Goal: Task Accomplishment & Management: Manage account settings

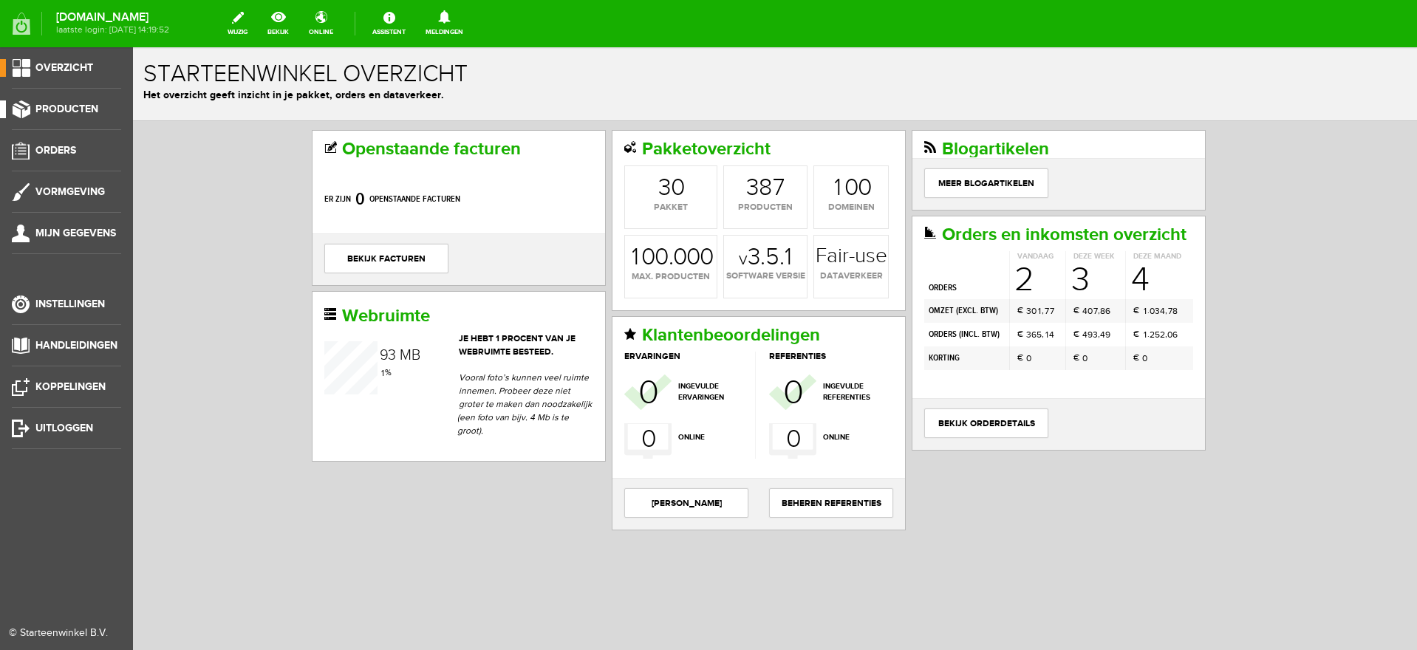
click at [68, 103] on span "Producten" at bounding box center [66, 109] width 63 height 13
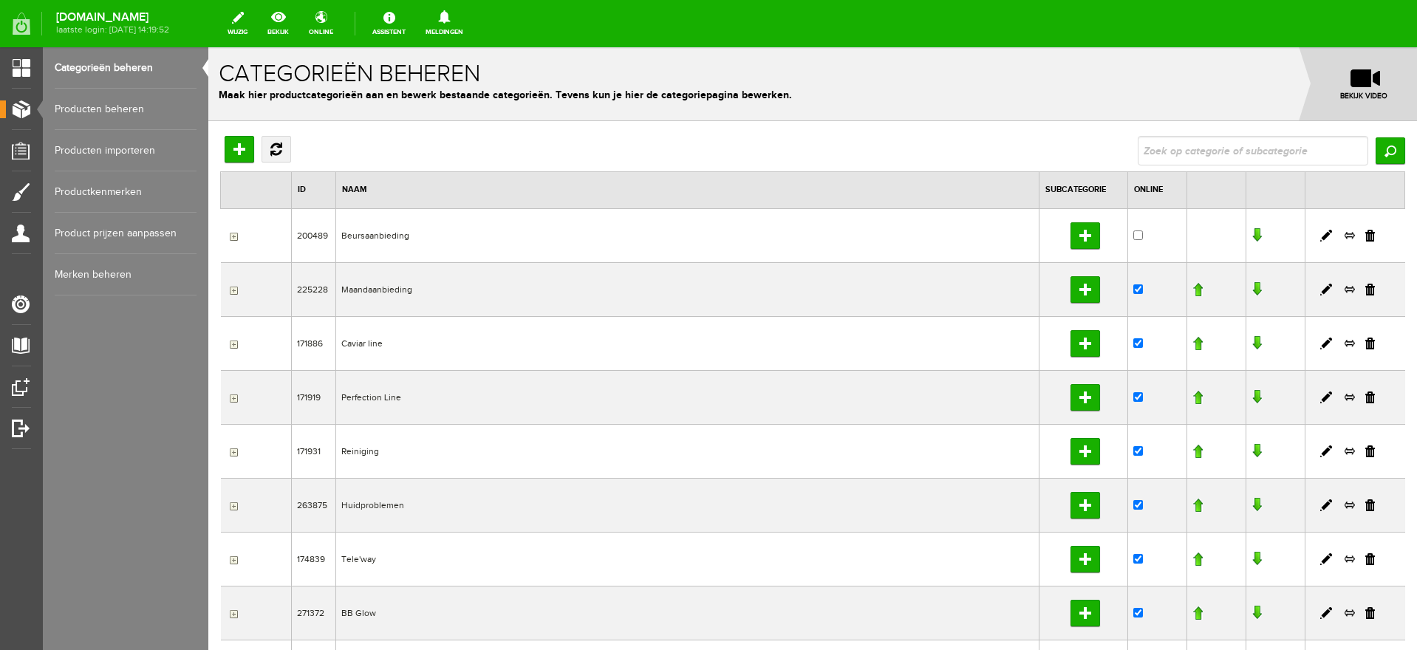
click at [89, 108] on link "Producten beheren" at bounding box center [126, 109] width 142 height 41
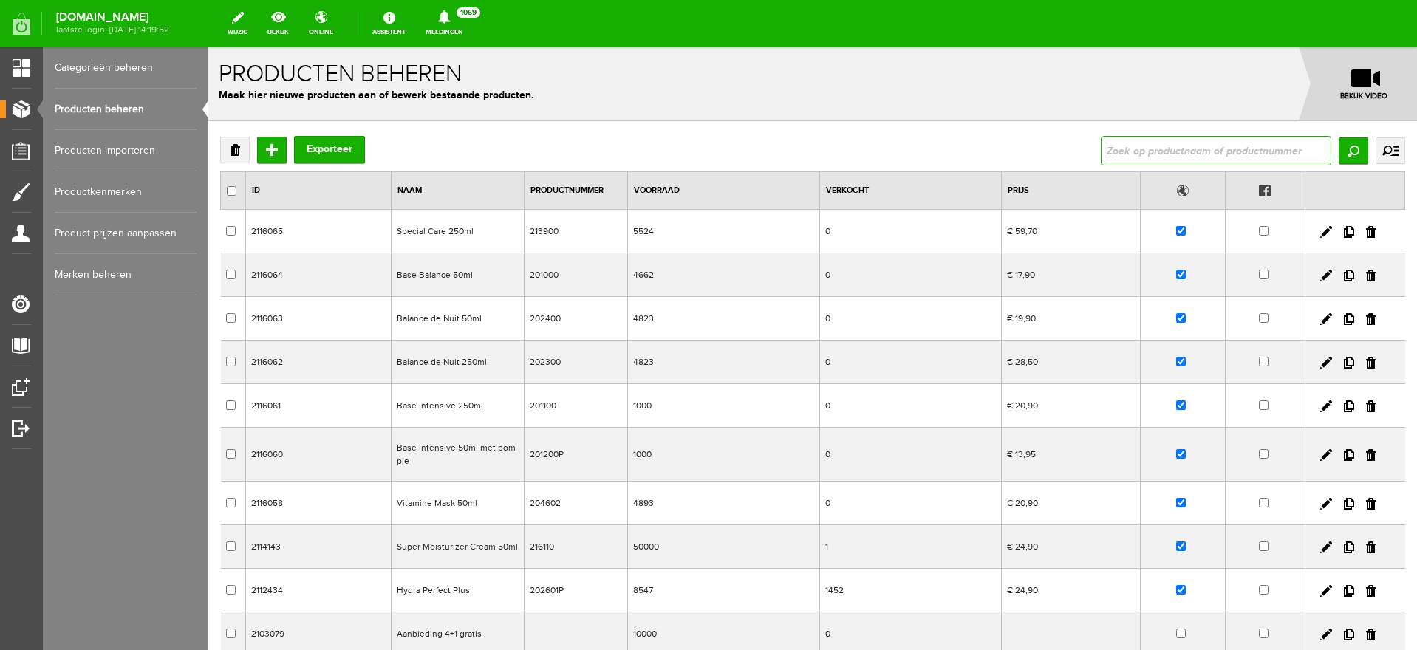
click at [1141, 147] on input "text" at bounding box center [1216, 151] width 231 height 30
click at [1320, 276] on link at bounding box center [1326, 276] width 12 height 12
checkbox input "true"
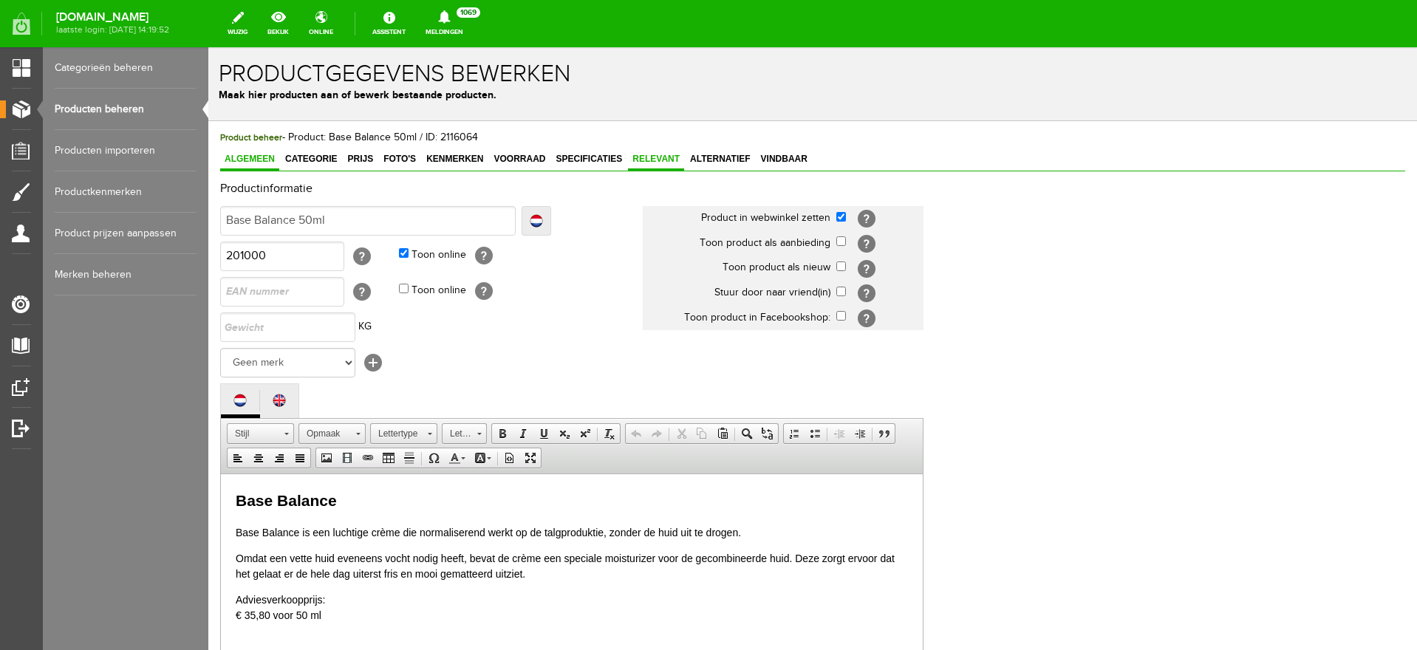
click at [661, 160] on span "Relevant" at bounding box center [656, 159] width 56 height 10
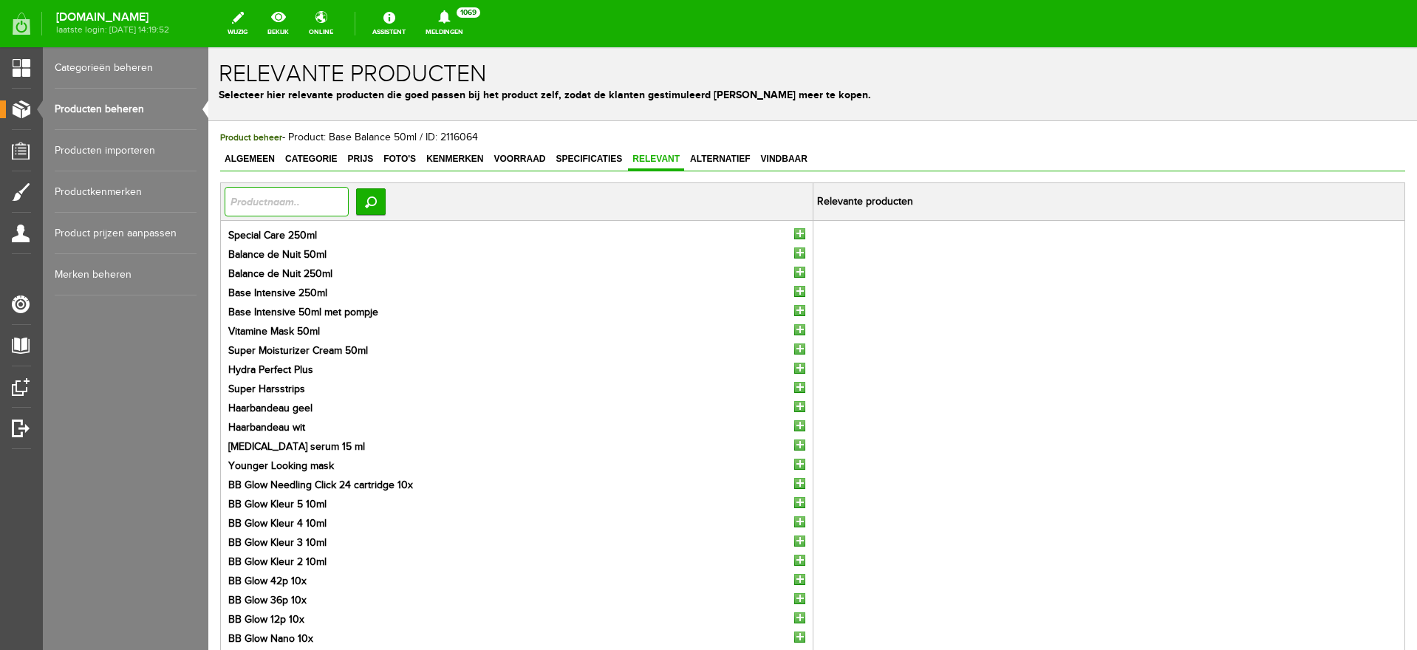
click at [279, 204] on input "text" at bounding box center [287, 202] width 124 height 30
type input "base balance"
click at [377, 200] on input "Zoeken" at bounding box center [371, 201] width 30 height 27
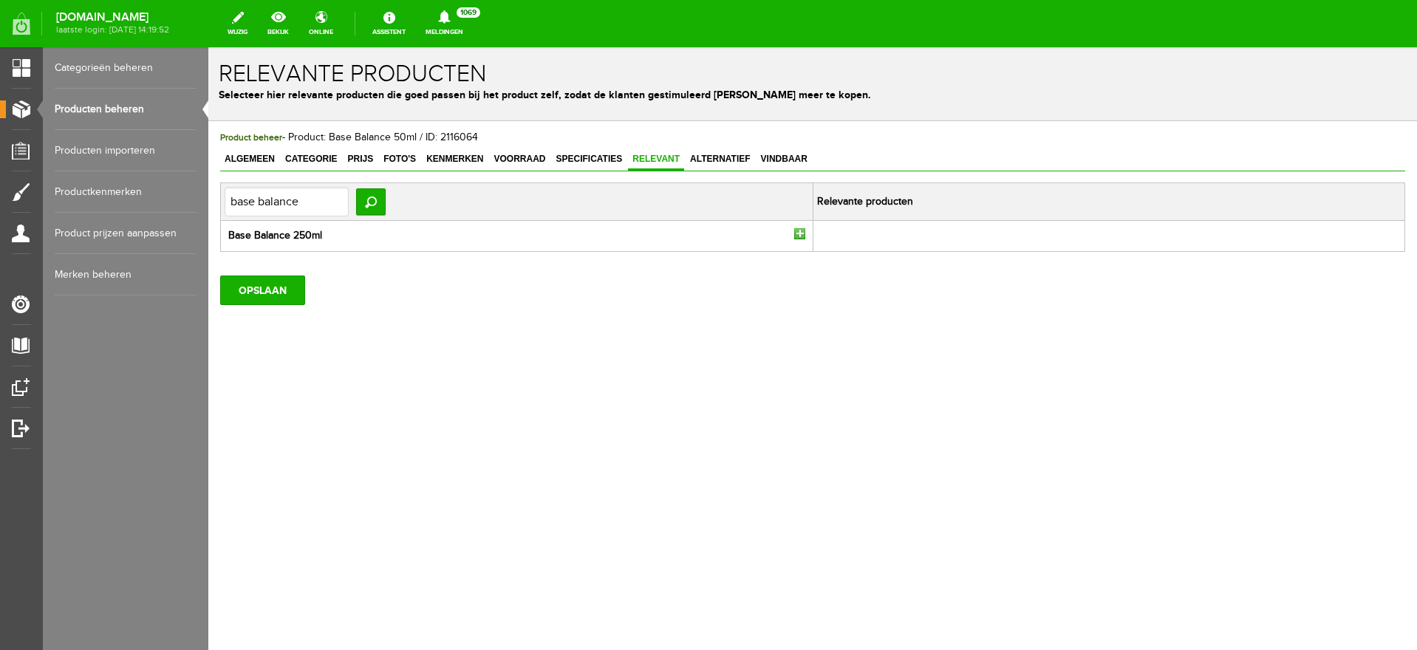
click at [800, 233] on input "button" at bounding box center [799, 233] width 11 height 11
click at [279, 284] on input "OPSLAAN" at bounding box center [262, 291] width 85 height 30
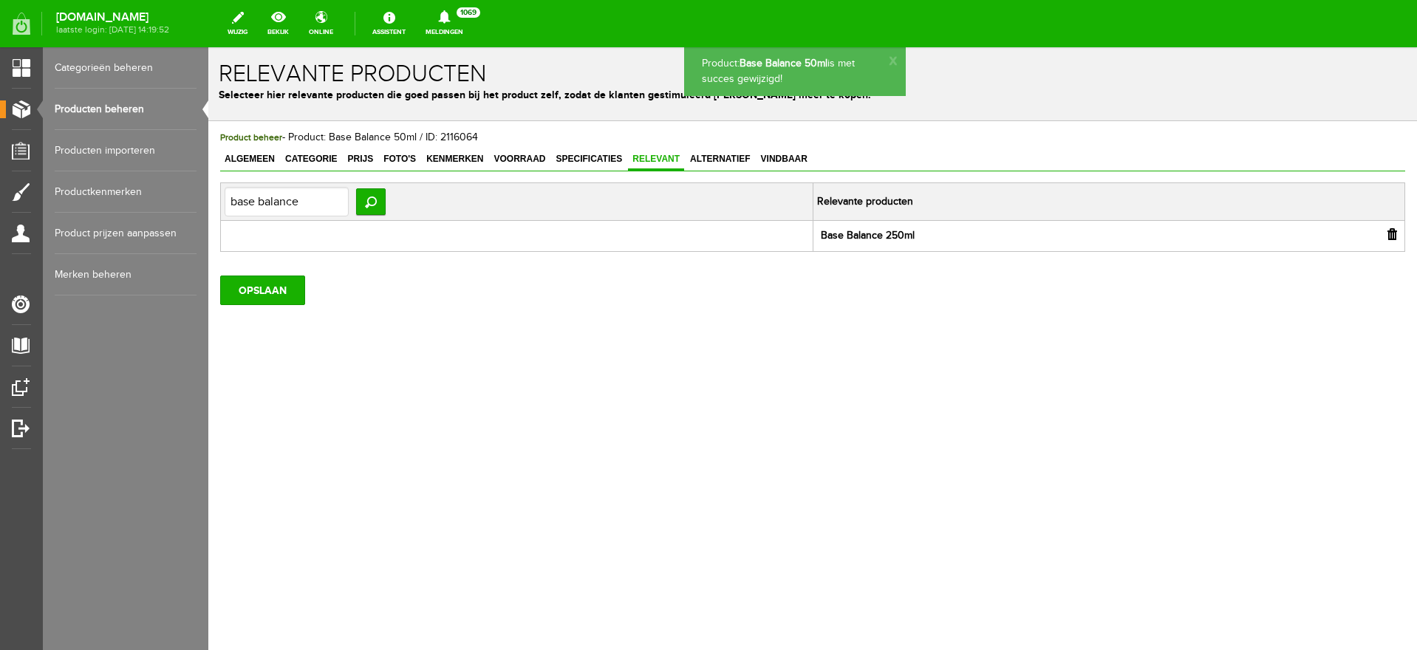
click at [112, 109] on link "Producten beheren" at bounding box center [126, 109] width 142 height 41
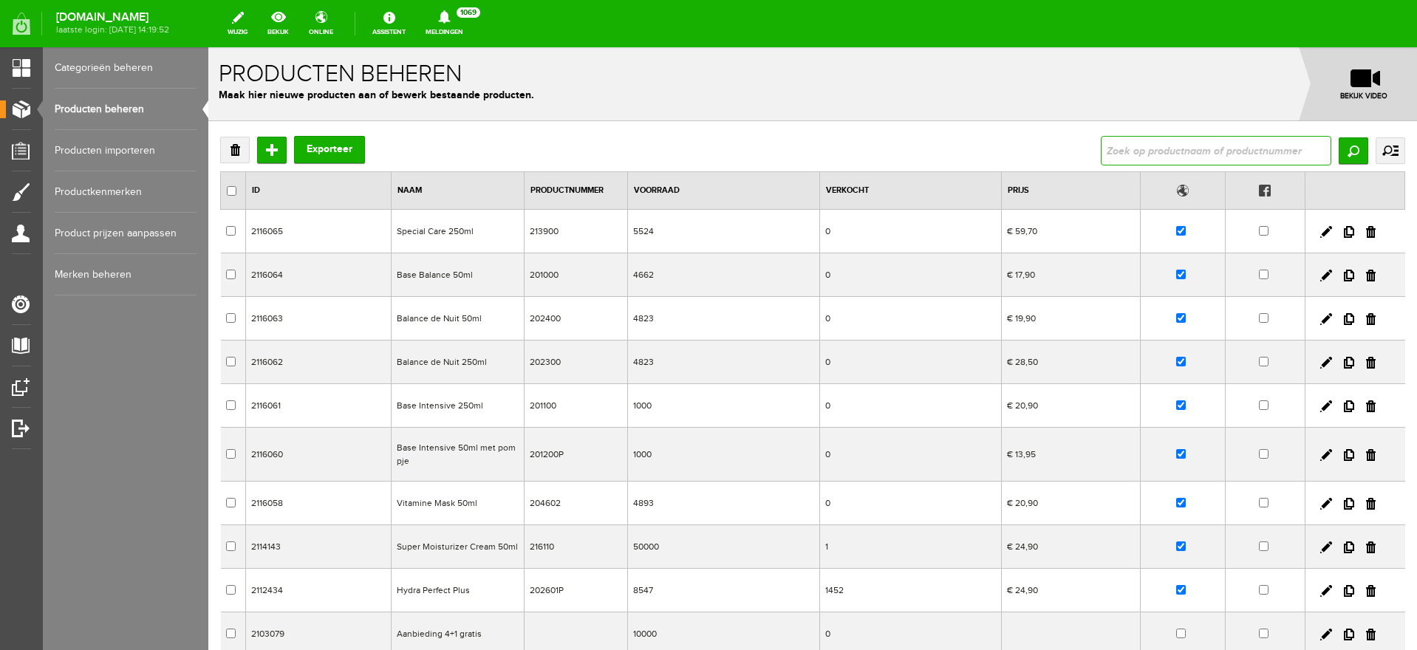
click at [1124, 159] on input "text" at bounding box center [1216, 151] width 231 height 30
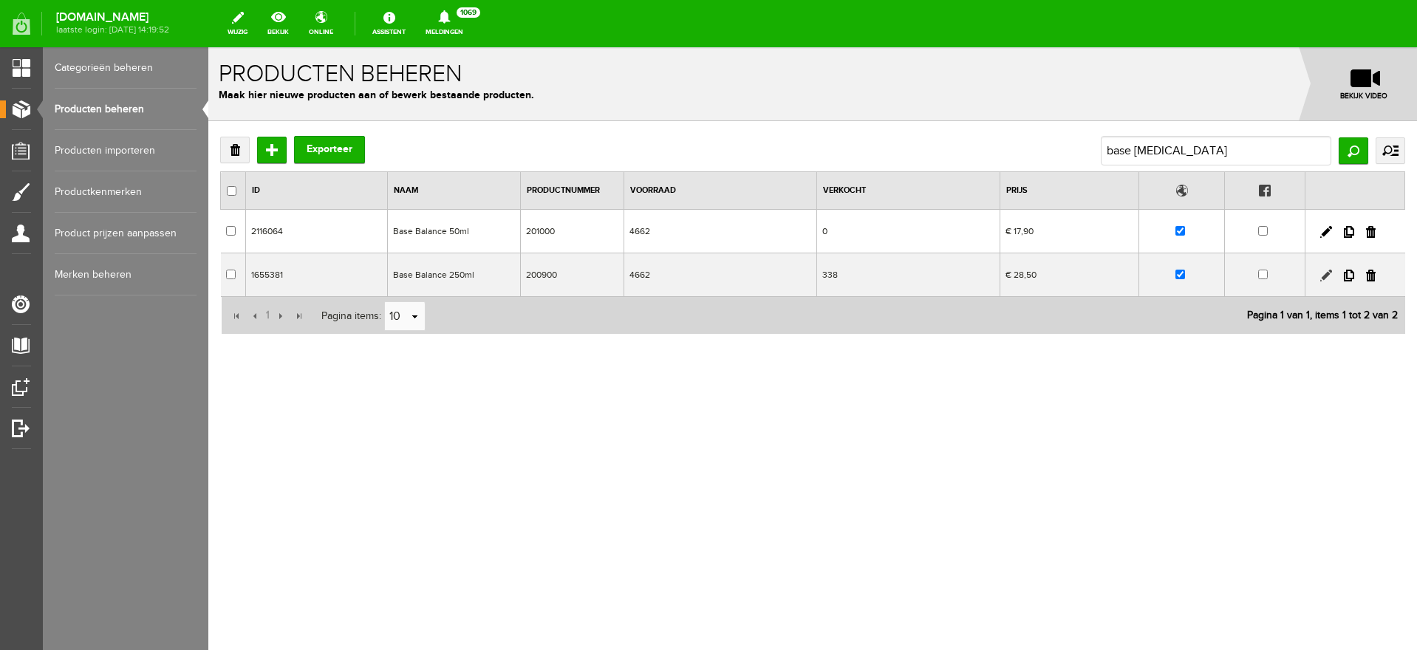
click at [1325, 276] on link at bounding box center [1326, 276] width 12 height 12
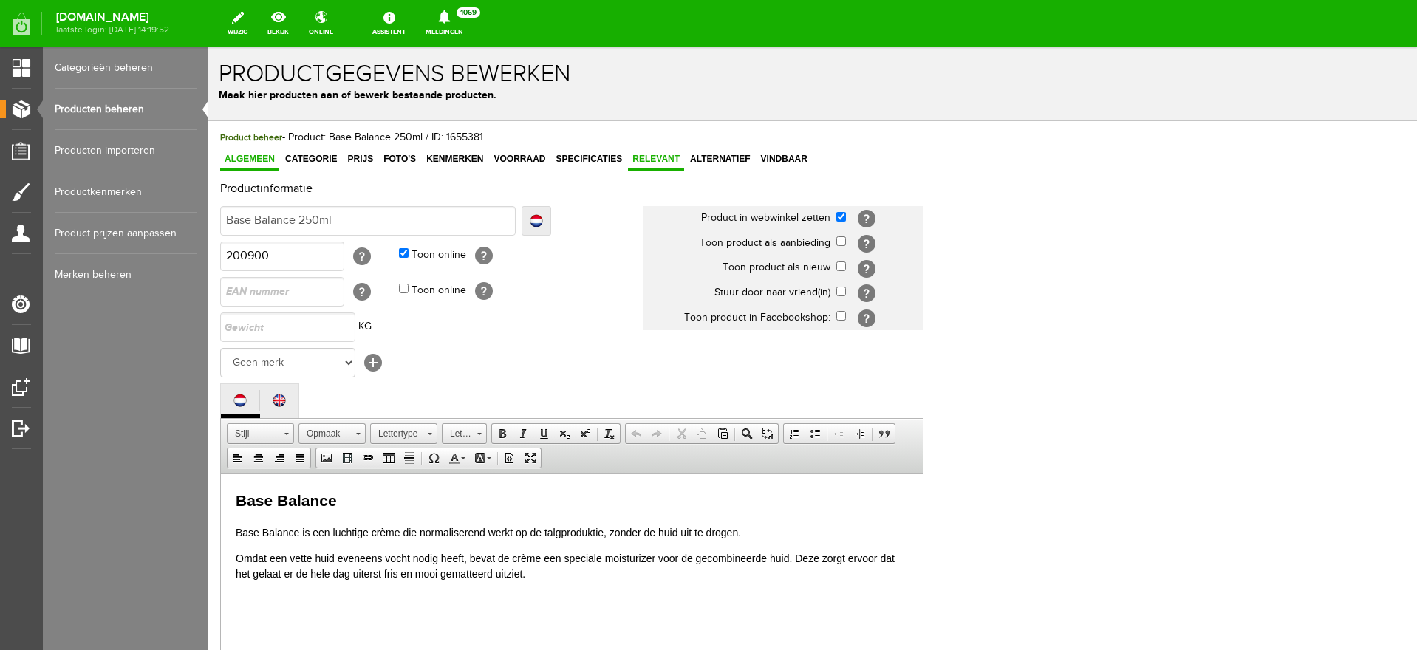
click at [667, 155] on span "Relevant" at bounding box center [656, 159] width 56 height 10
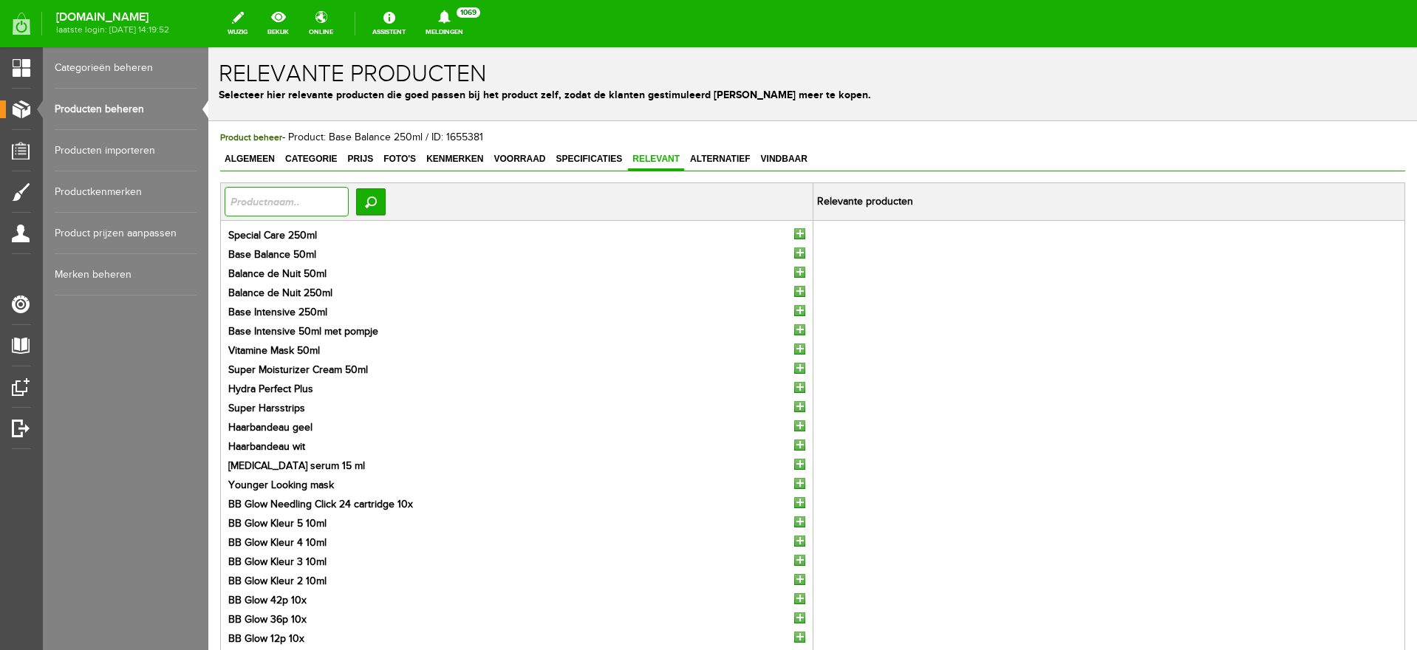
click at [279, 211] on input "text" at bounding box center [287, 202] width 124 height 30
click at [794, 250] on input "button" at bounding box center [799, 253] width 11 height 11
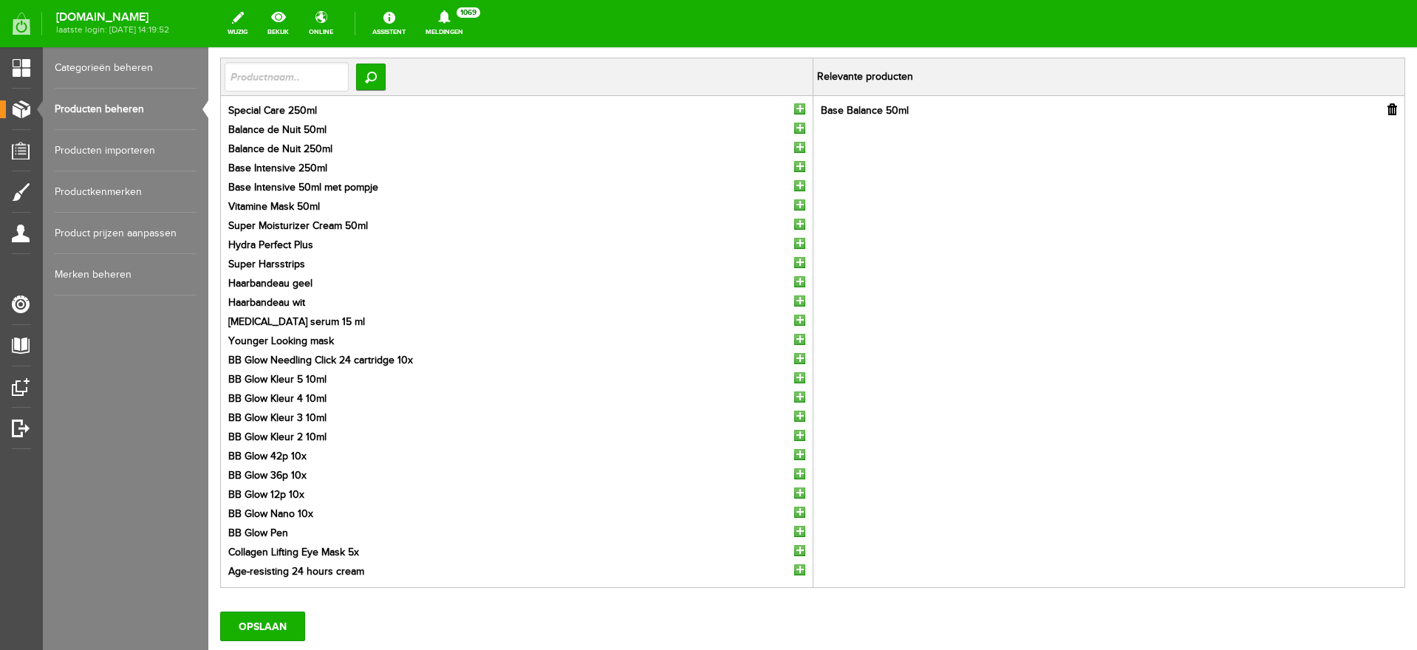
scroll to position [225, 0]
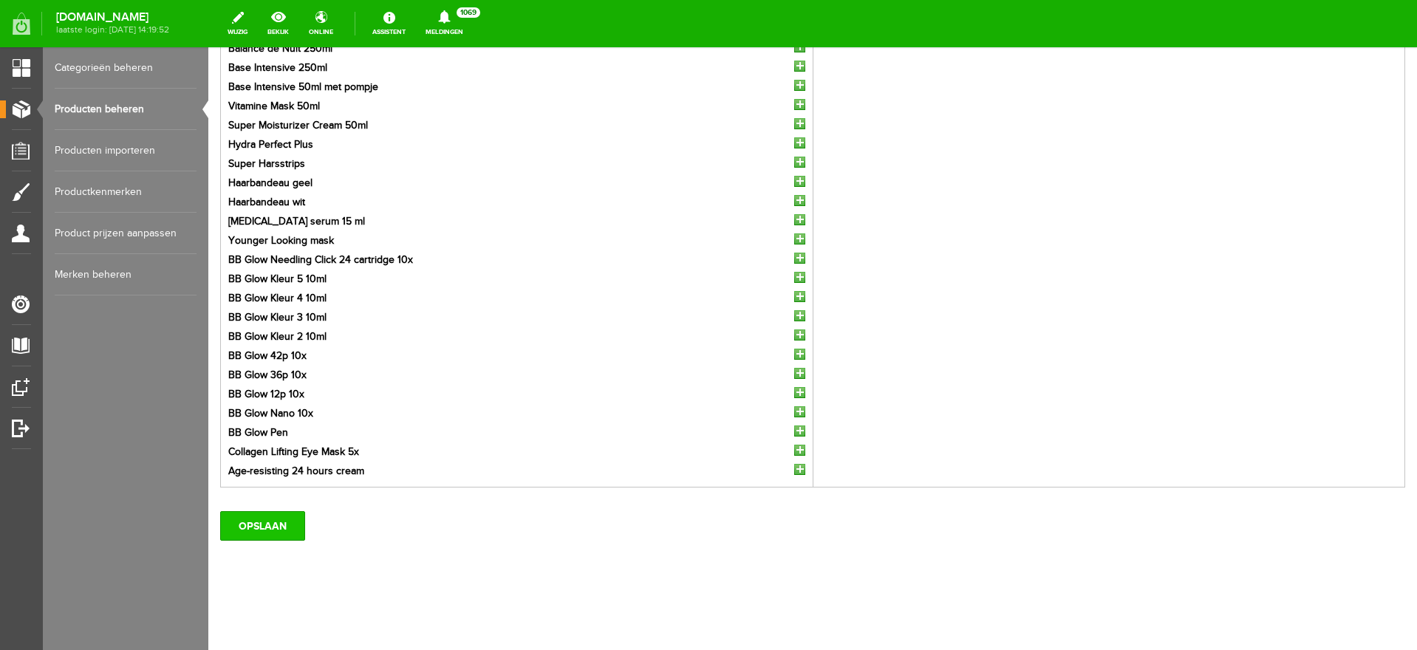
click at [281, 522] on input "OPSLAAN" at bounding box center [262, 526] width 85 height 30
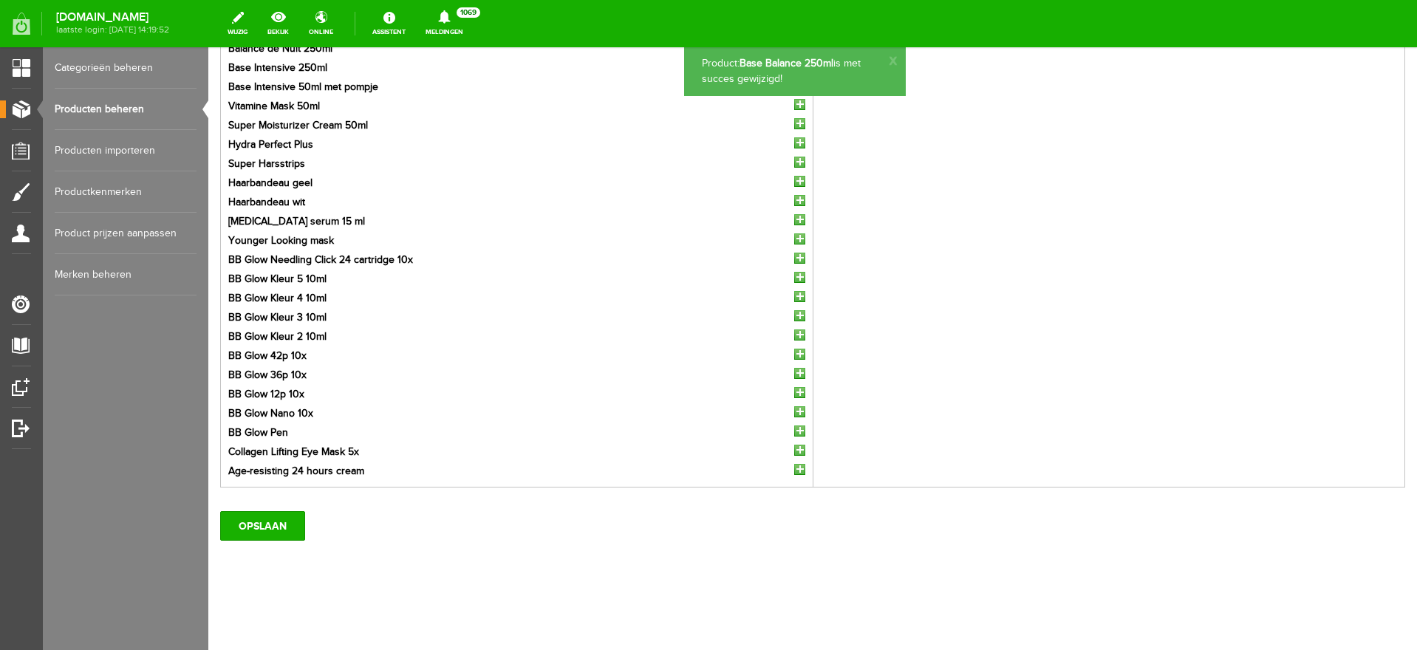
scroll to position [0, 0]
click at [106, 106] on link "Producten beheren" at bounding box center [126, 109] width 142 height 41
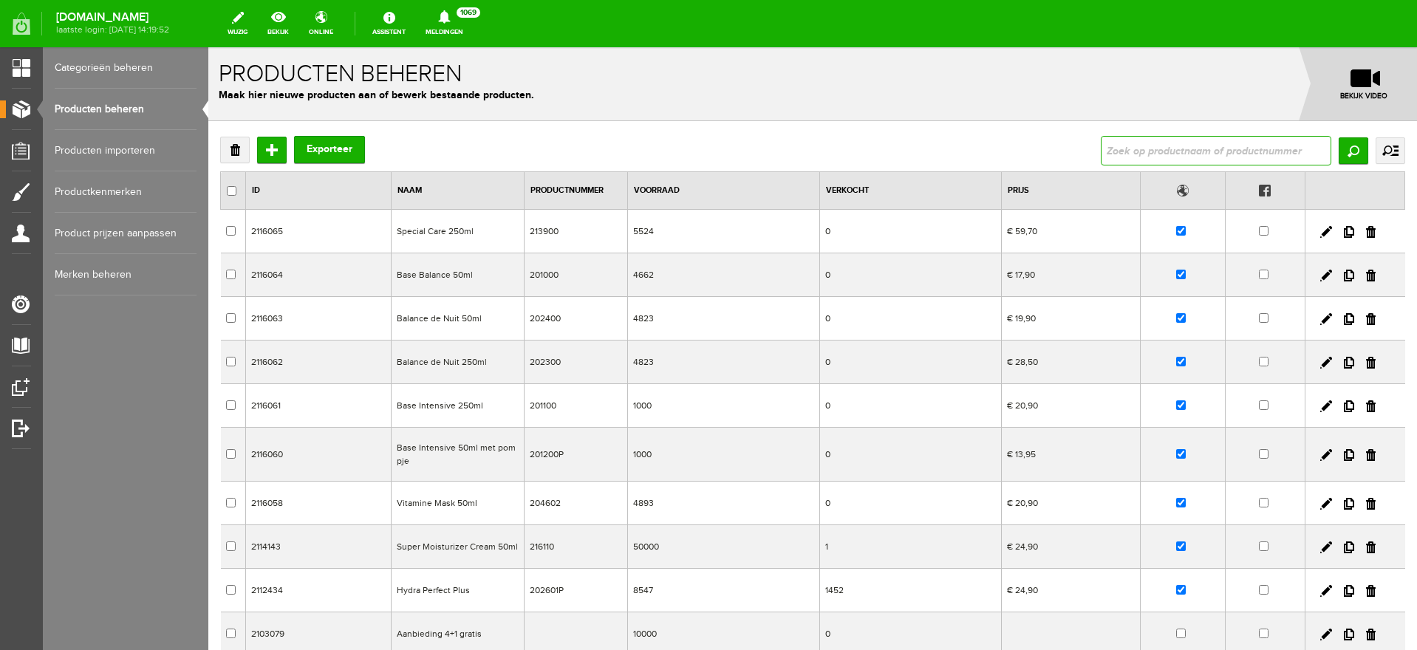
drag, startPoint x: 1112, startPoint y: 137, endPoint x: 1119, endPoint y: 155, distance: 19.9
click at [1117, 151] on input "text" at bounding box center [1216, 151] width 231 height 30
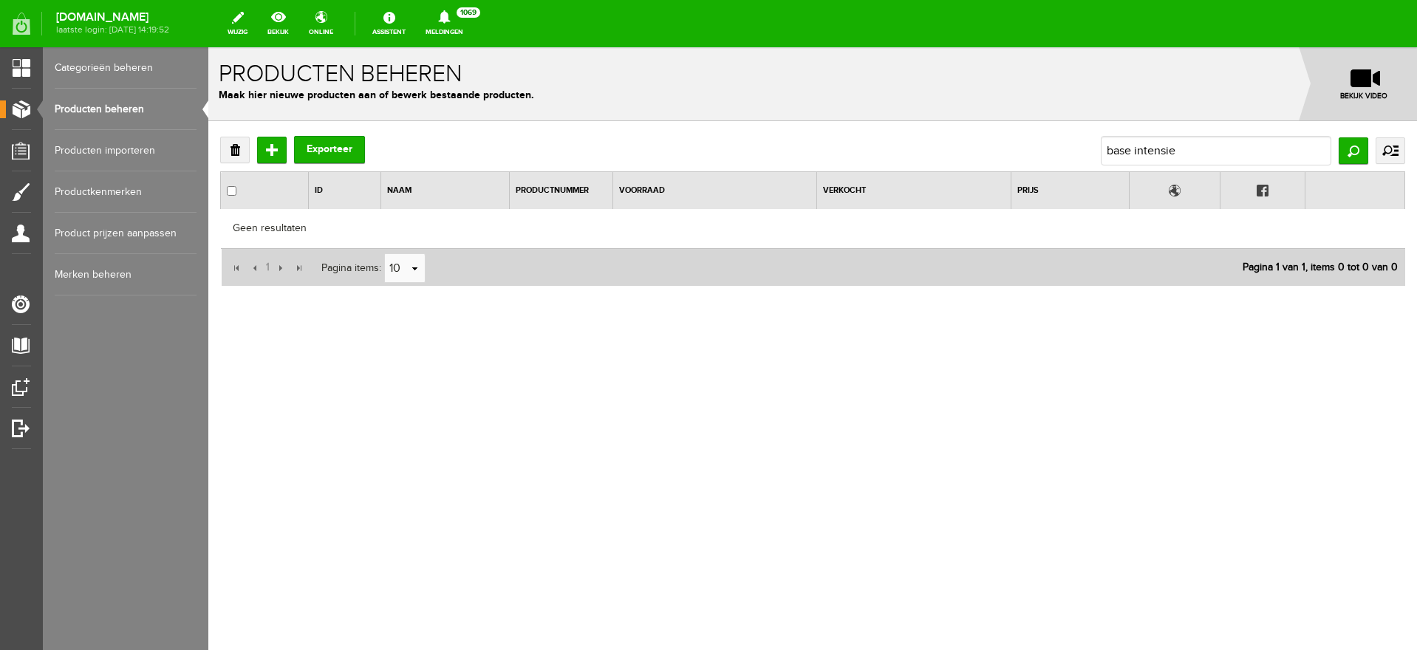
click at [104, 108] on link "Producten beheren" at bounding box center [126, 109] width 142 height 41
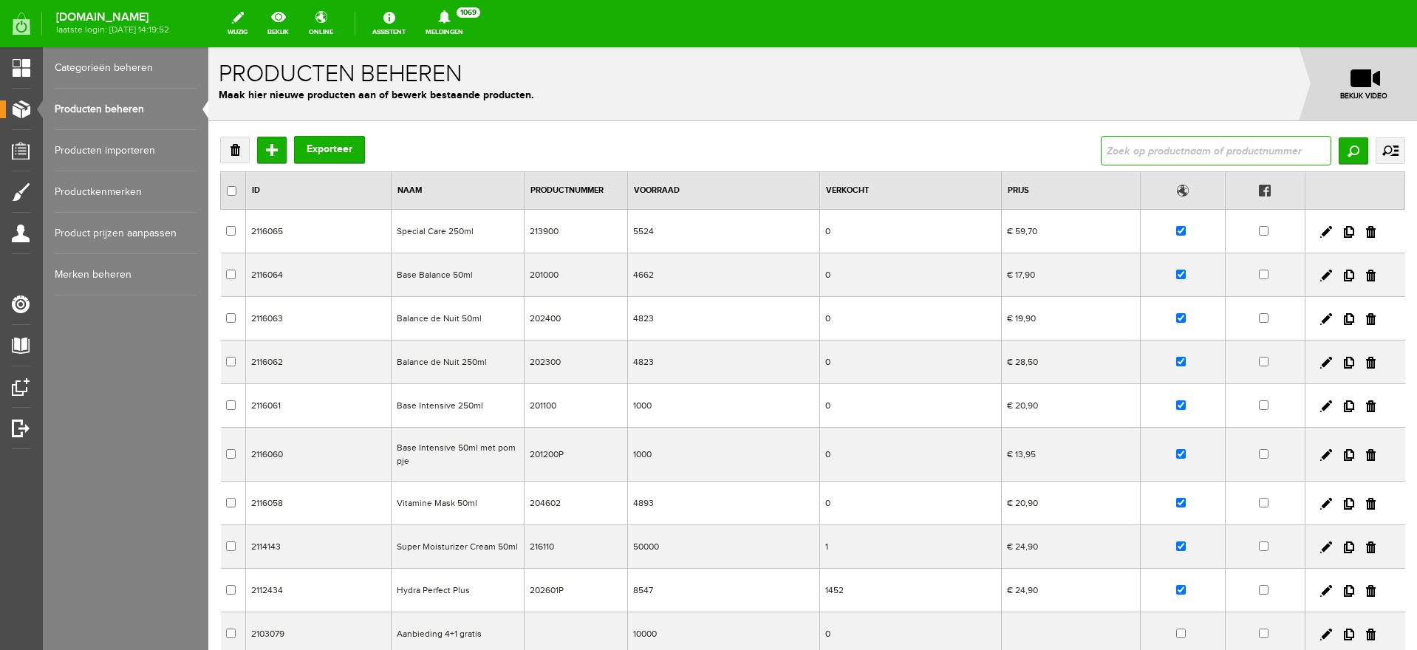
click at [1170, 146] on input "text" at bounding box center [1216, 151] width 231 height 30
type input "base intensive"
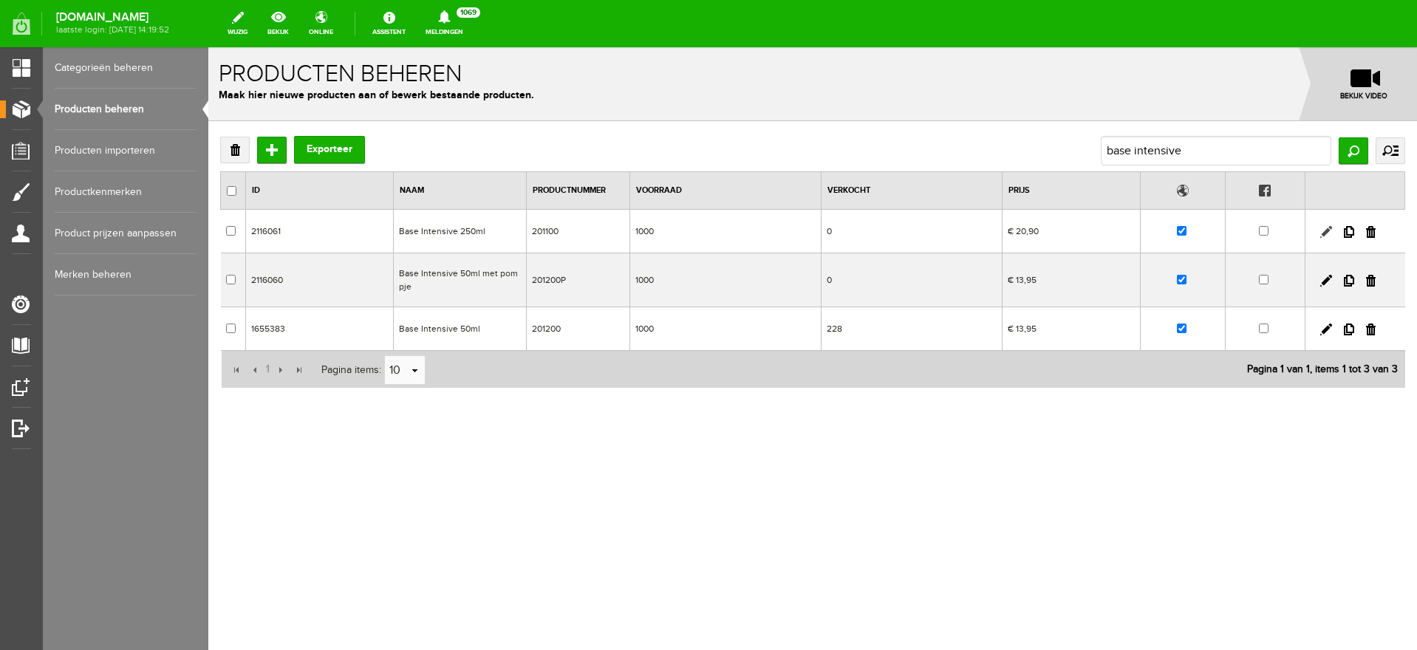
click at [1326, 231] on link at bounding box center [1326, 232] width 12 height 12
checkbox input "true"
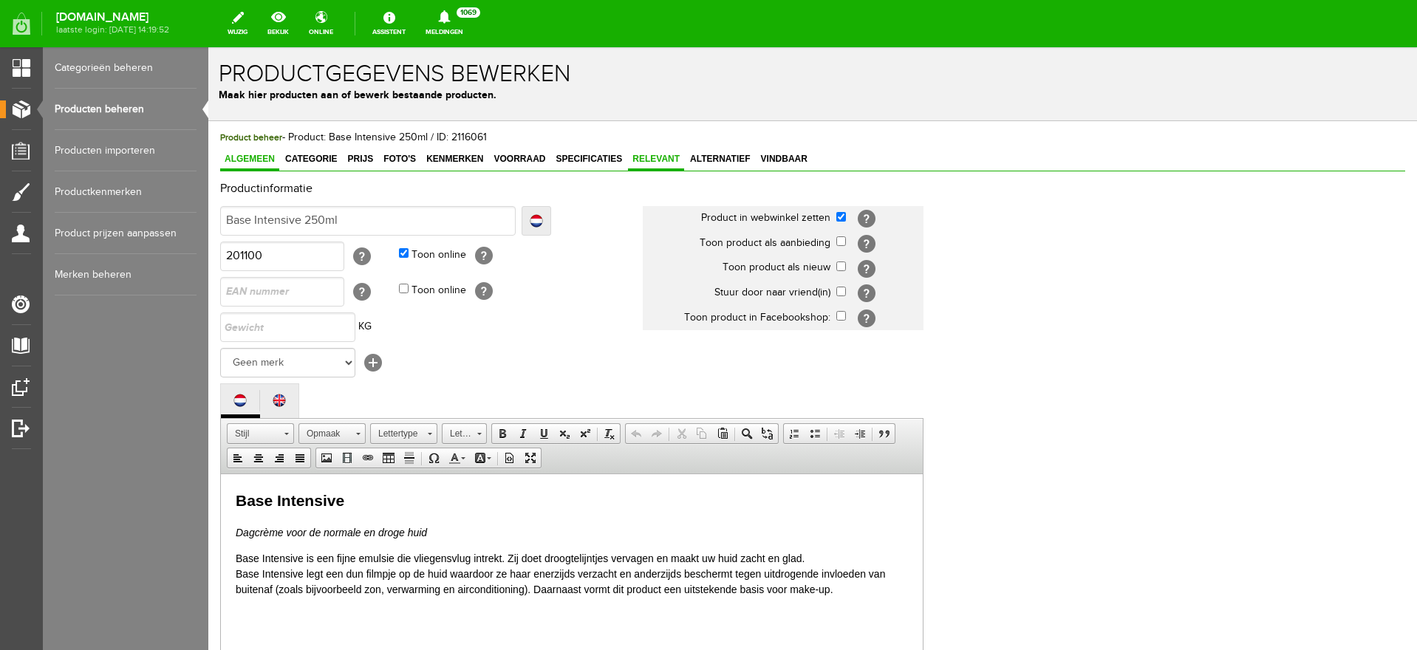
click at [658, 163] on span "Relevant" at bounding box center [656, 159] width 56 height 10
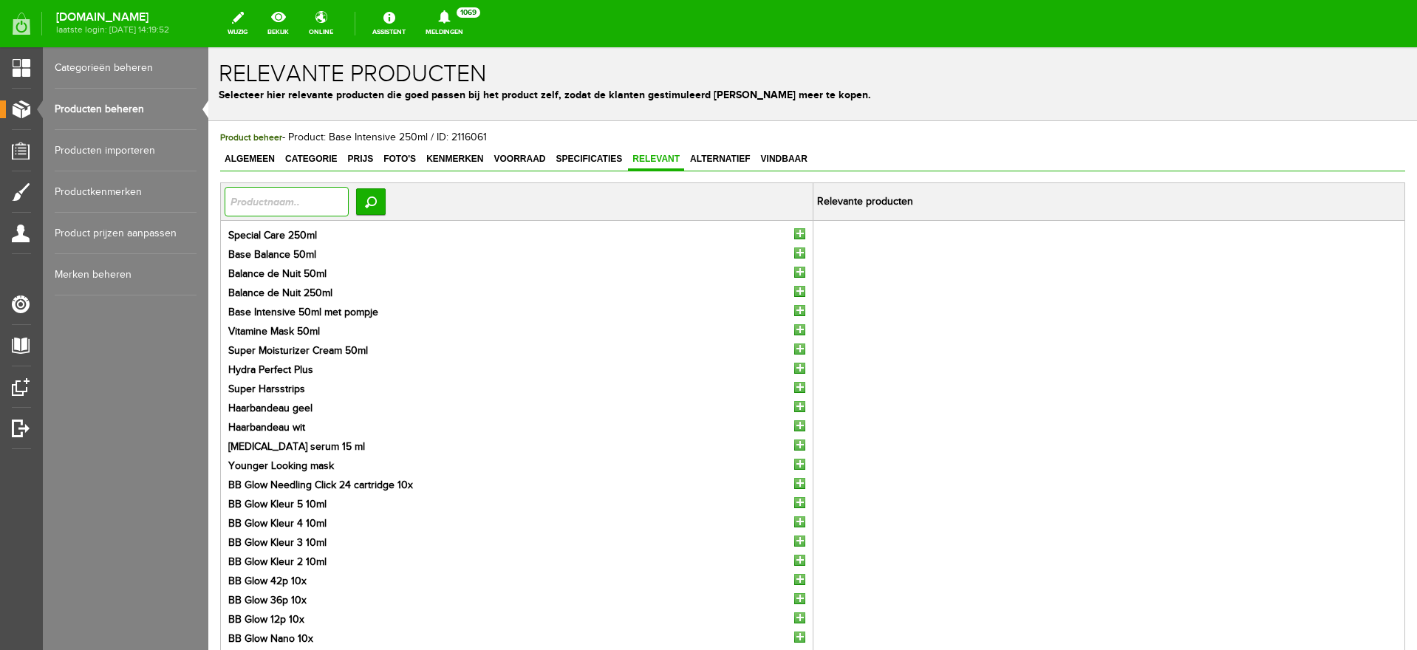
click at [277, 203] on input "text" at bounding box center [287, 202] width 124 height 30
type input "base intensive"
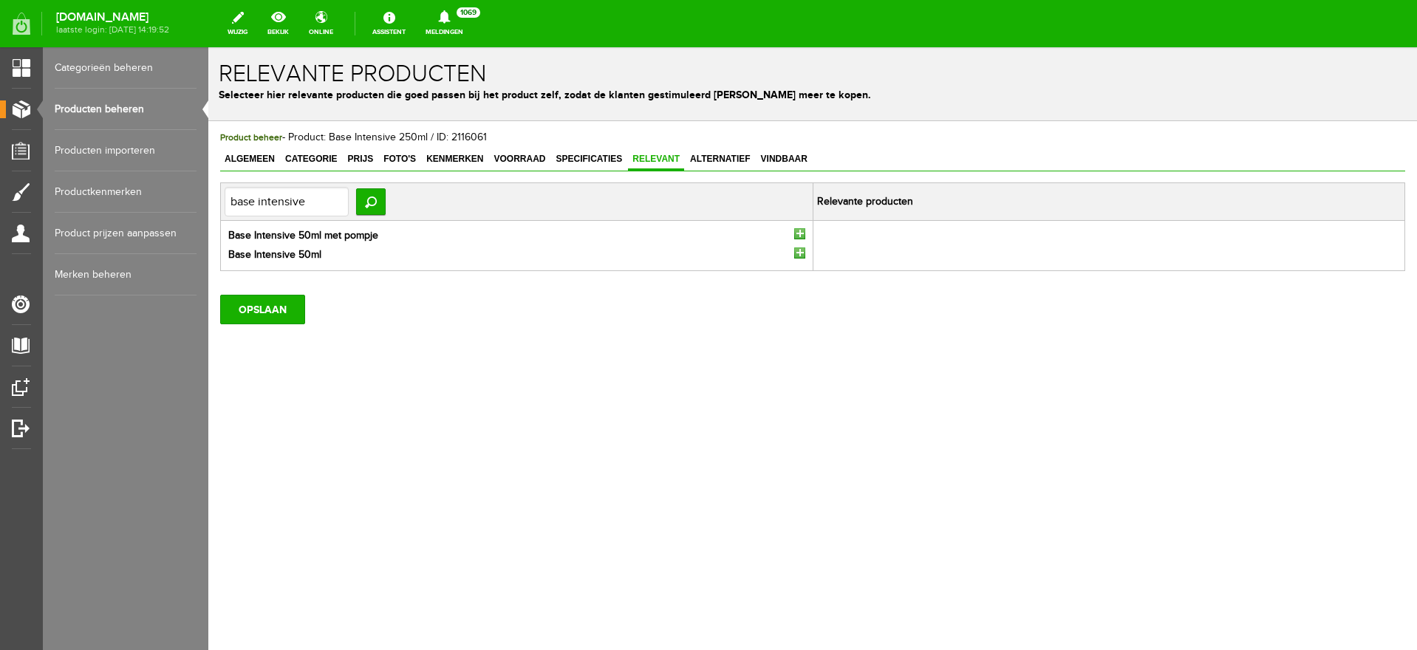
click at [802, 233] on input "button" at bounding box center [799, 233] width 11 height 11
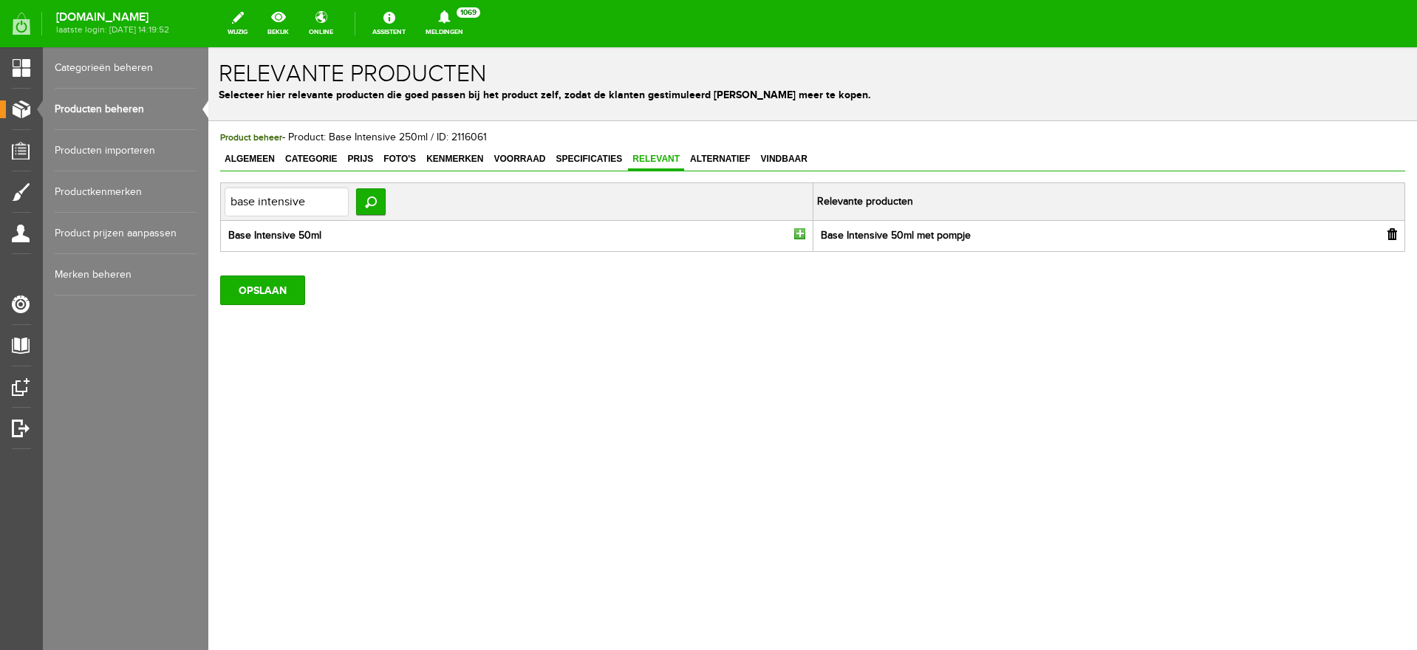
click at [804, 231] on input "button" at bounding box center [799, 233] width 11 height 11
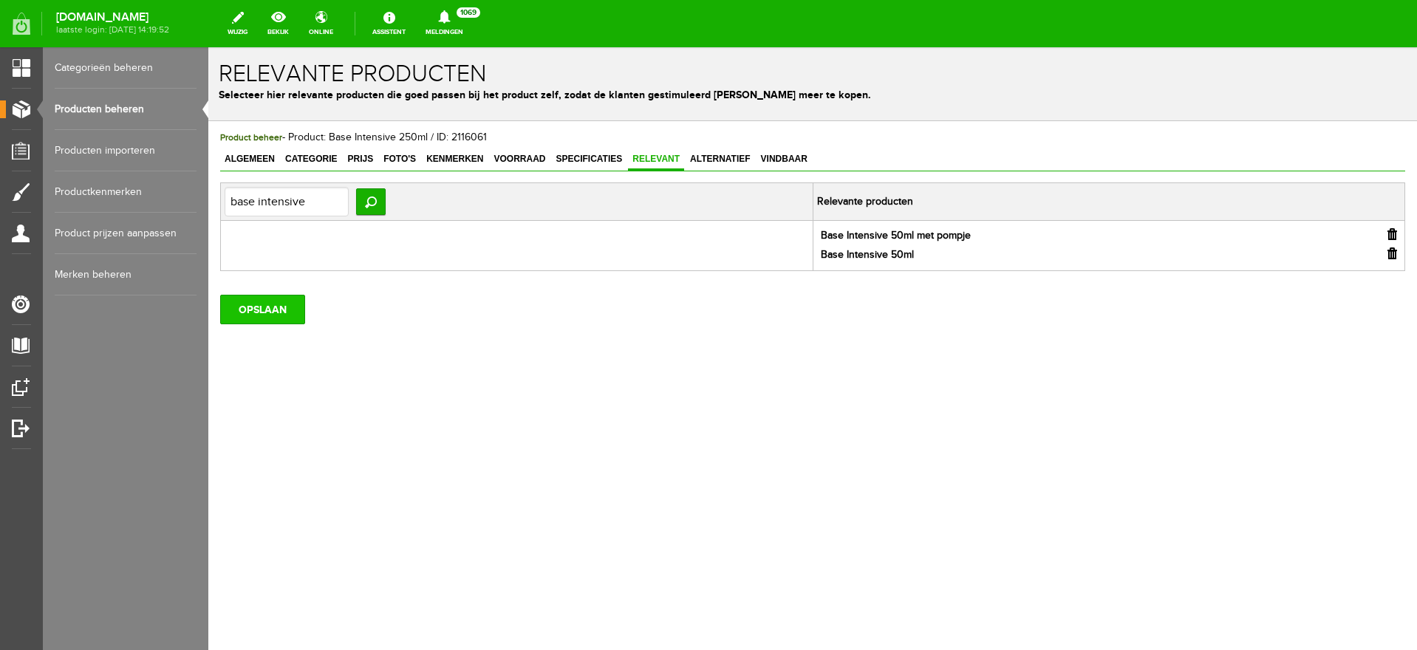
click at [273, 316] on input "OPSLAAN" at bounding box center [262, 310] width 85 height 30
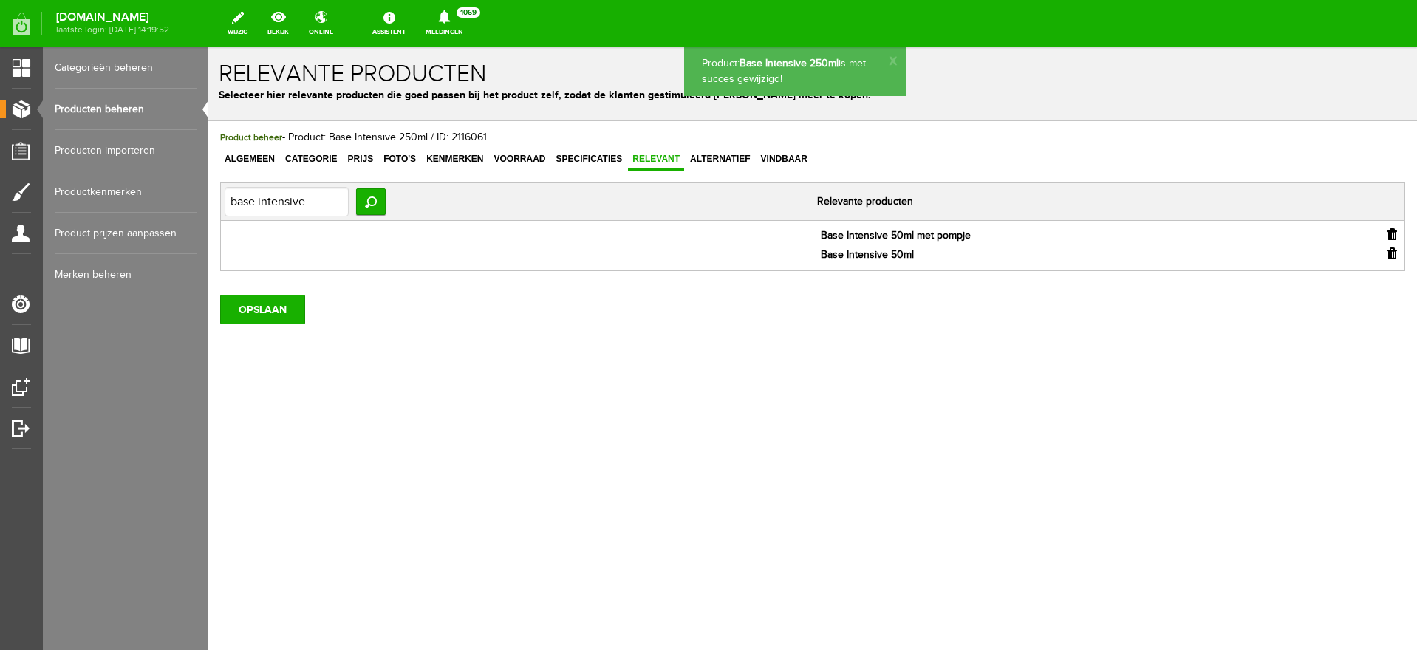
click at [97, 109] on link "Producten beheren" at bounding box center [126, 109] width 142 height 41
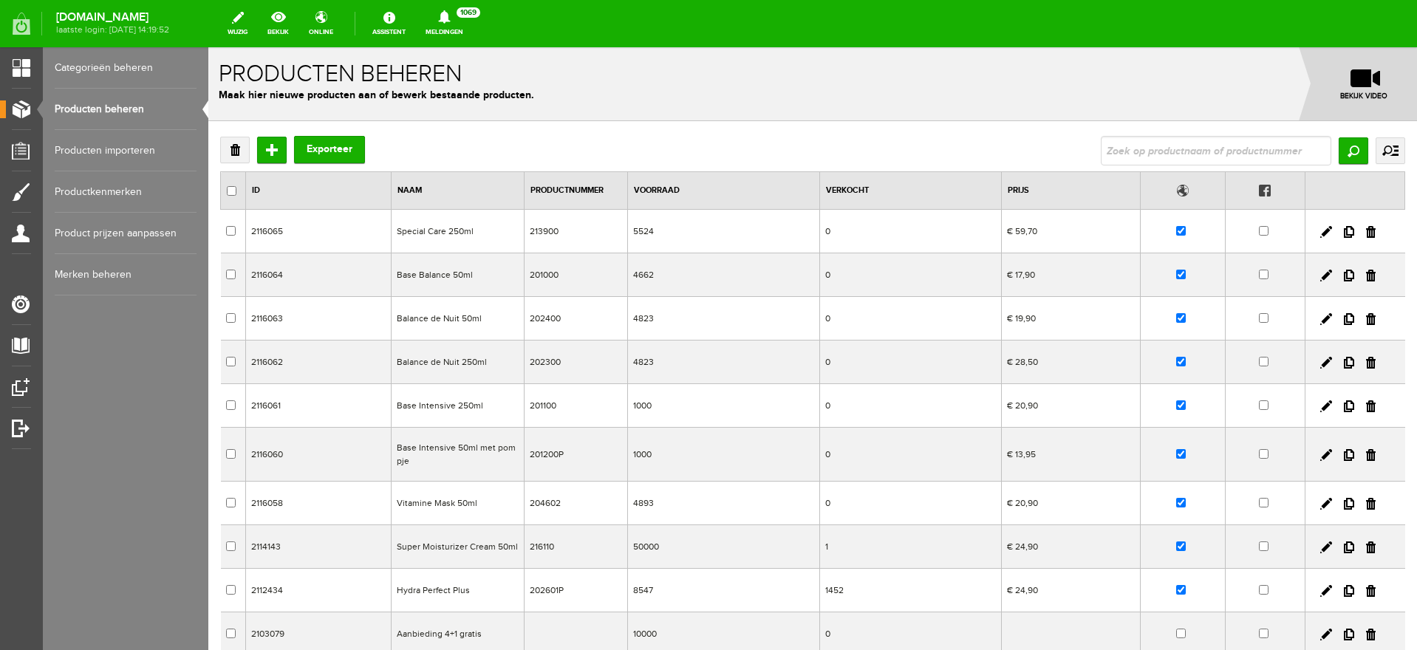
click at [1139, 140] on input "text" at bounding box center [1216, 151] width 231 height 30
type input "base intensive"
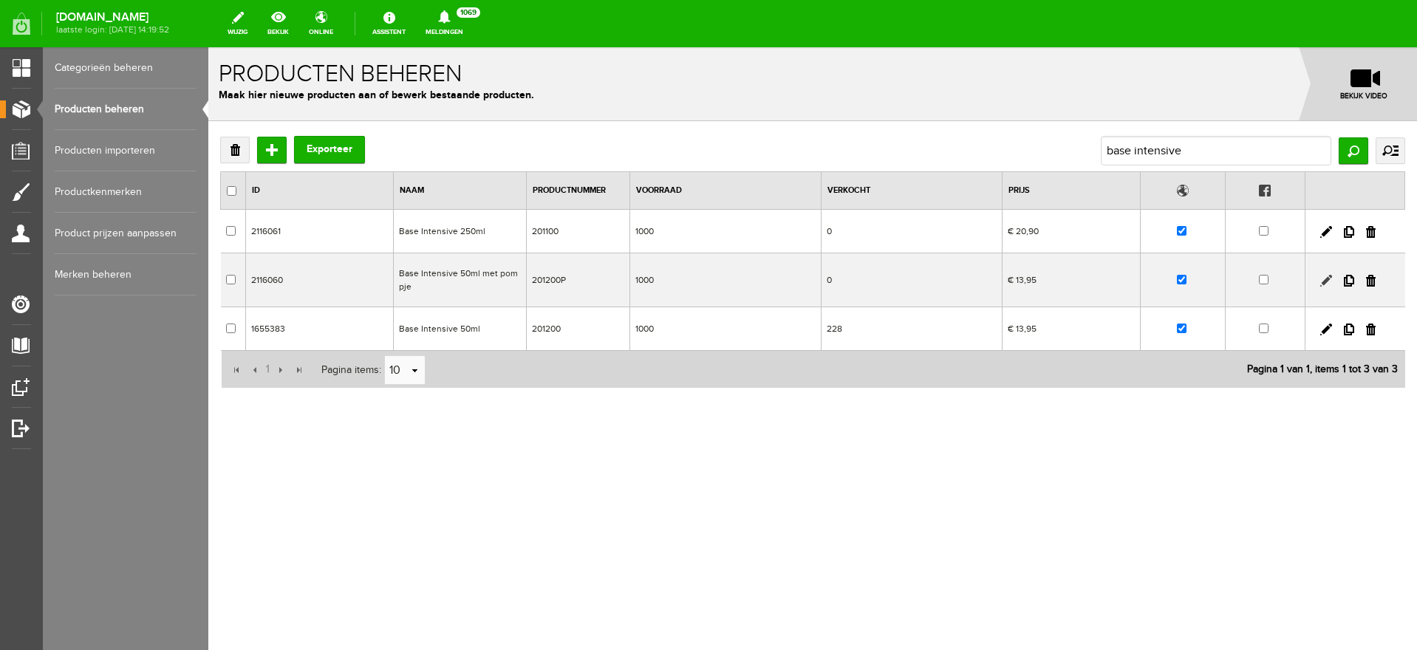
click at [1324, 282] on link at bounding box center [1326, 281] width 12 height 12
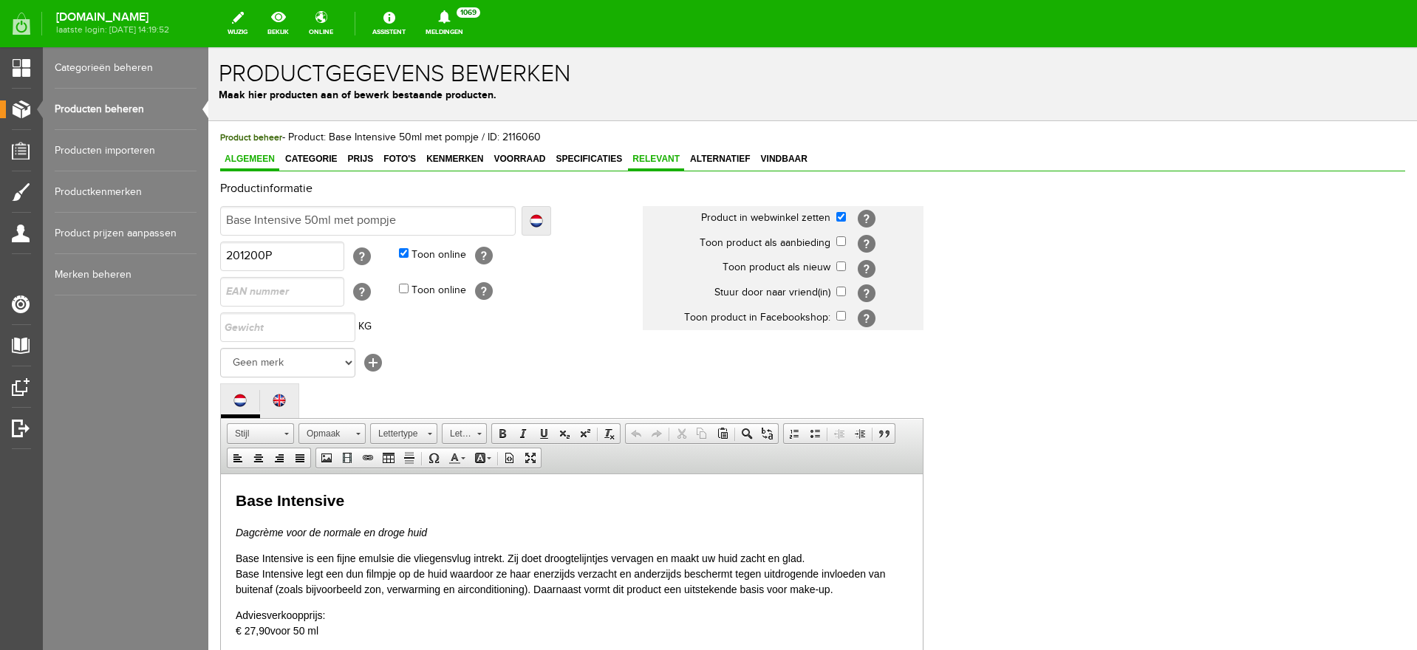
click at [647, 151] on link "Relevant" at bounding box center [656, 159] width 56 height 21
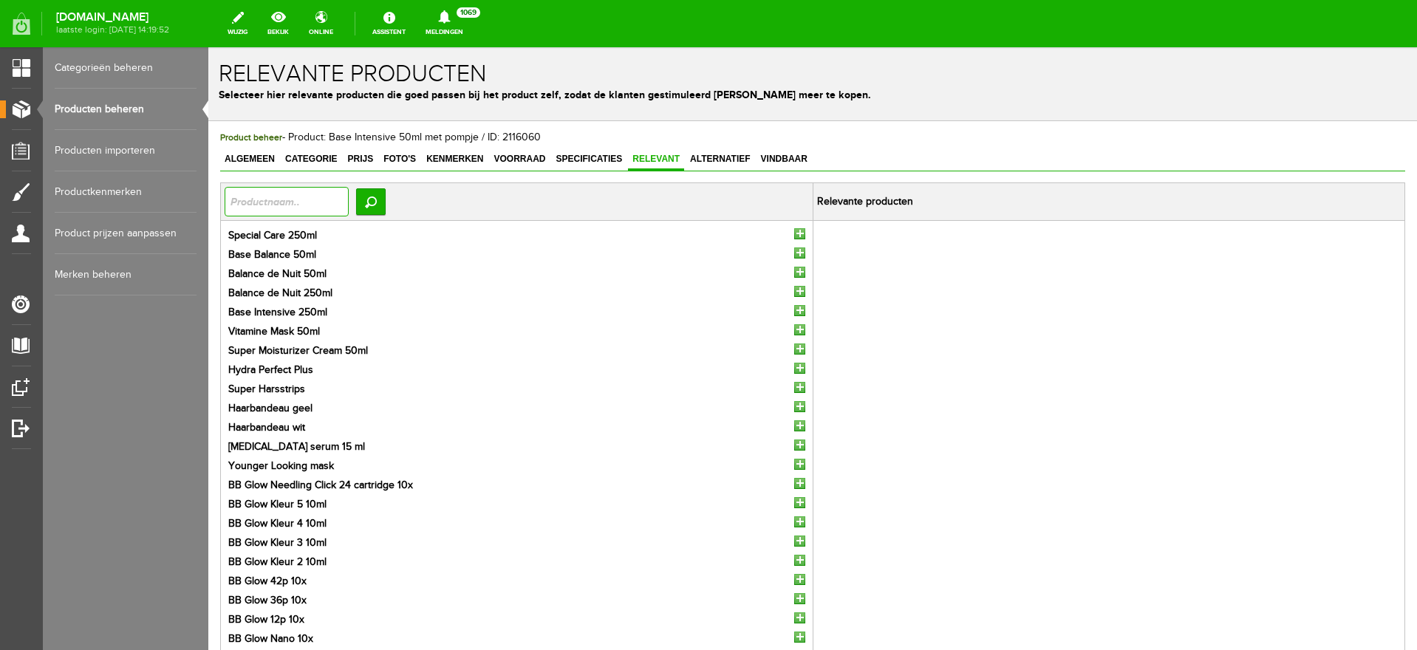
click at [293, 203] on input "text" at bounding box center [287, 202] width 124 height 30
type input "base intensive"
click at [381, 197] on input "Zoeken" at bounding box center [371, 201] width 30 height 27
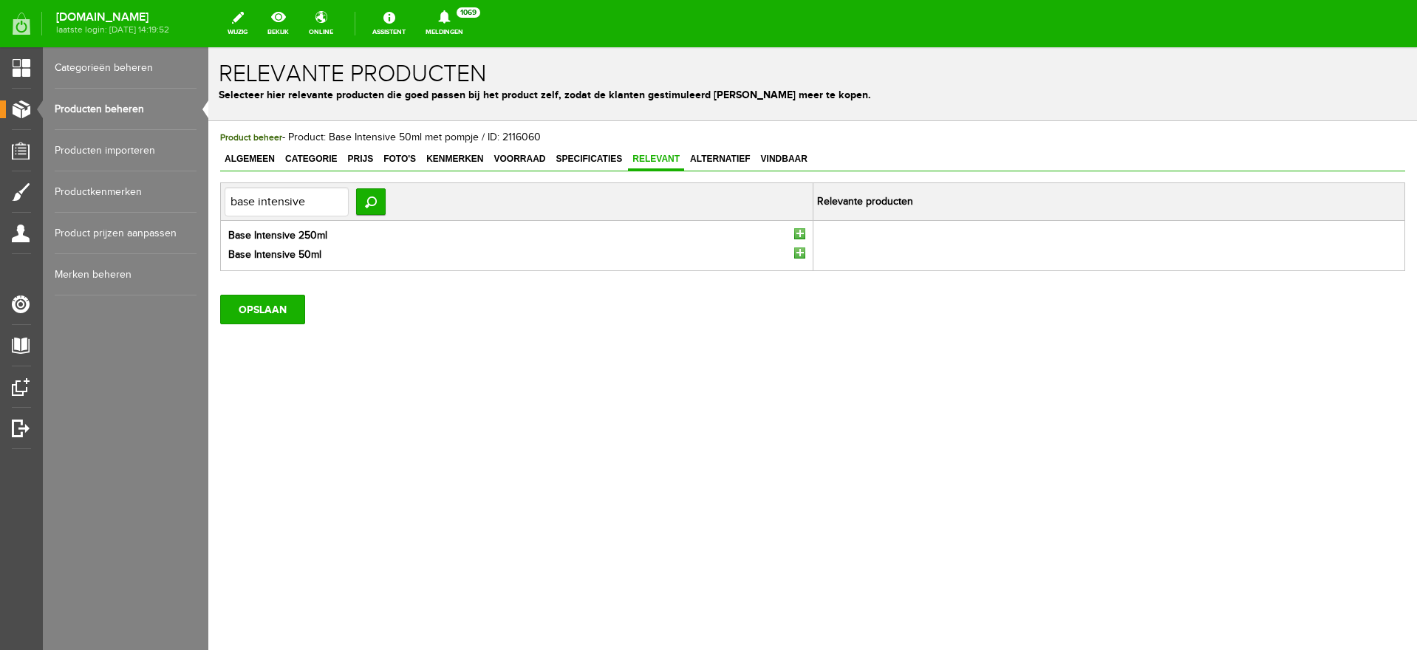
click at [800, 236] on input "button" at bounding box center [799, 233] width 11 height 11
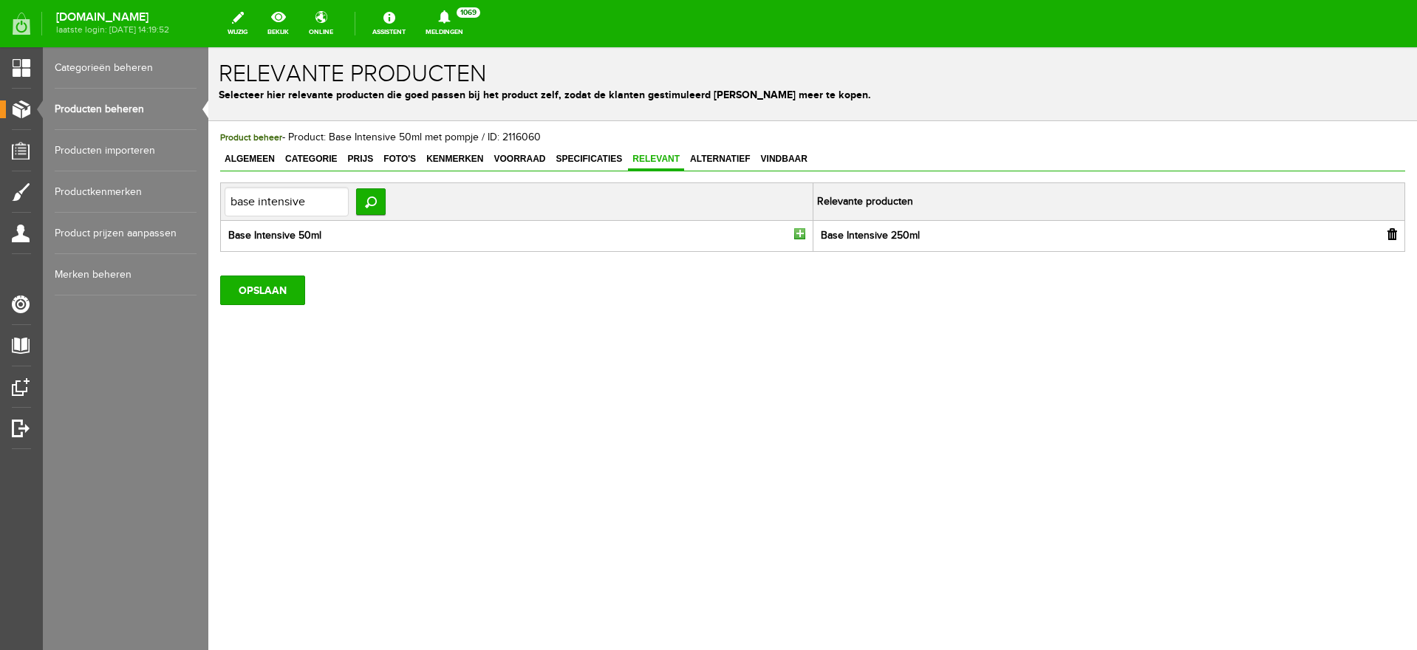
click at [794, 236] on input "button" at bounding box center [799, 233] width 11 height 11
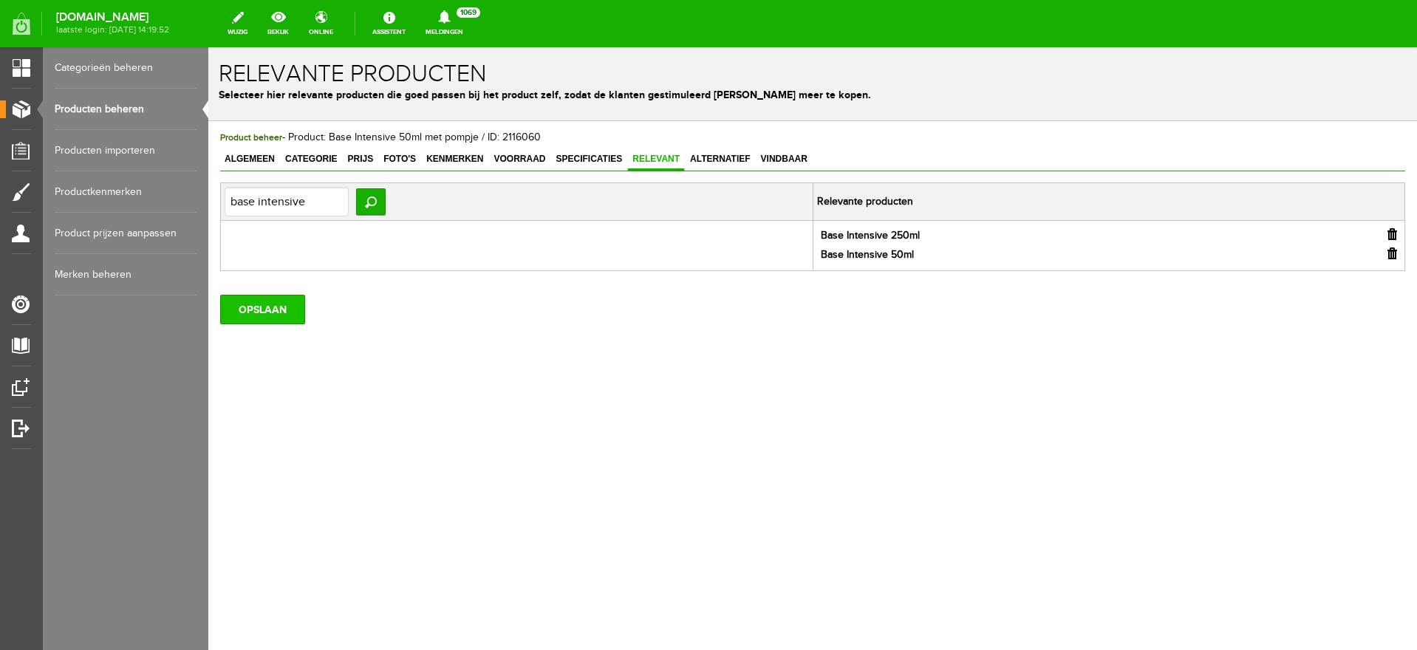
click at [267, 317] on input "OPSLAAN" at bounding box center [262, 310] width 85 height 30
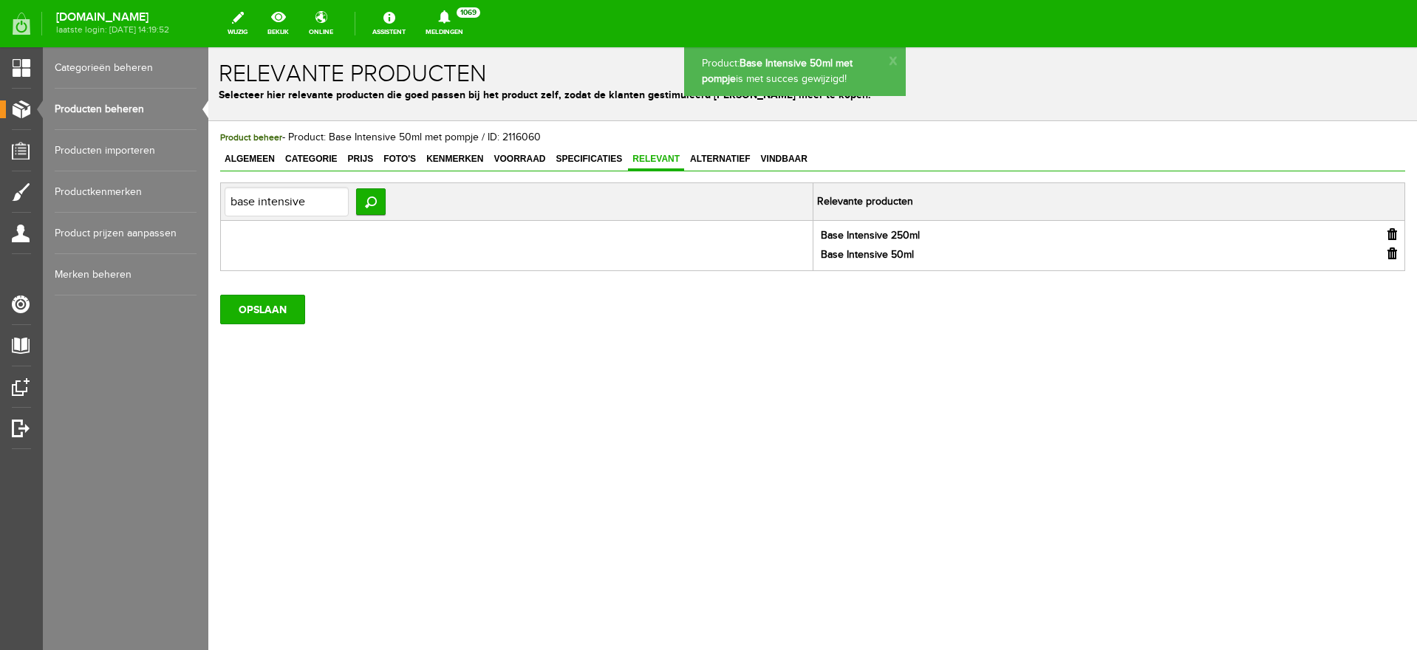
click at [91, 103] on link "Producten beheren" at bounding box center [126, 109] width 142 height 41
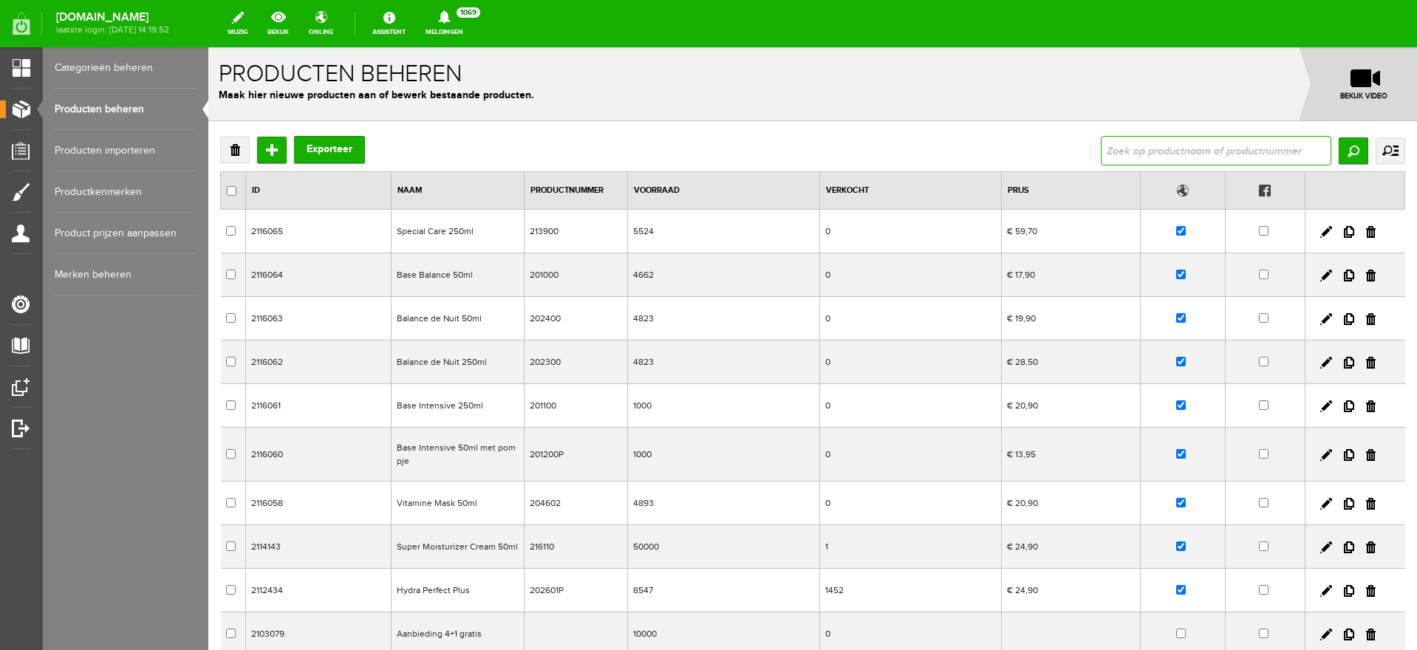
click at [1142, 146] on input "text" at bounding box center [1216, 151] width 231 height 30
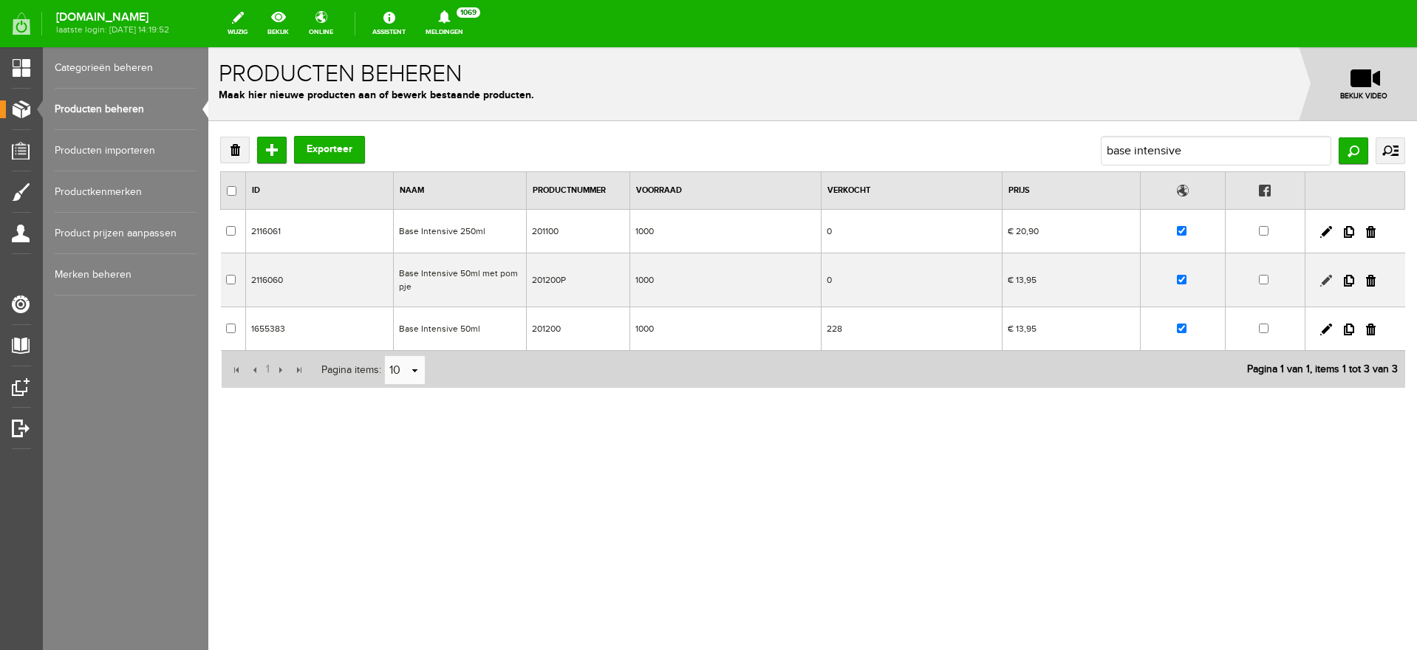
click at [1327, 282] on link at bounding box center [1326, 281] width 12 height 12
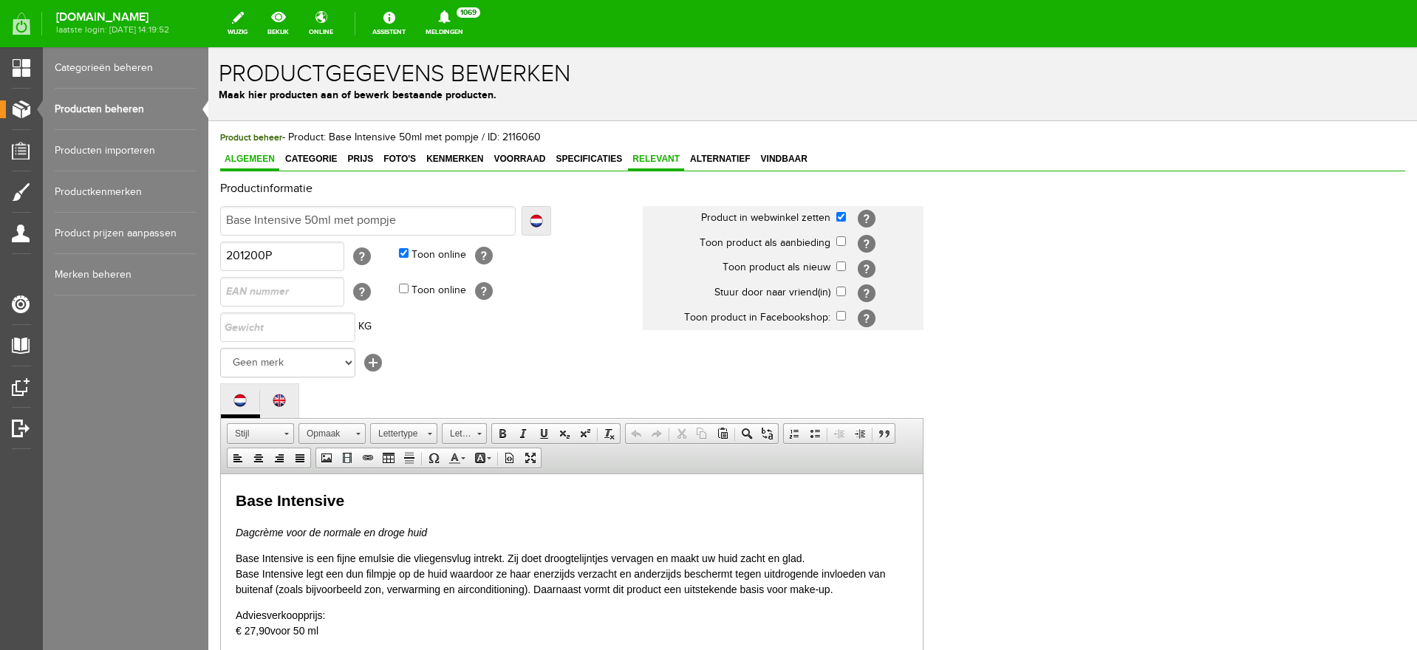
click at [648, 160] on span "Relevant" at bounding box center [656, 159] width 56 height 10
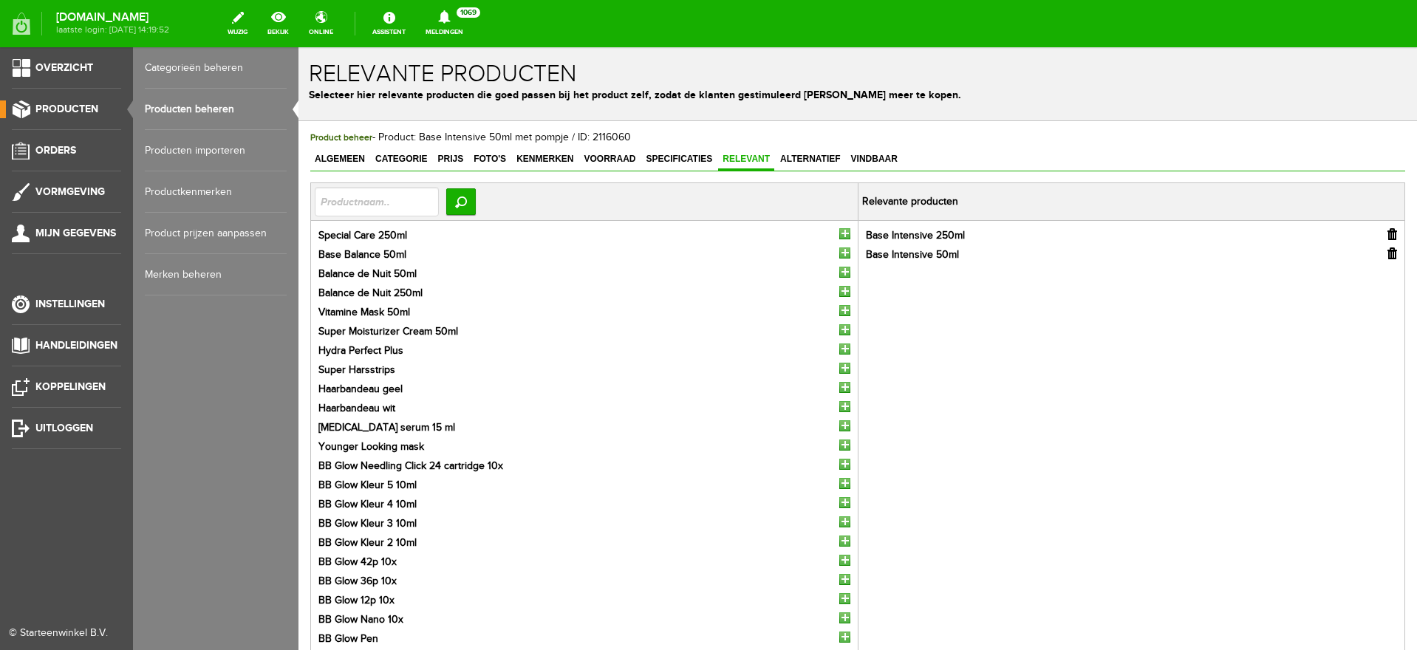
click at [164, 106] on link "Producten beheren" at bounding box center [216, 109] width 142 height 41
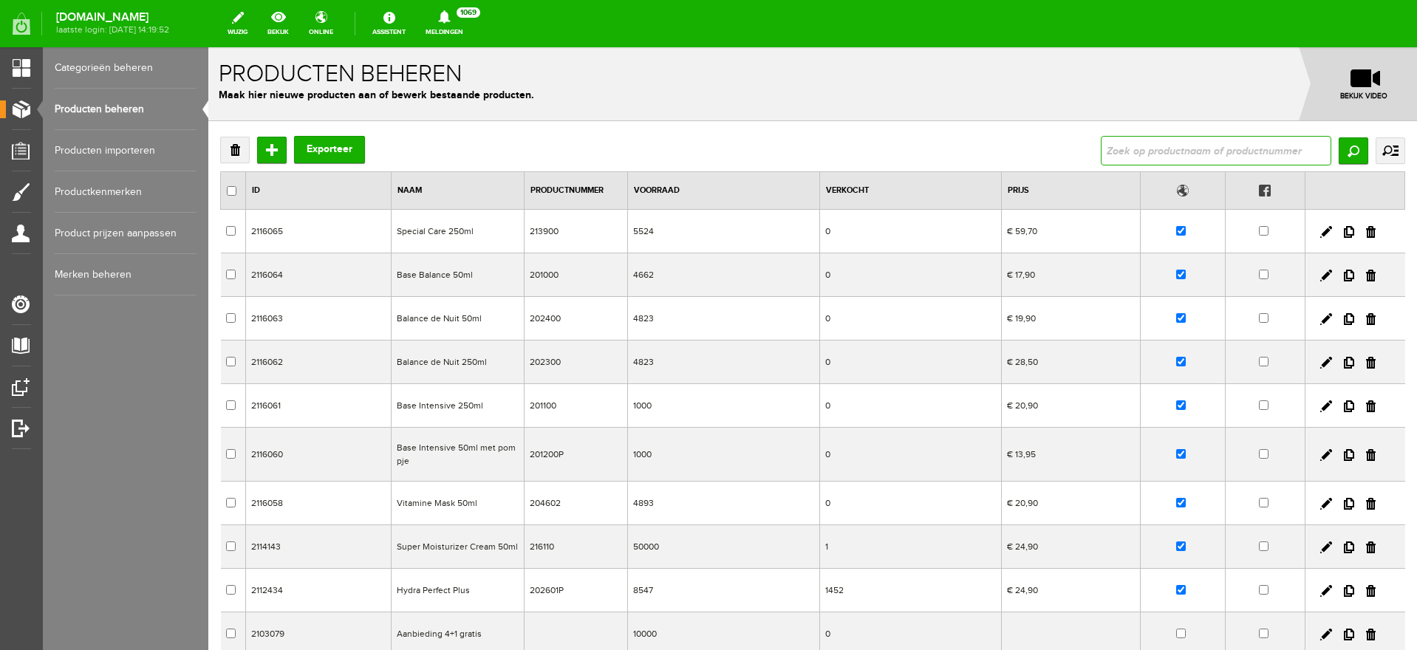
click at [1178, 147] on input "text" at bounding box center [1216, 151] width 231 height 30
type input "base intensive"
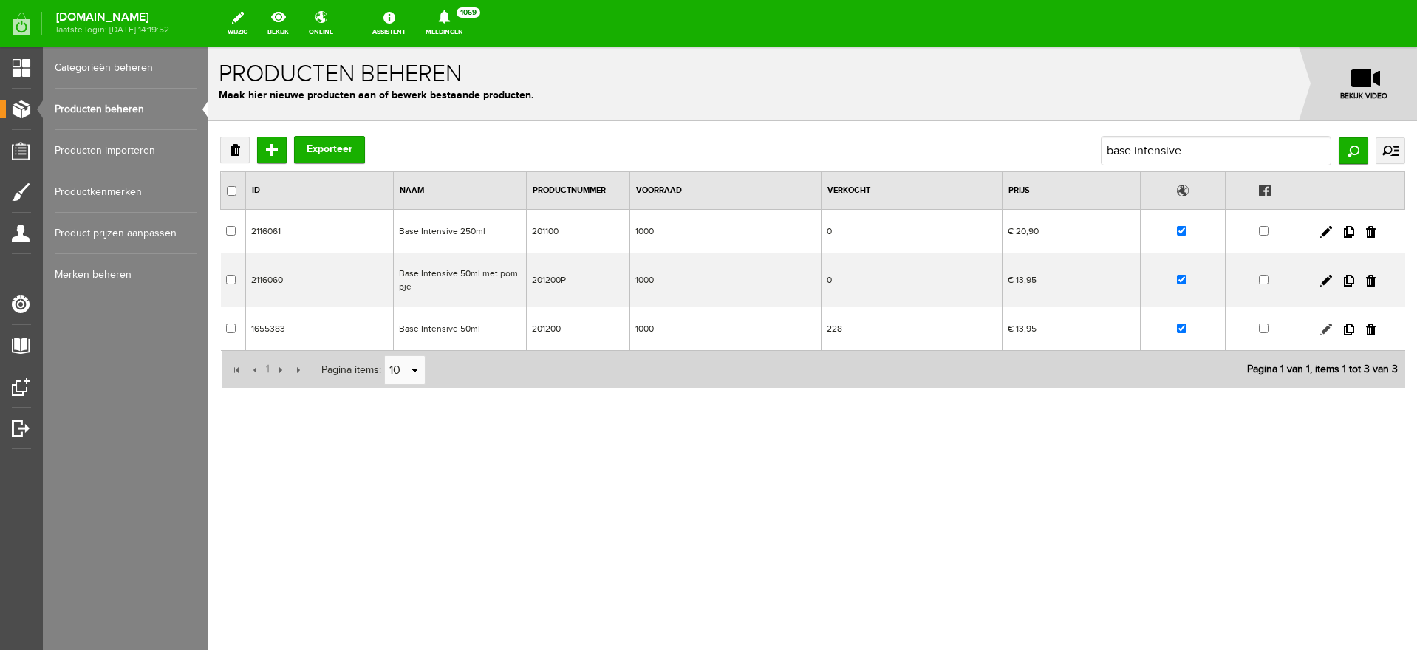
click at [1326, 330] on link at bounding box center [1326, 330] width 12 height 12
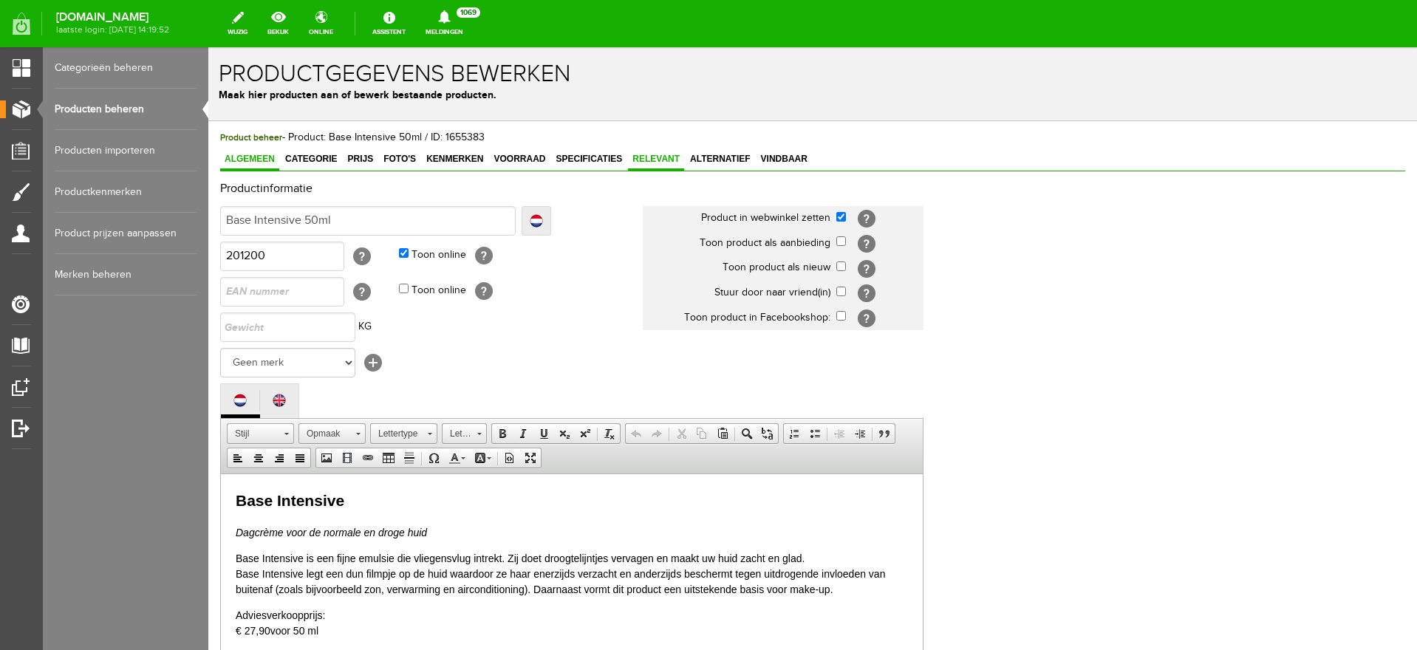
click at [663, 156] on span "Relevant" at bounding box center [656, 159] width 56 height 10
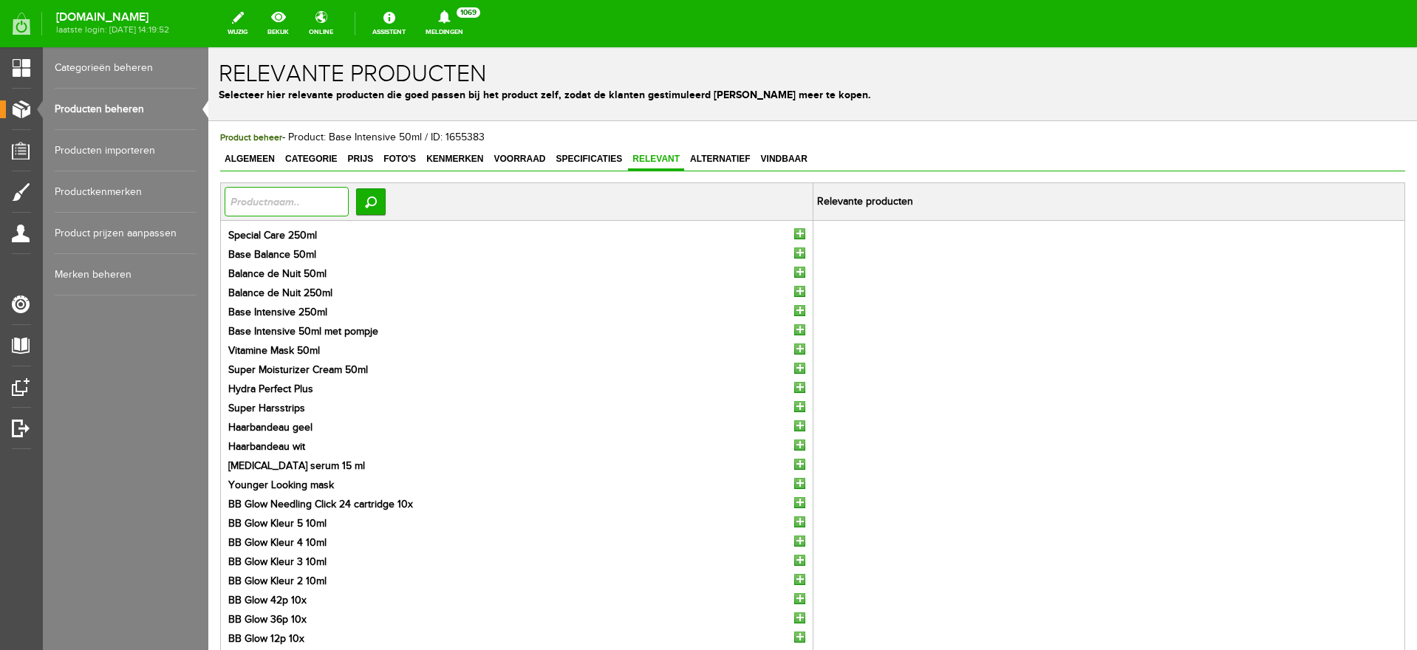
click at [268, 211] on input "text" at bounding box center [287, 202] width 124 height 30
type input "base intensive"
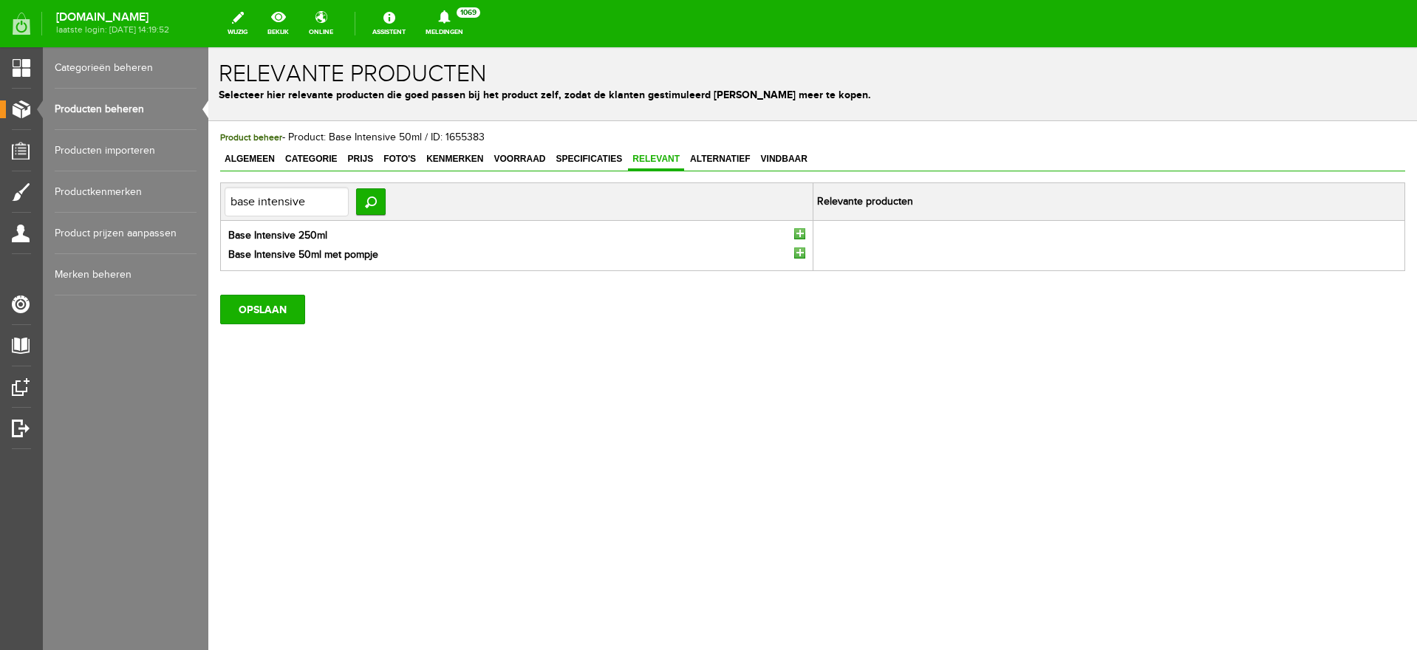
click at [798, 229] on input "button" at bounding box center [799, 233] width 11 height 11
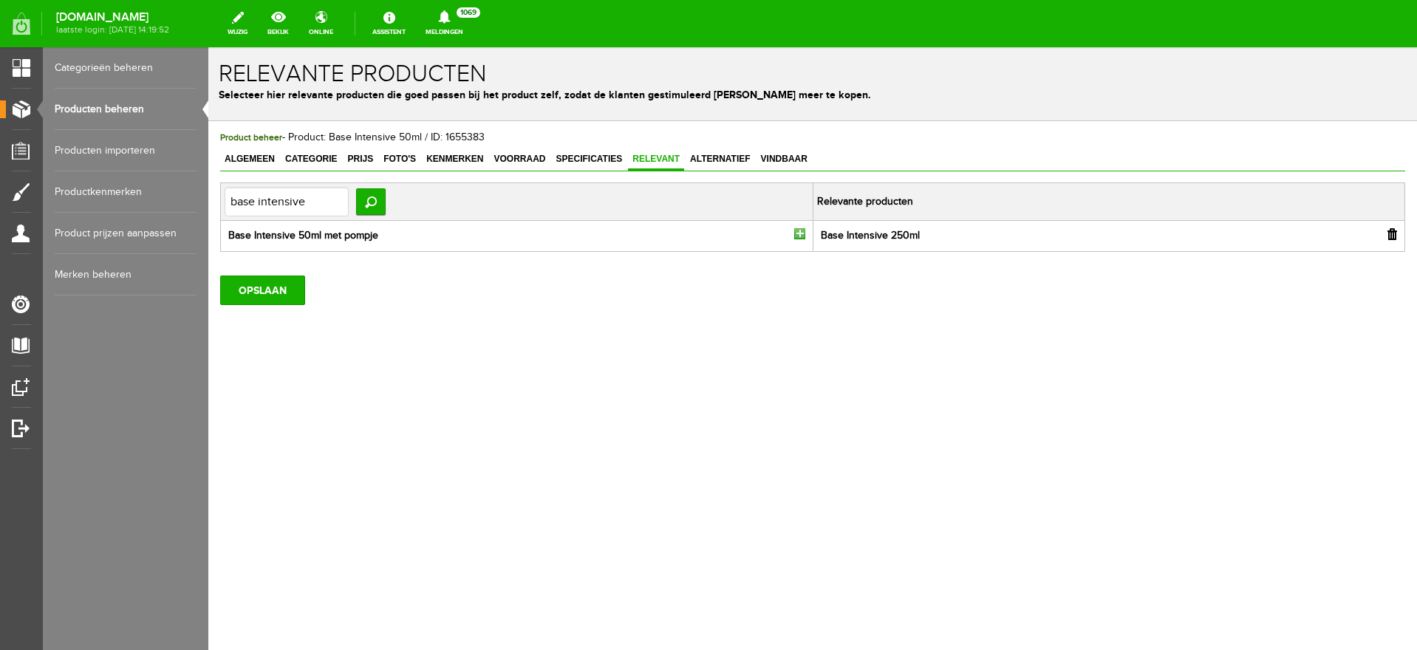
click at [799, 235] on input "button" at bounding box center [799, 233] width 11 height 11
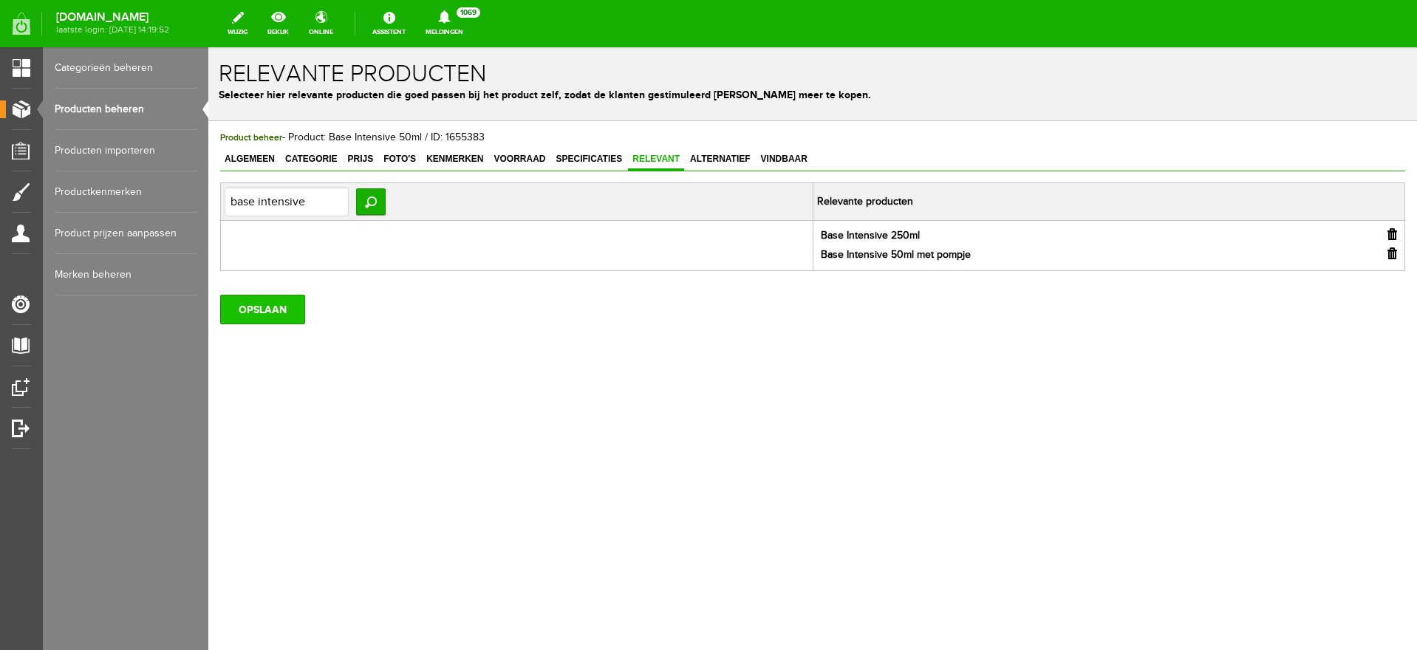
click at [259, 308] on input "OPSLAAN" at bounding box center [262, 310] width 85 height 30
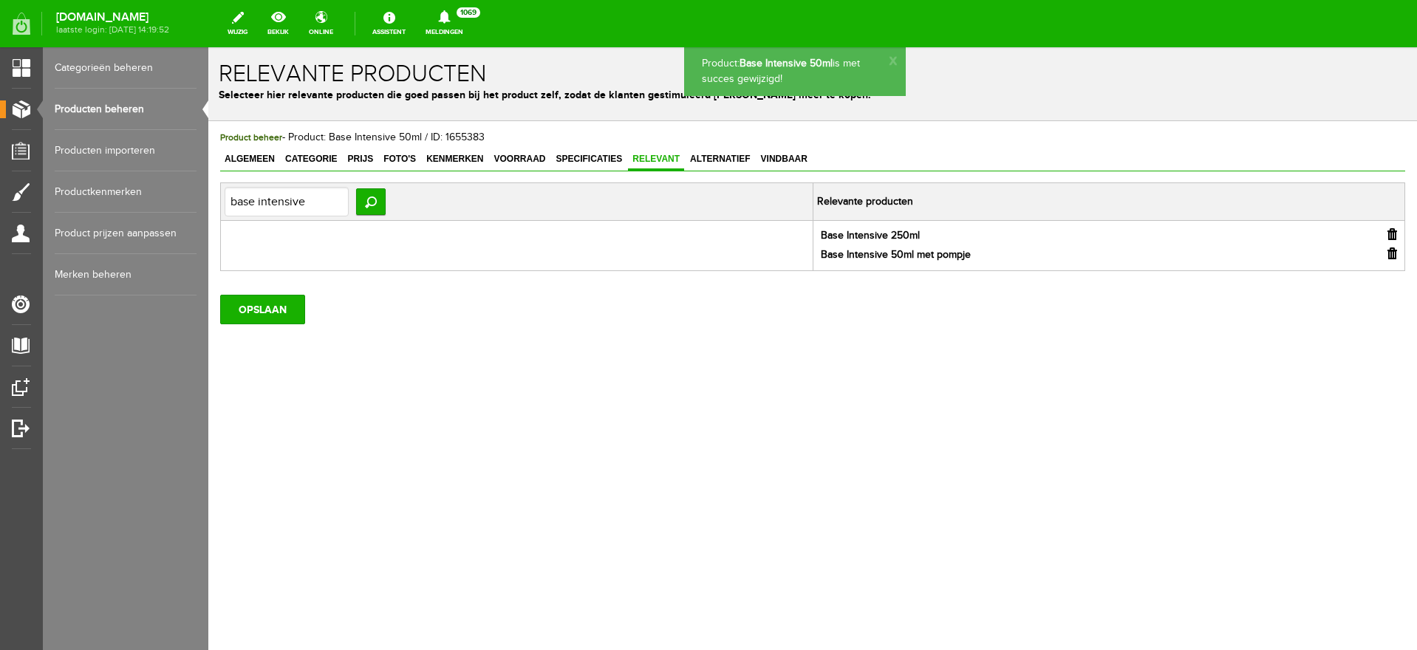
click at [86, 108] on link "Producten beheren" at bounding box center [126, 109] width 142 height 41
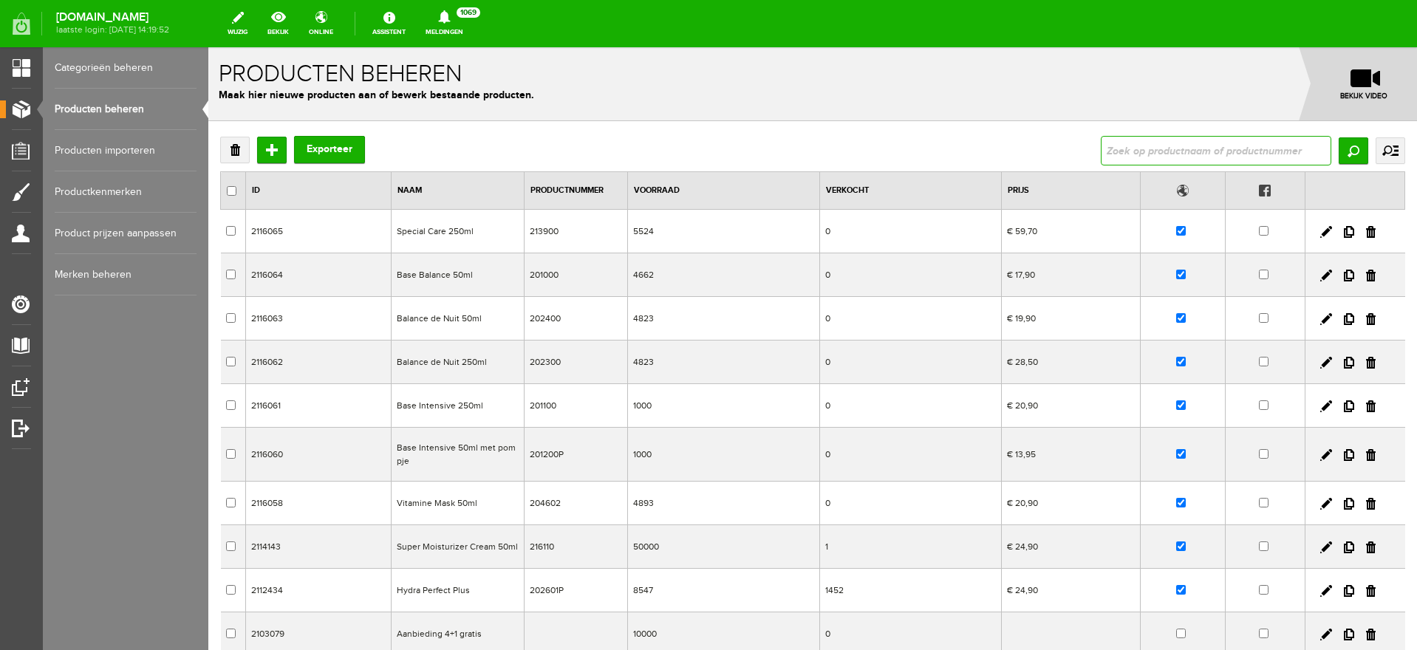
click at [1172, 154] on input "text" at bounding box center [1216, 151] width 231 height 30
type input "balance de nuit"
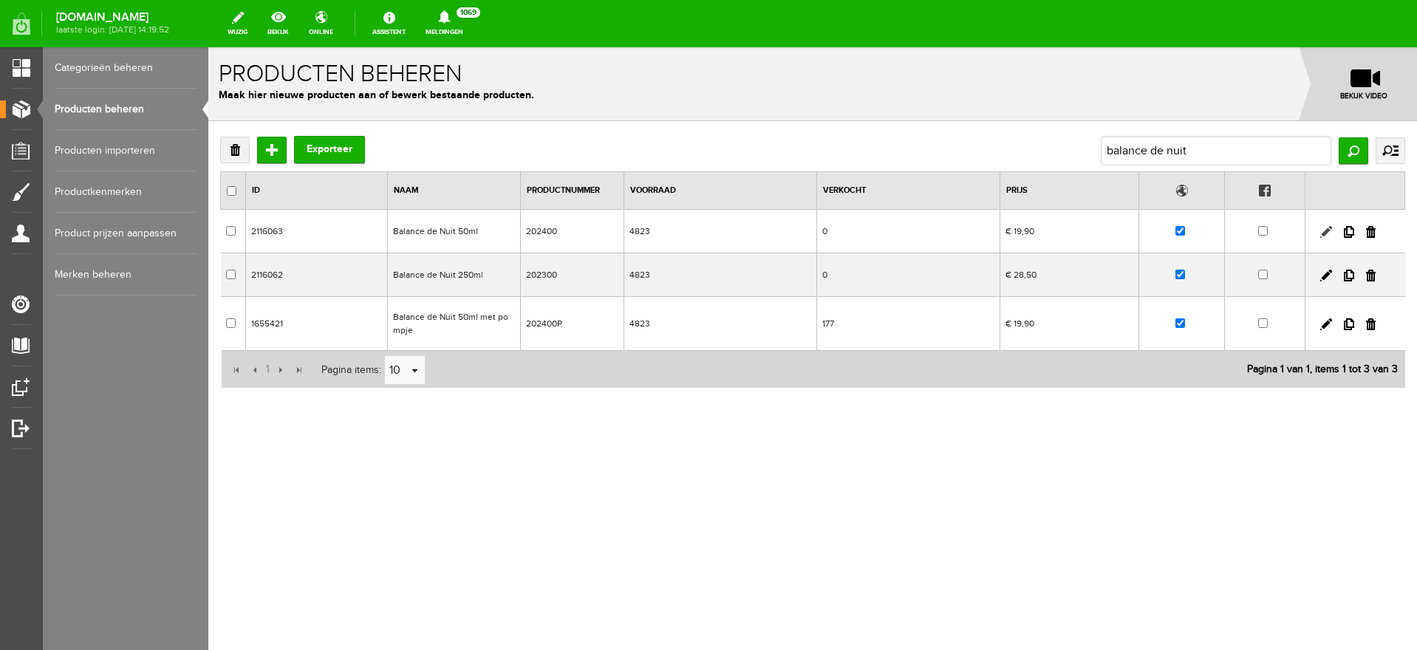
click at [1326, 231] on link at bounding box center [1326, 232] width 12 height 12
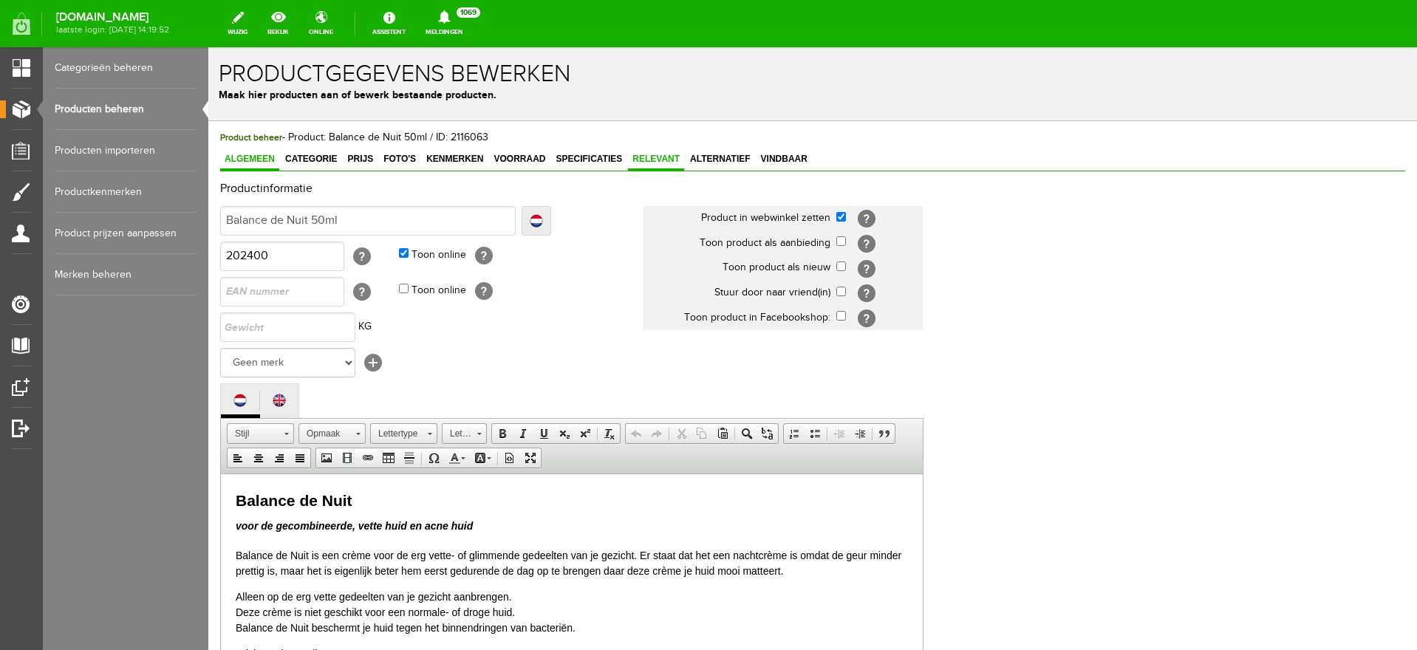
click at [662, 156] on span "Relevant" at bounding box center [656, 159] width 56 height 10
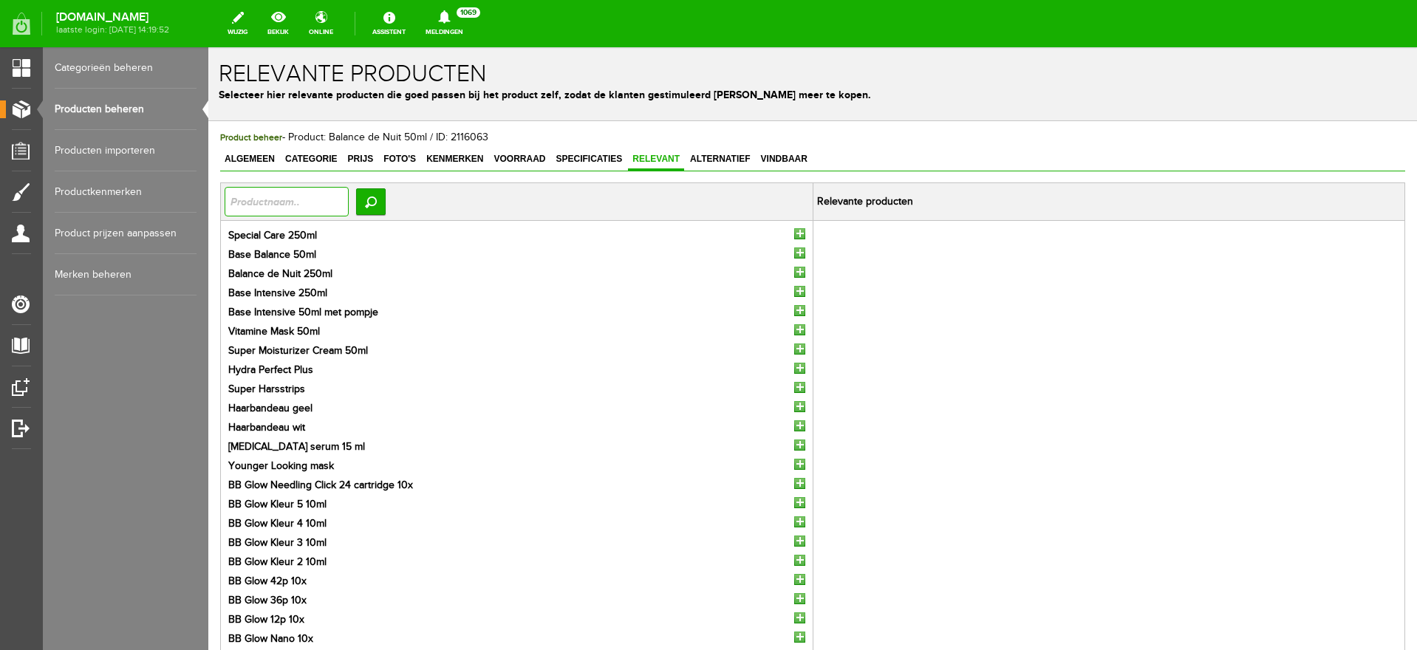
click at [278, 206] on input "text" at bounding box center [287, 202] width 124 height 30
type input "balance de nuit"
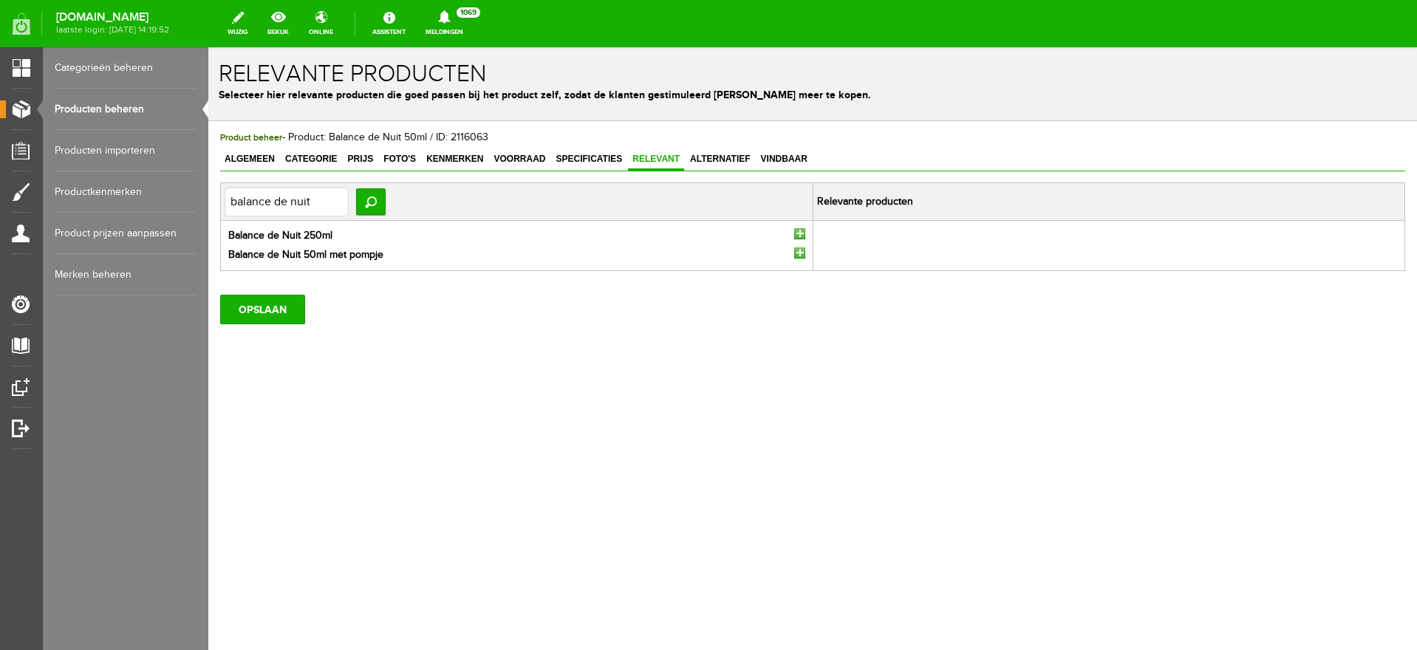
click at [802, 235] on input "button" at bounding box center [799, 233] width 11 height 11
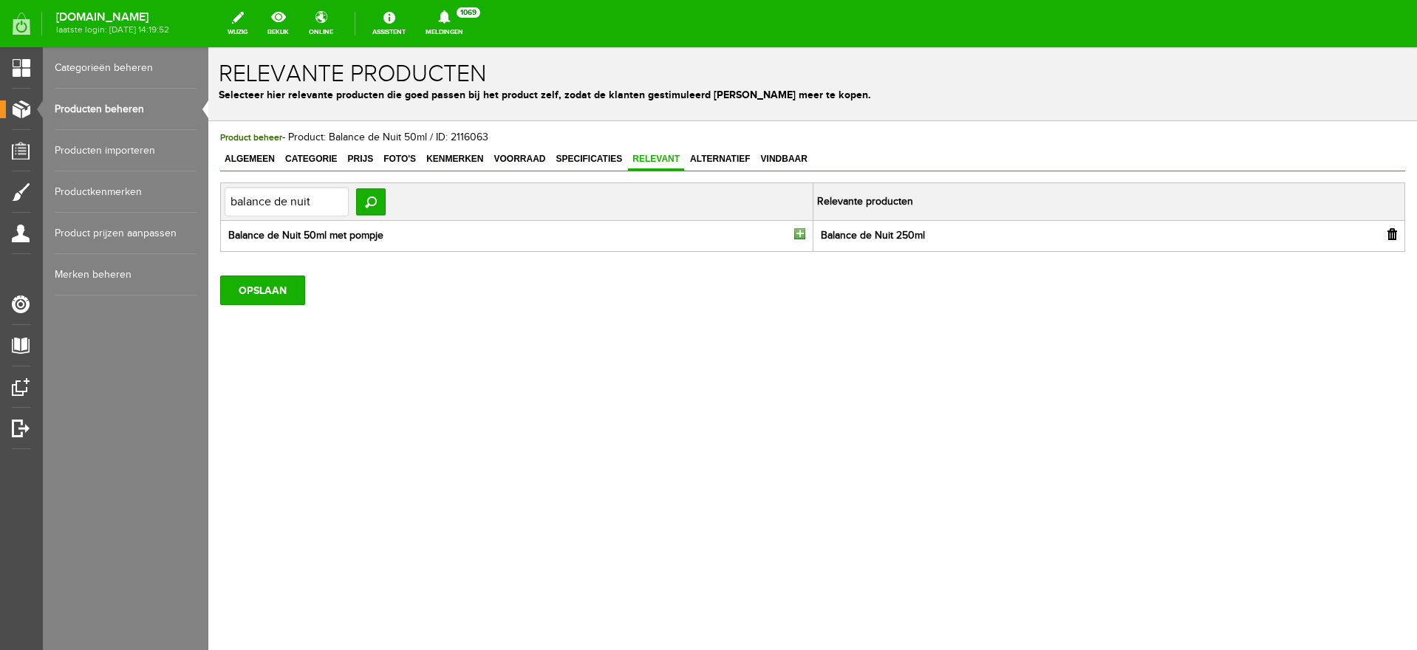
click at [788, 228] on li "Balance de Nuit 50ml met pompje" at bounding box center [516, 236] width 577 height 16
click at [794, 230] on input "button" at bounding box center [799, 233] width 11 height 11
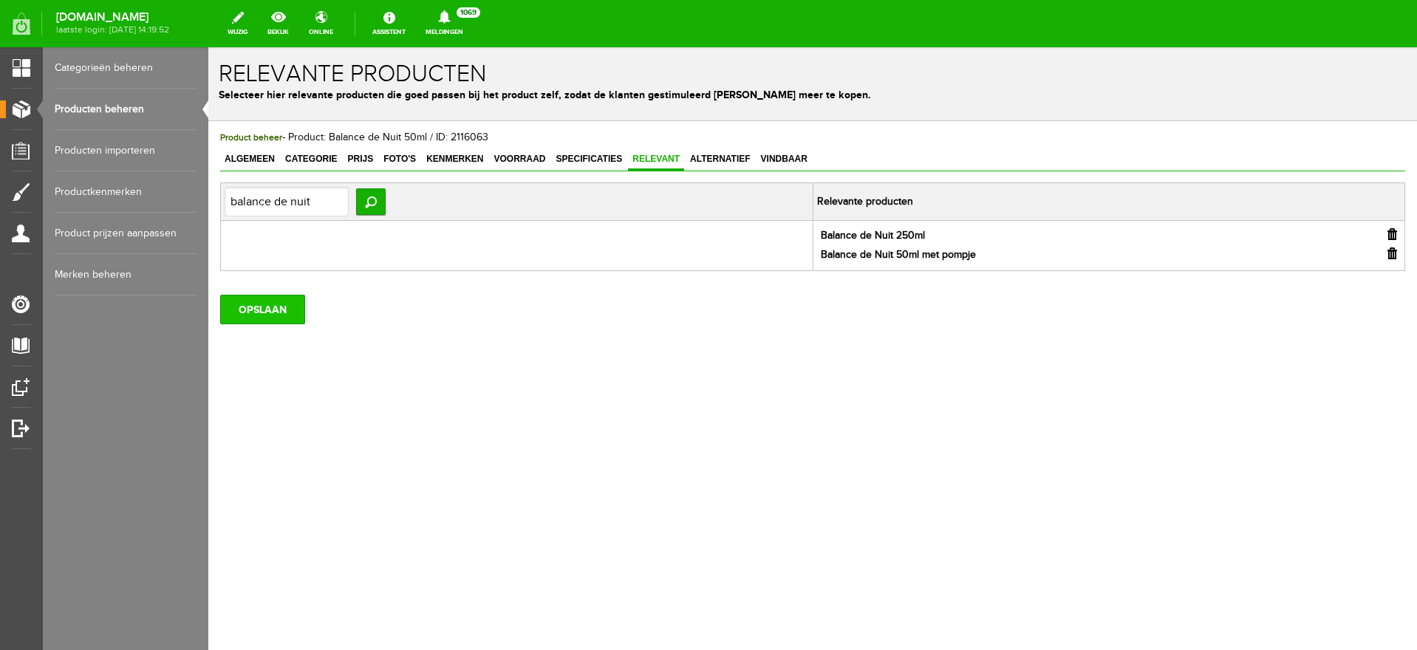
click at [253, 303] on input "OPSLAAN" at bounding box center [262, 310] width 85 height 30
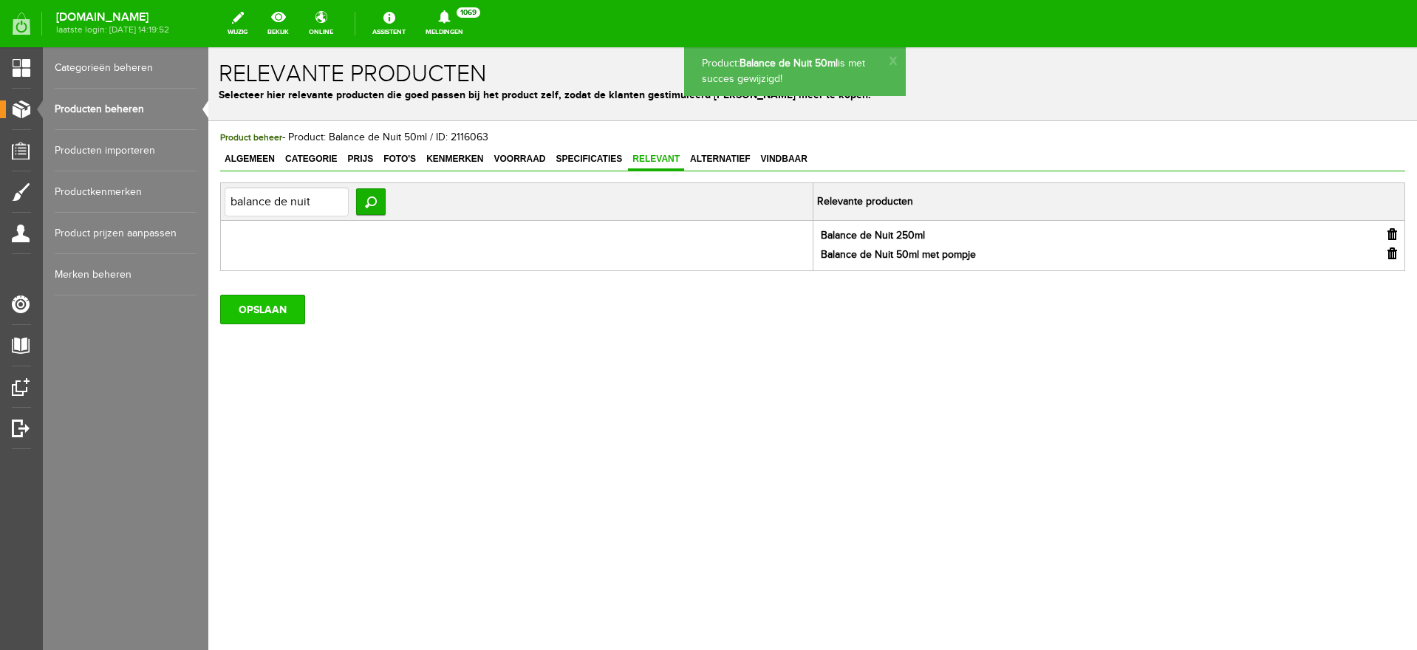
click at [267, 312] on input "OPSLAAN" at bounding box center [262, 310] width 85 height 30
drag, startPoint x: 106, startPoint y: 105, endPoint x: 134, endPoint y: 105, distance: 28.1
click at [106, 106] on link "Producten beheren" at bounding box center [126, 109] width 142 height 41
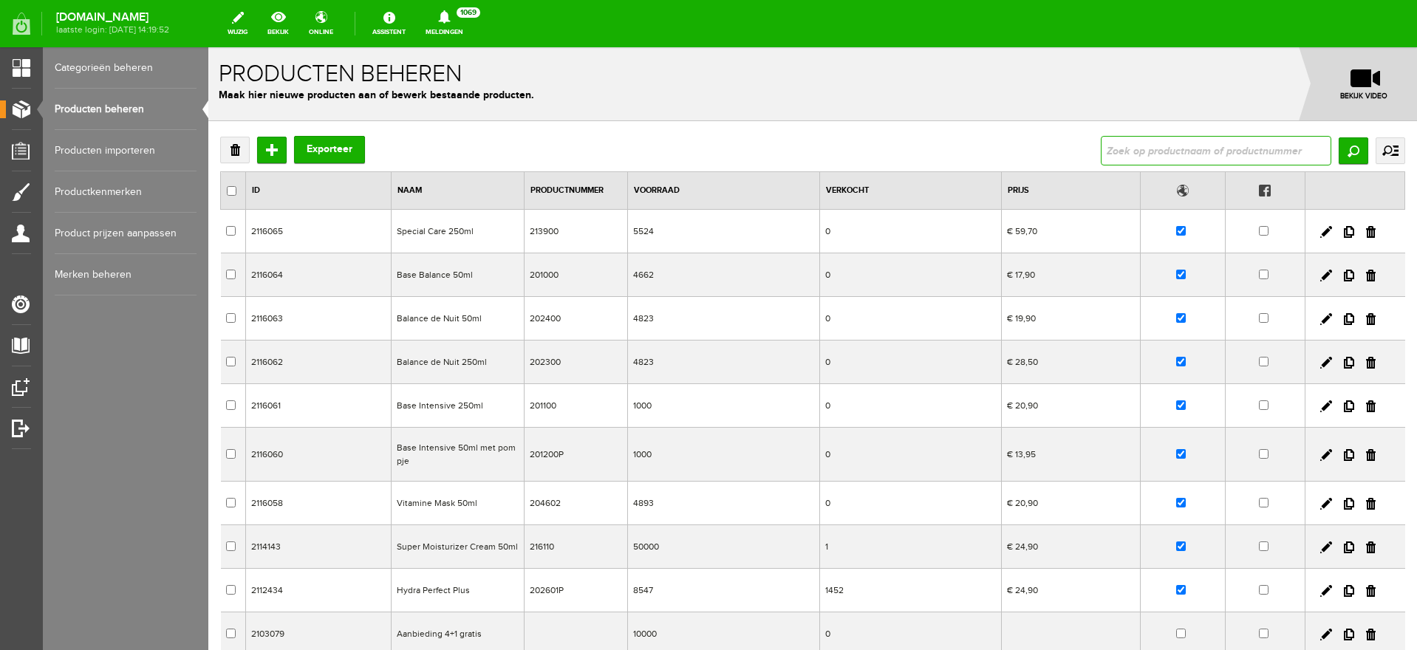
drag, startPoint x: 1120, startPoint y: 147, endPoint x: 1127, endPoint y: 141, distance: 9.5
click at [1122, 146] on input "text" at bounding box center [1216, 151] width 231 height 30
type input "balance de nui"
click at [1339, 146] on input "Zoeken" at bounding box center [1354, 150] width 30 height 27
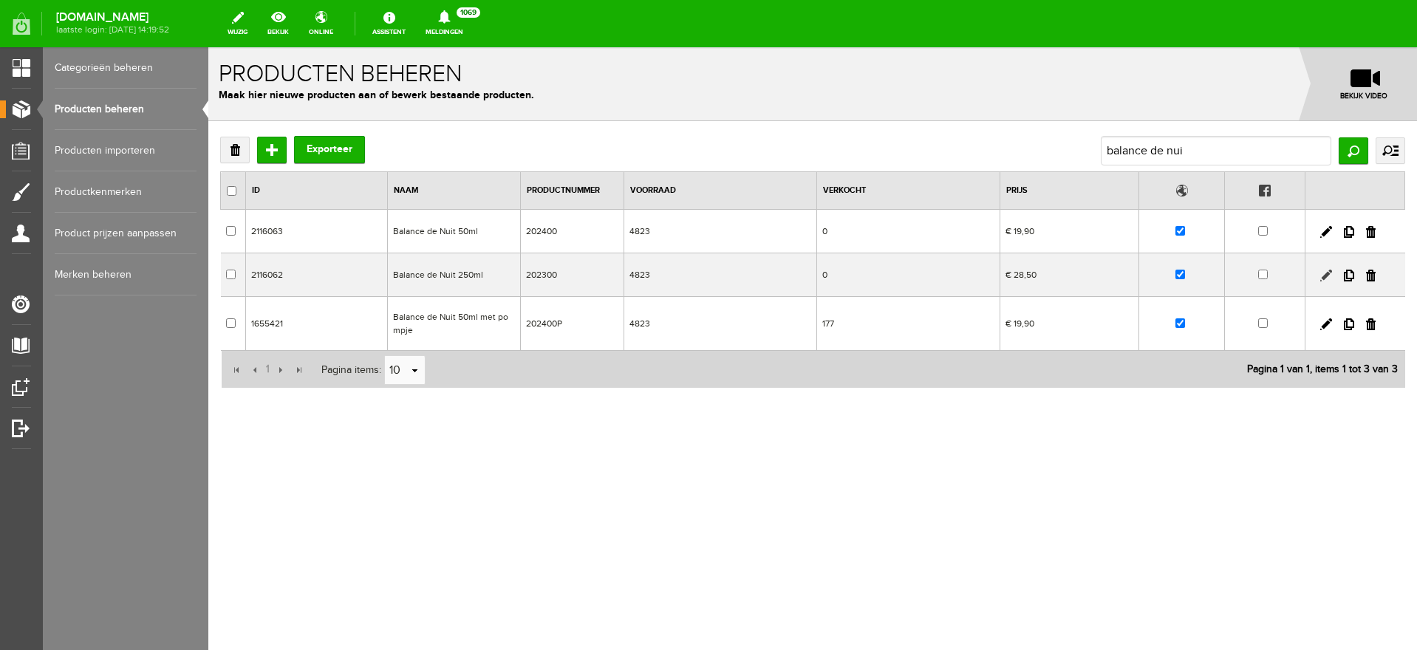
click at [1325, 270] on link at bounding box center [1326, 276] width 12 height 12
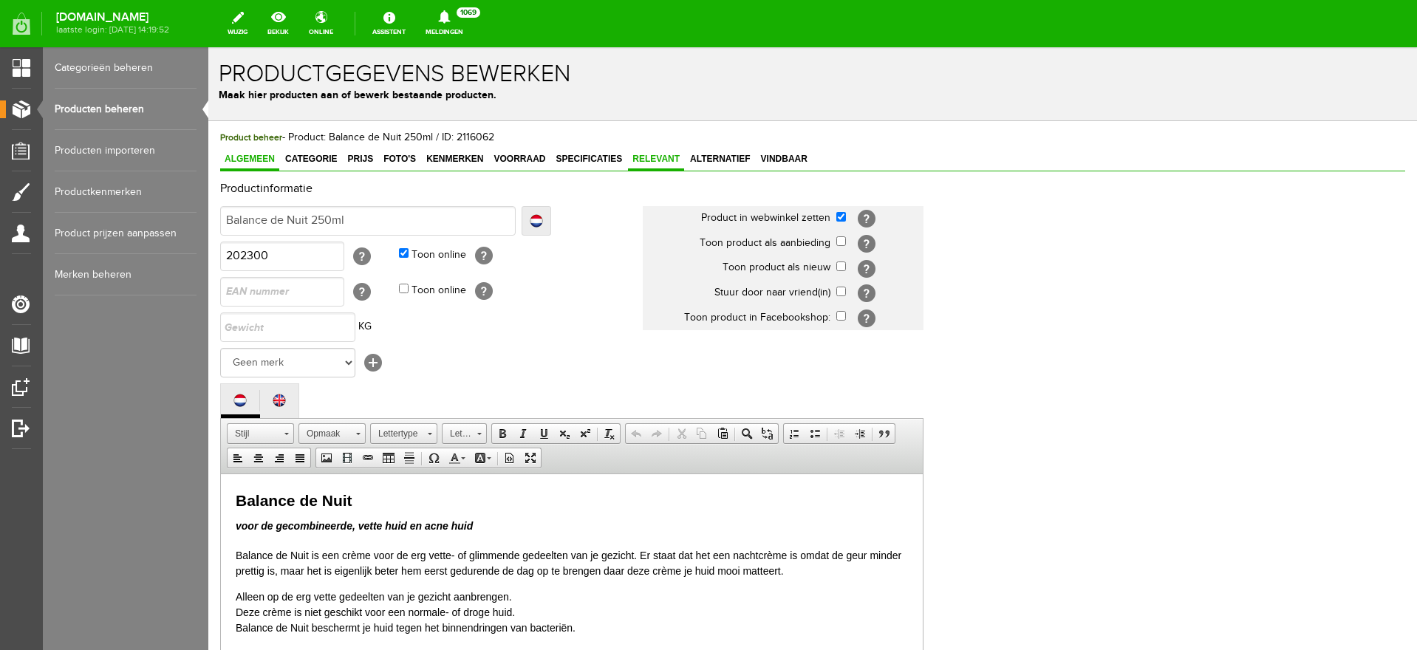
click at [657, 154] on span "Relevant" at bounding box center [656, 159] width 56 height 10
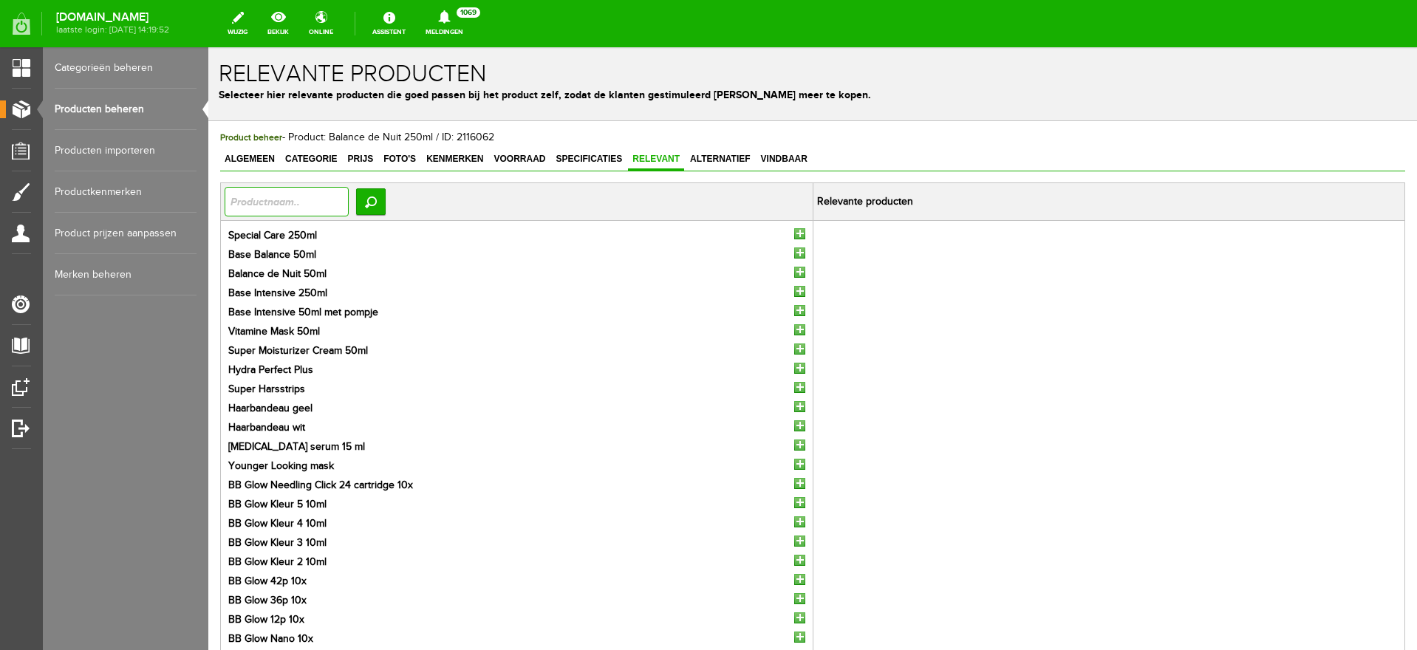
click at [301, 202] on input "text" at bounding box center [287, 202] width 124 height 30
type input "balance de nuit"
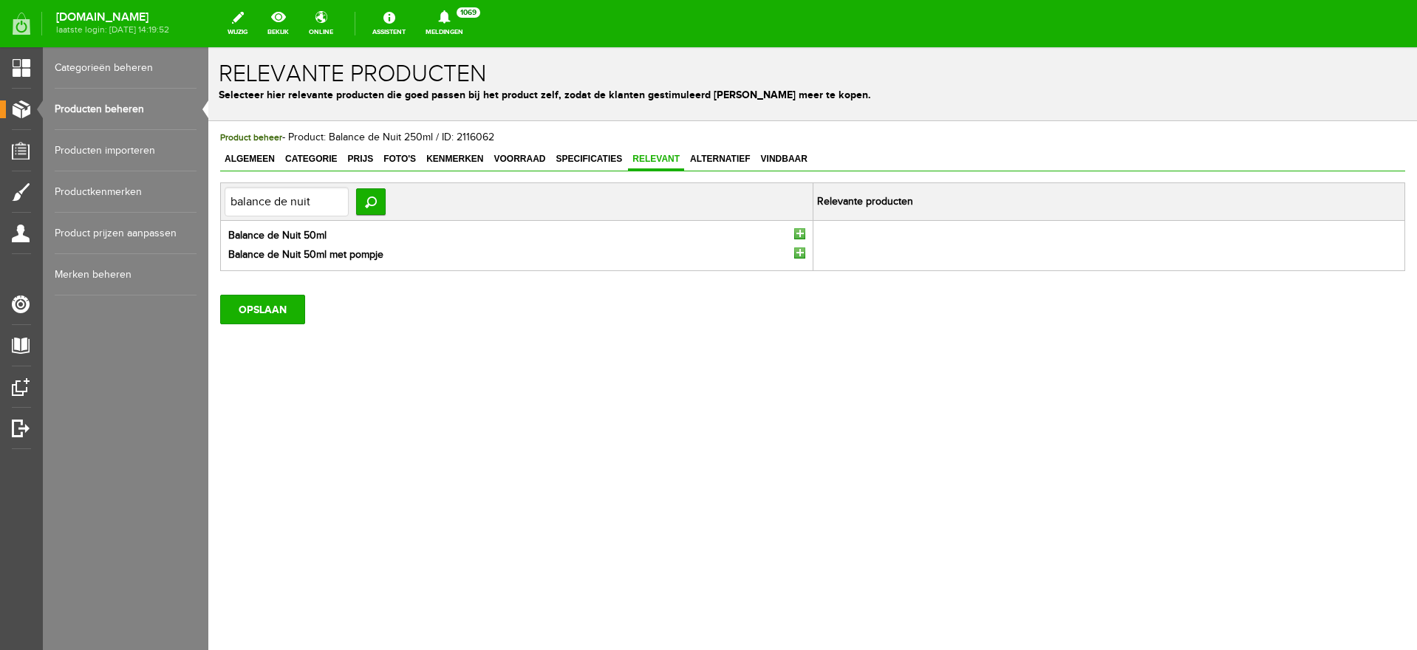
click at [801, 231] on input "button" at bounding box center [799, 233] width 11 height 11
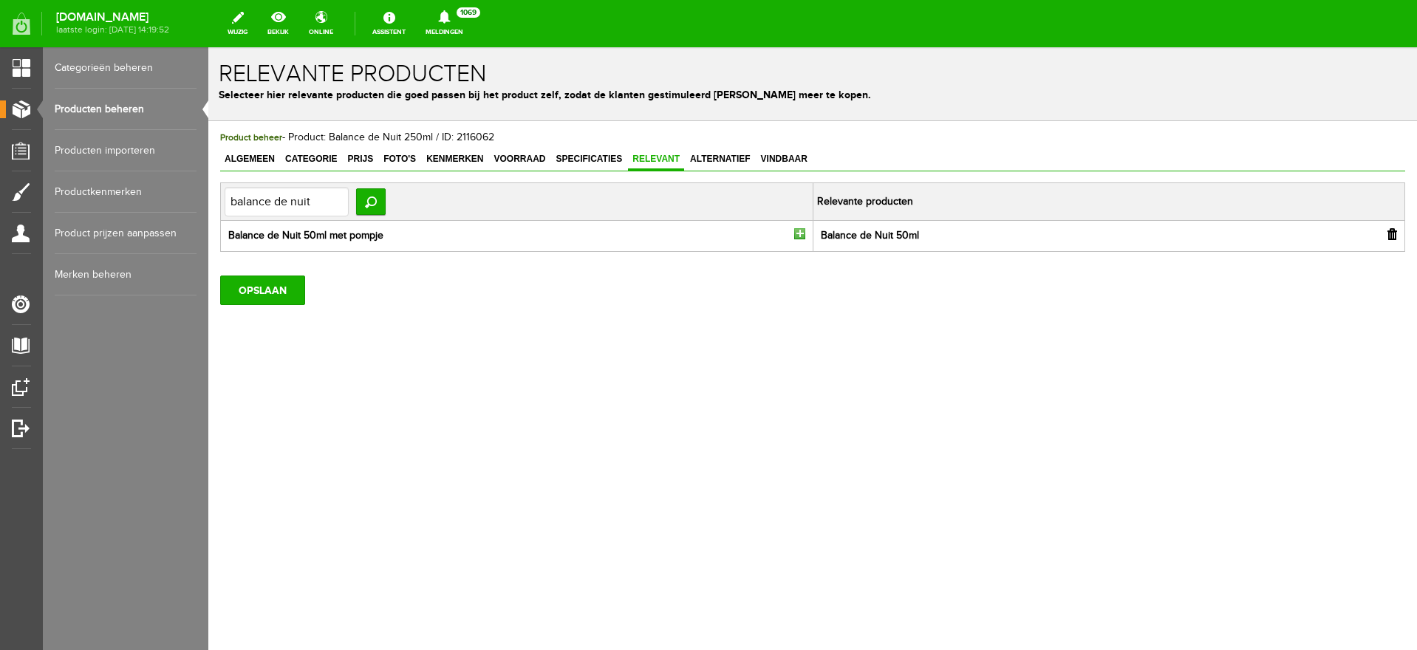
click at [801, 233] on input "button" at bounding box center [799, 233] width 11 height 11
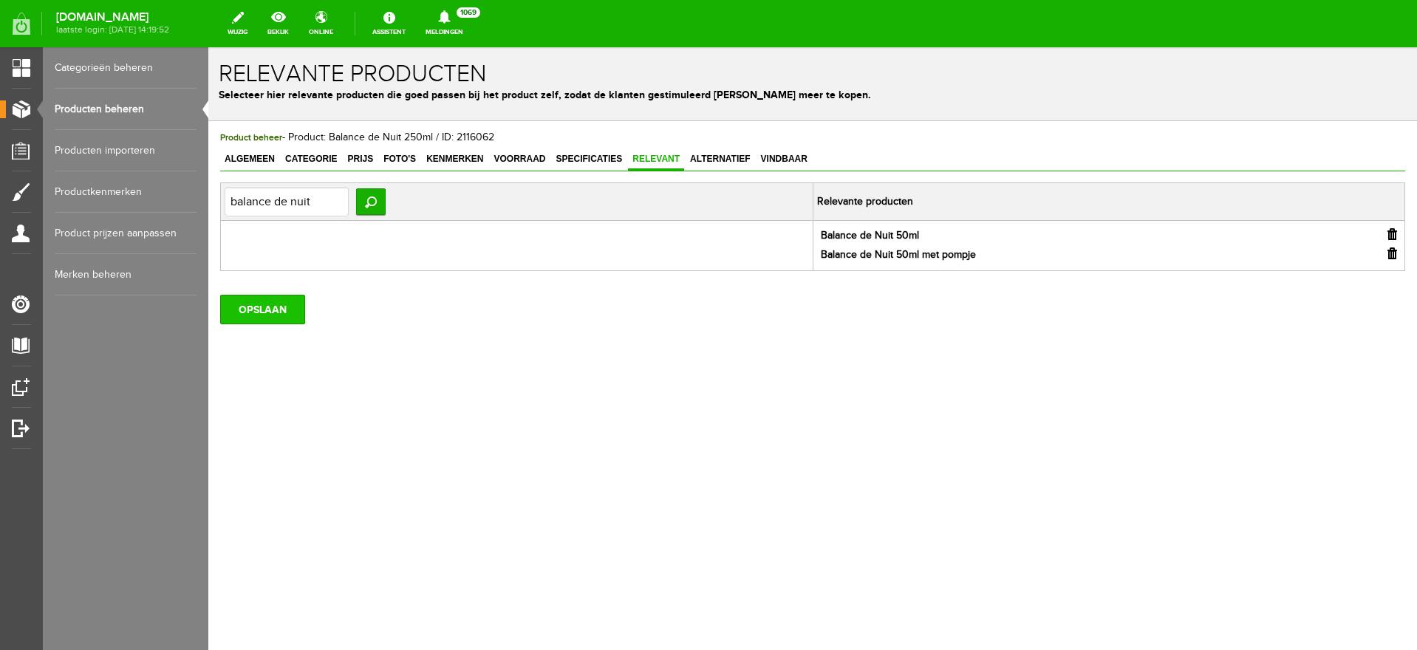
click at [276, 310] on input "OPSLAAN" at bounding box center [262, 310] width 85 height 30
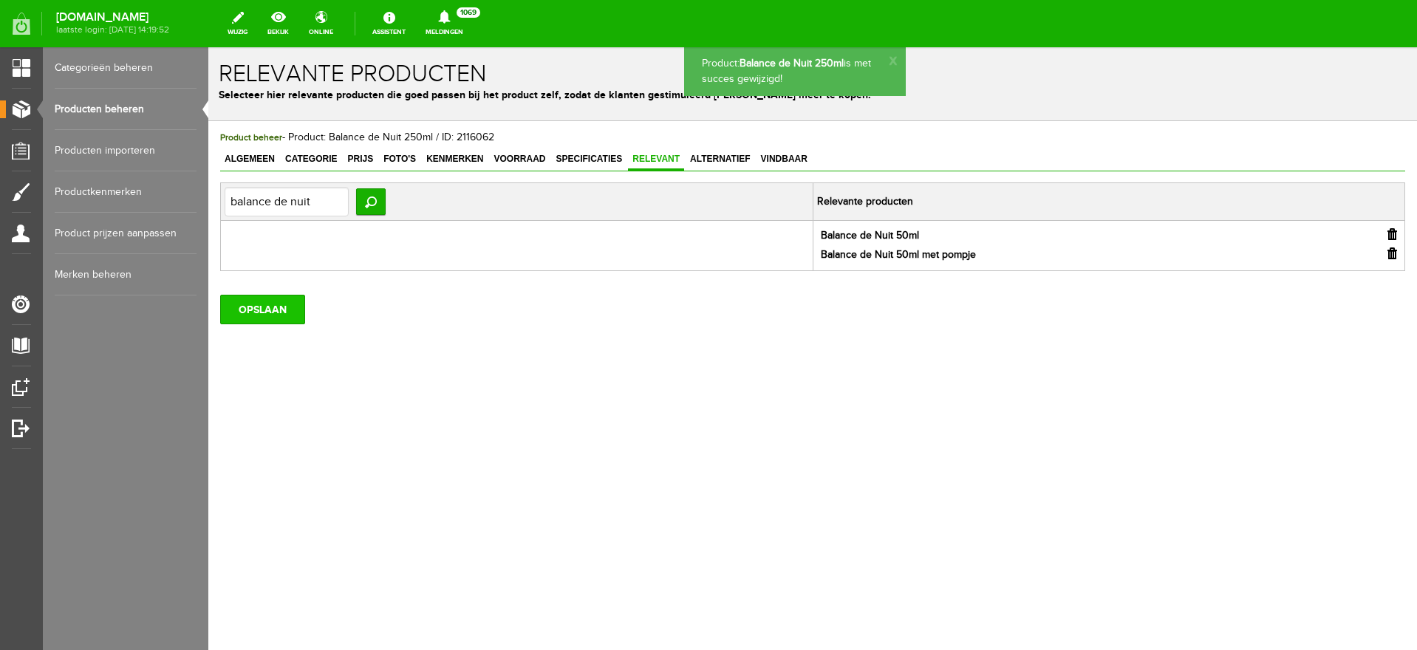
drag, startPoint x: 274, startPoint y: 316, endPoint x: 332, endPoint y: 249, distance: 88.6
click at [274, 316] on input "OPSLAAN" at bounding box center [262, 310] width 85 height 30
click at [95, 106] on link "Producten beheren" at bounding box center [126, 109] width 142 height 41
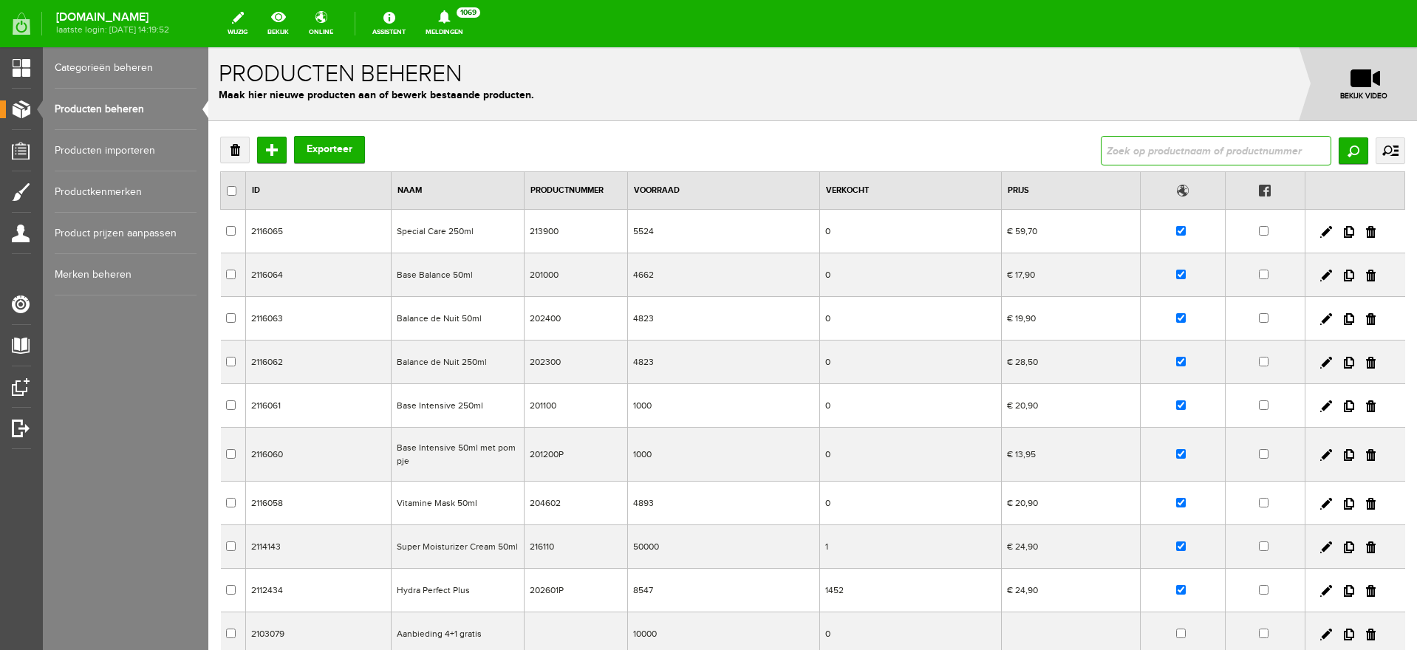
click at [1176, 153] on input "text" at bounding box center [1216, 151] width 231 height 30
type input "balance de nuit"
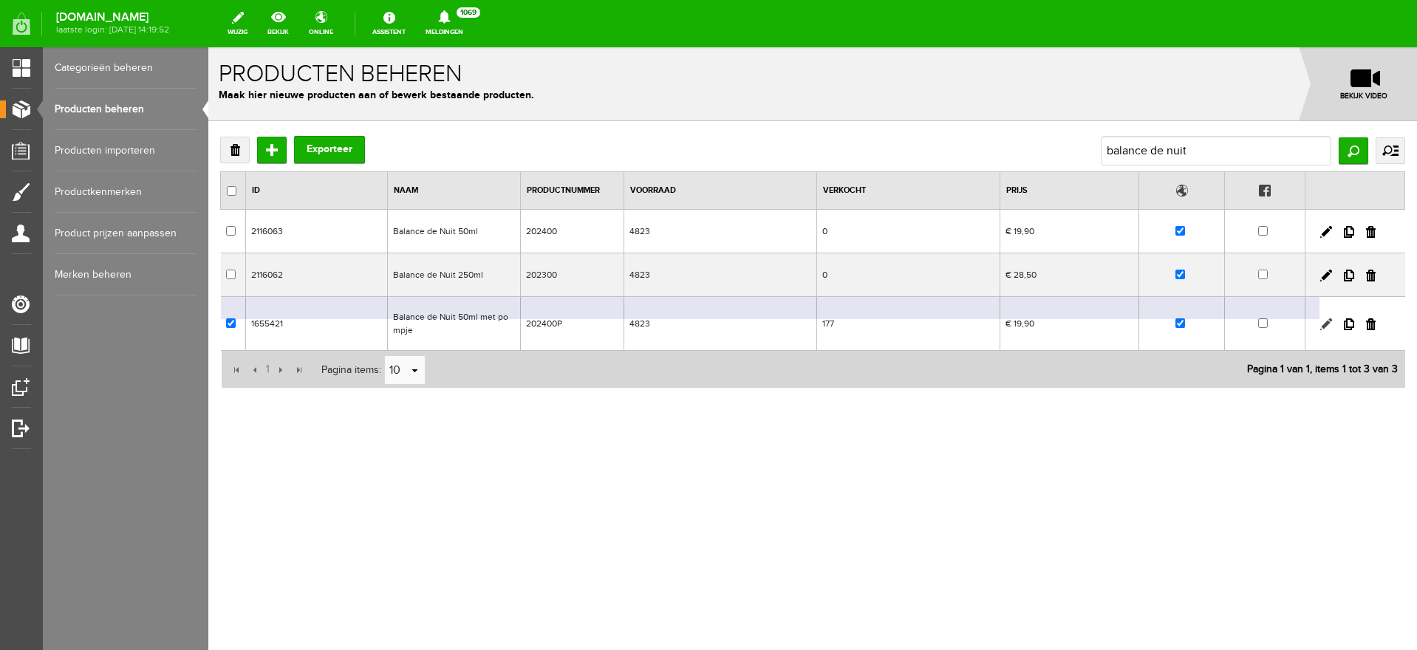
click at [1323, 323] on link at bounding box center [1326, 324] width 12 height 12
checkbox input "true"
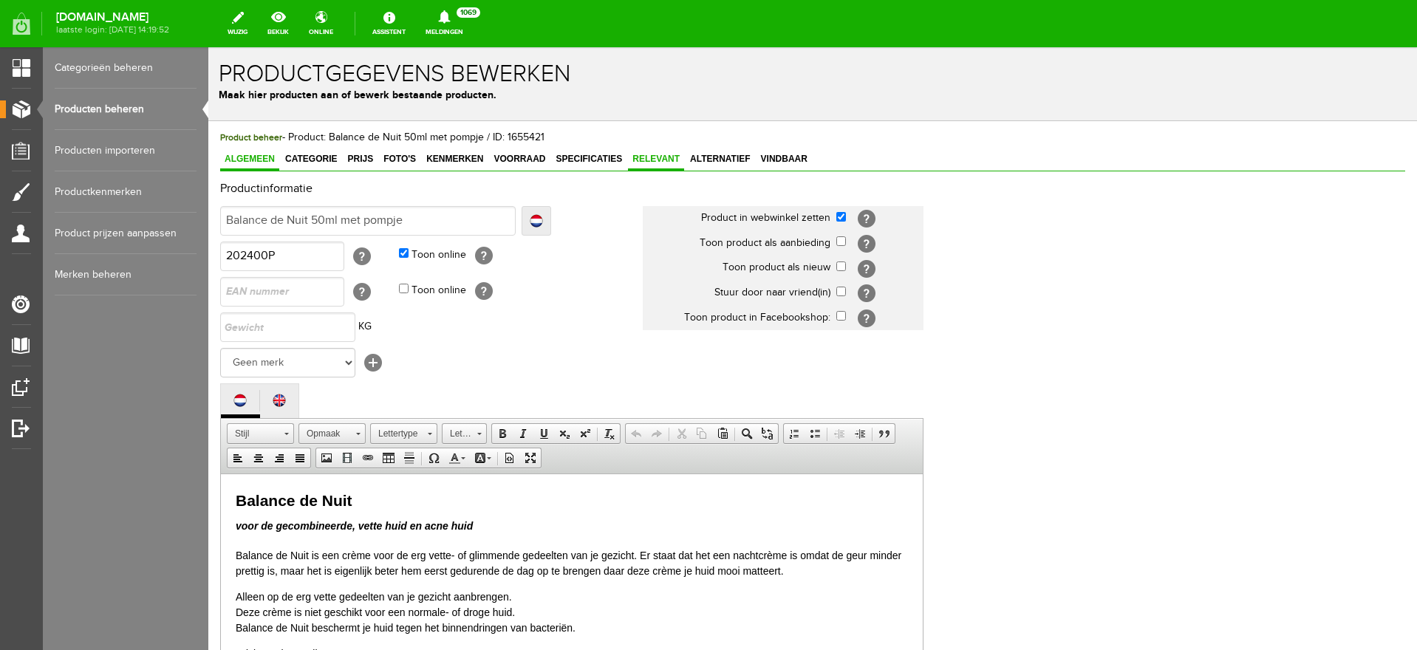
click at [668, 160] on span "Relevant" at bounding box center [656, 159] width 56 height 10
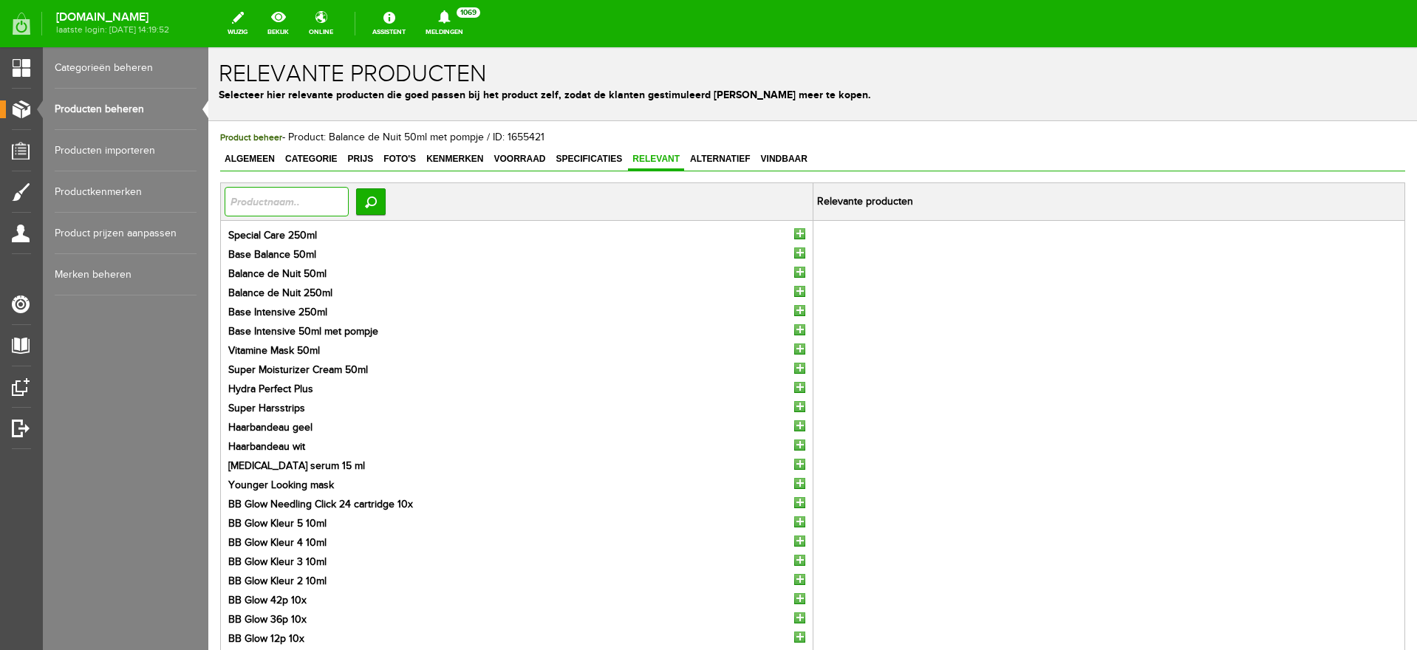
click at [261, 205] on input "text" at bounding box center [287, 202] width 124 height 30
type input "balance de nuit"
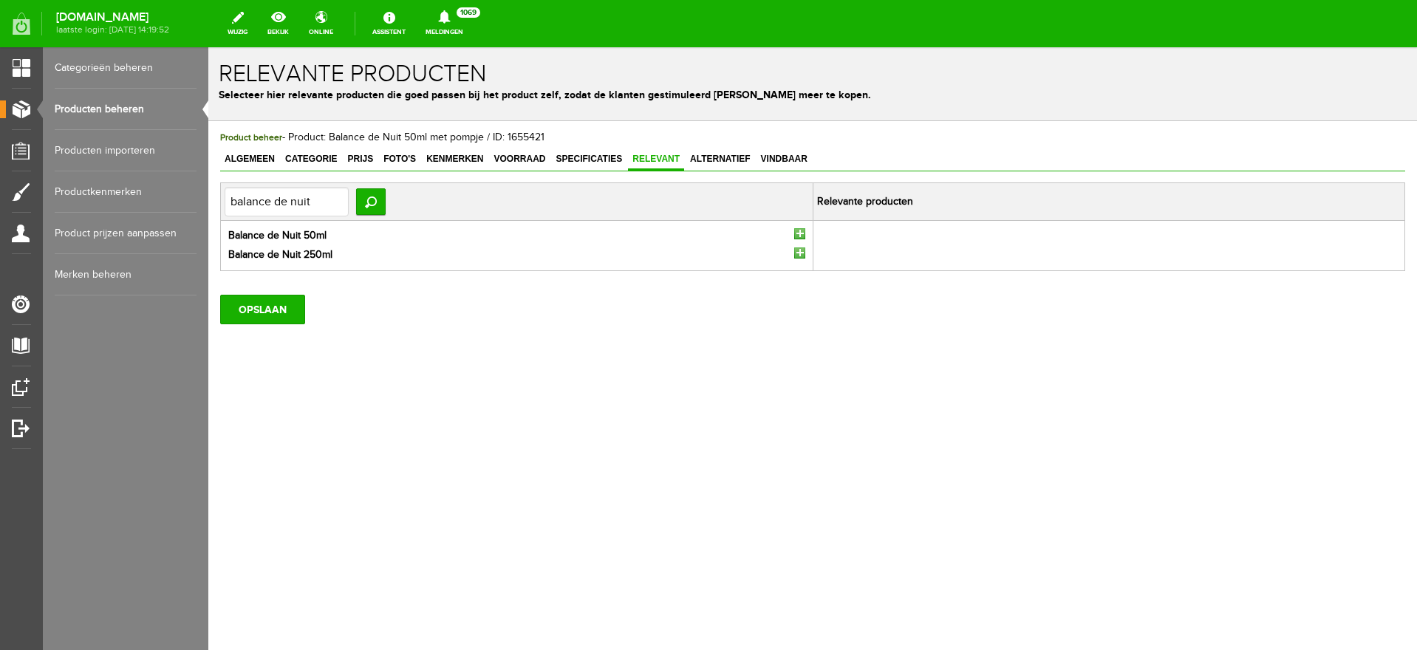
click at [794, 231] on input "button" at bounding box center [799, 233] width 11 height 11
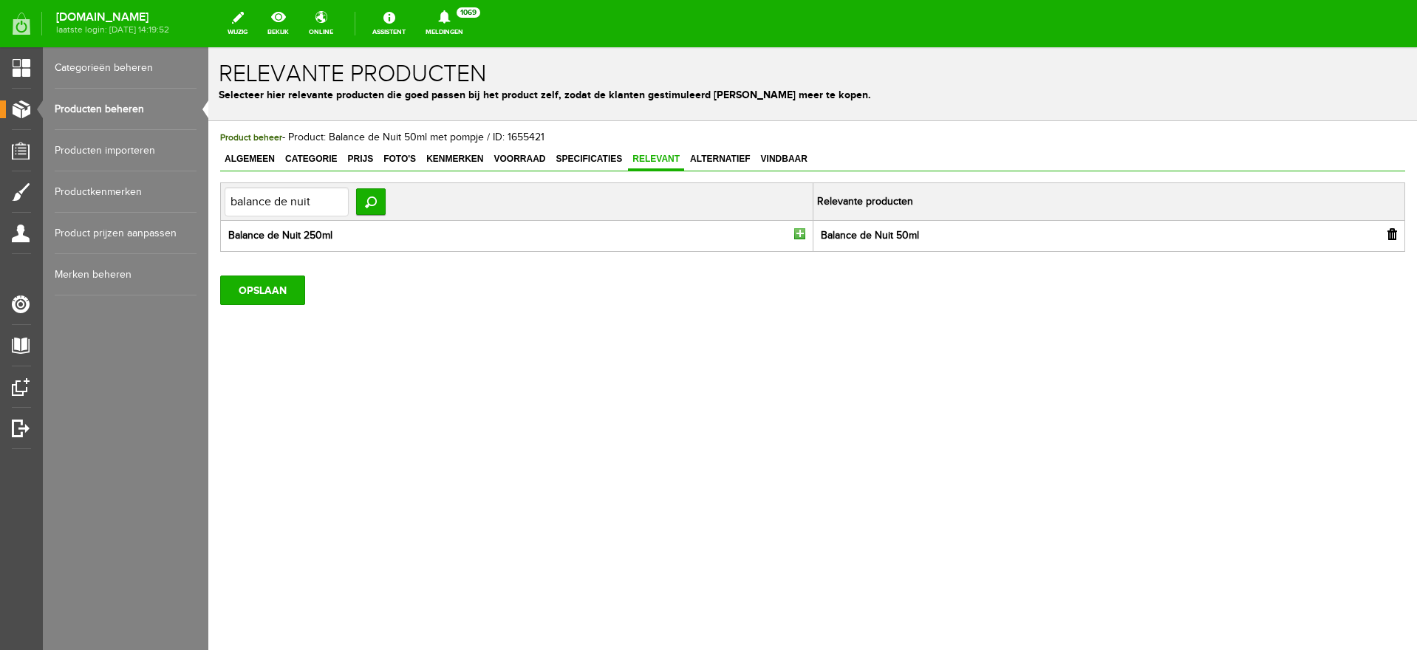
click at [802, 231] on input "button" at bounding box center [799, 233] width 11 height 11
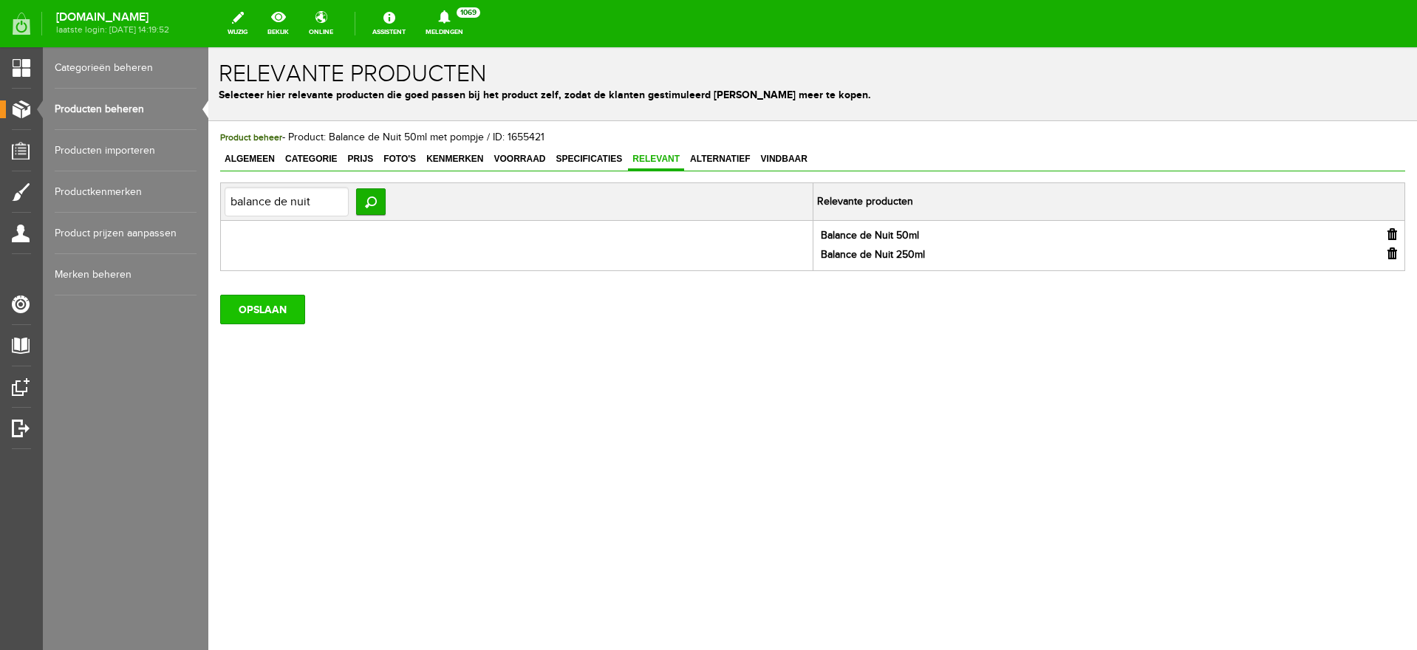
click at [228, 313] on input "OPSLAAN" at bounding box center [262, 310] width 85 height 30
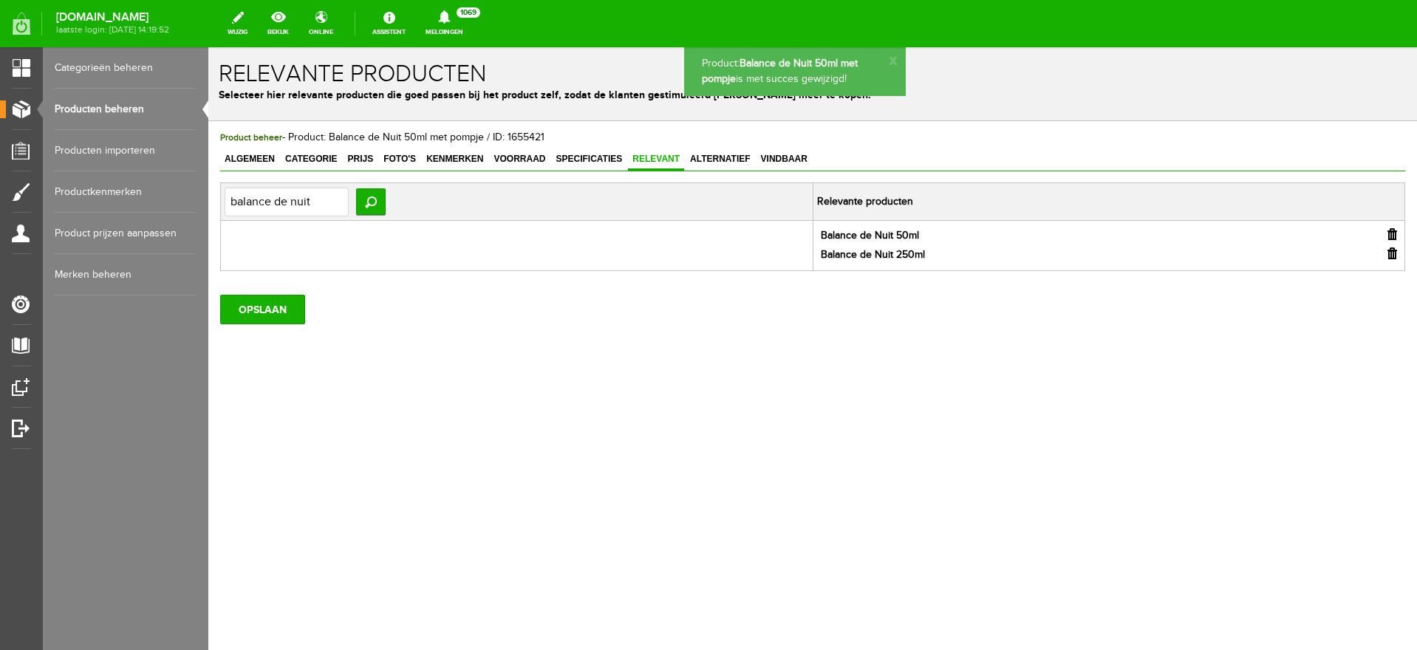
click at [79, 112] on link "Producten beheren" at bounding box center [126, 109] width 142 height 41
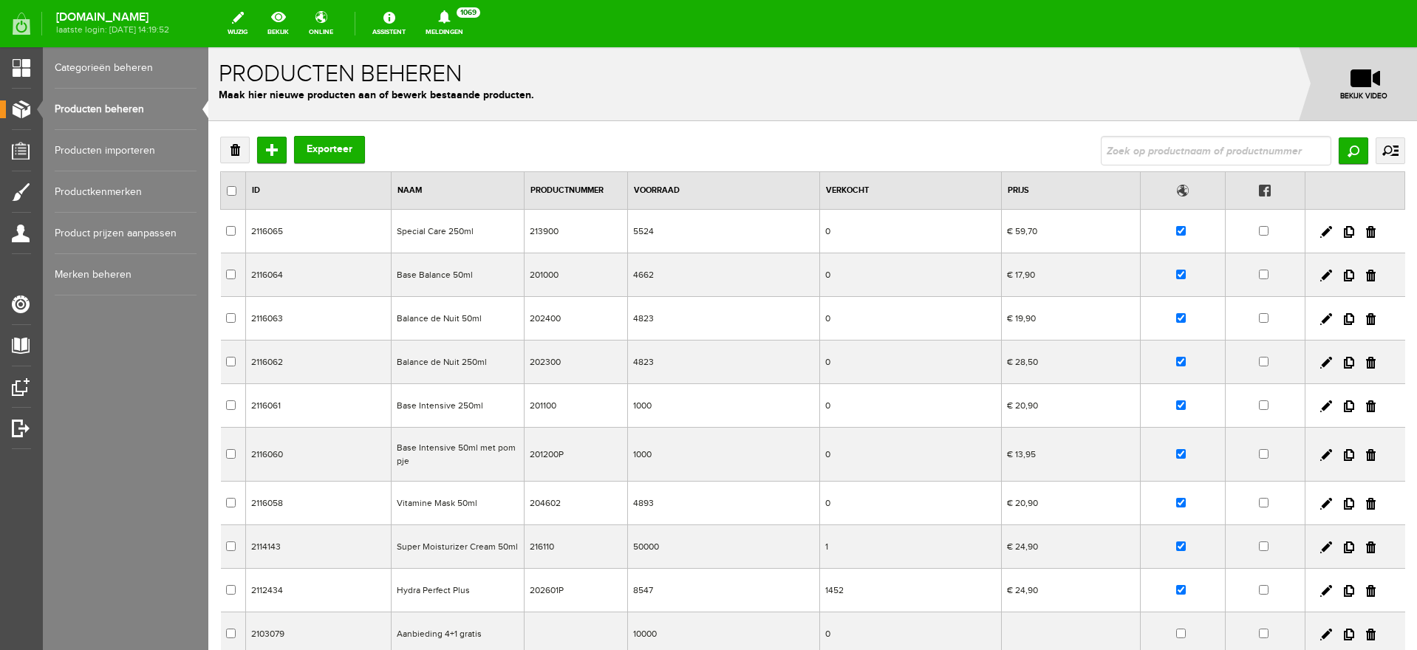
click at [92, 114] on link "Producten beheren" at bounding box center [126, 109] width 142 height 41
click at [1123, 140] on input "text" at bounding box center [1216, 151] width 231 height 30
type input "vitamine mask"
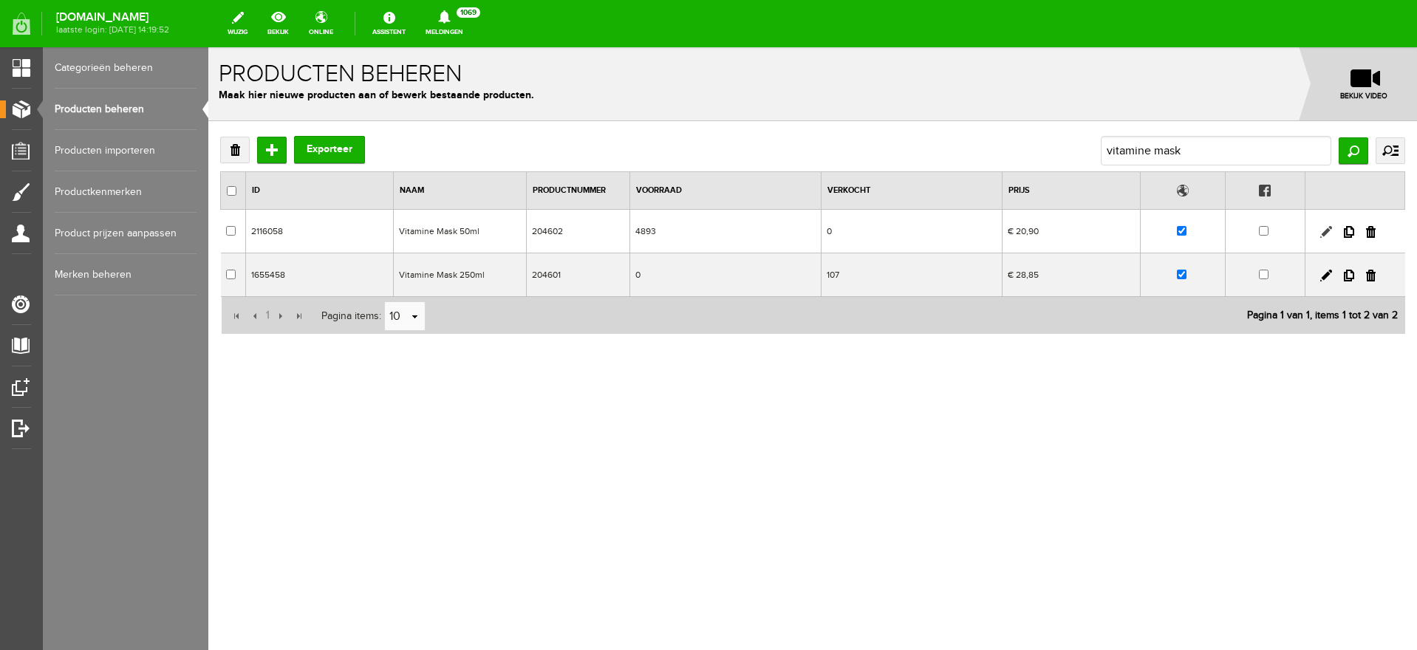
click at [1324, 231] on link at bounding box center [1326, 232] width 12 height 12
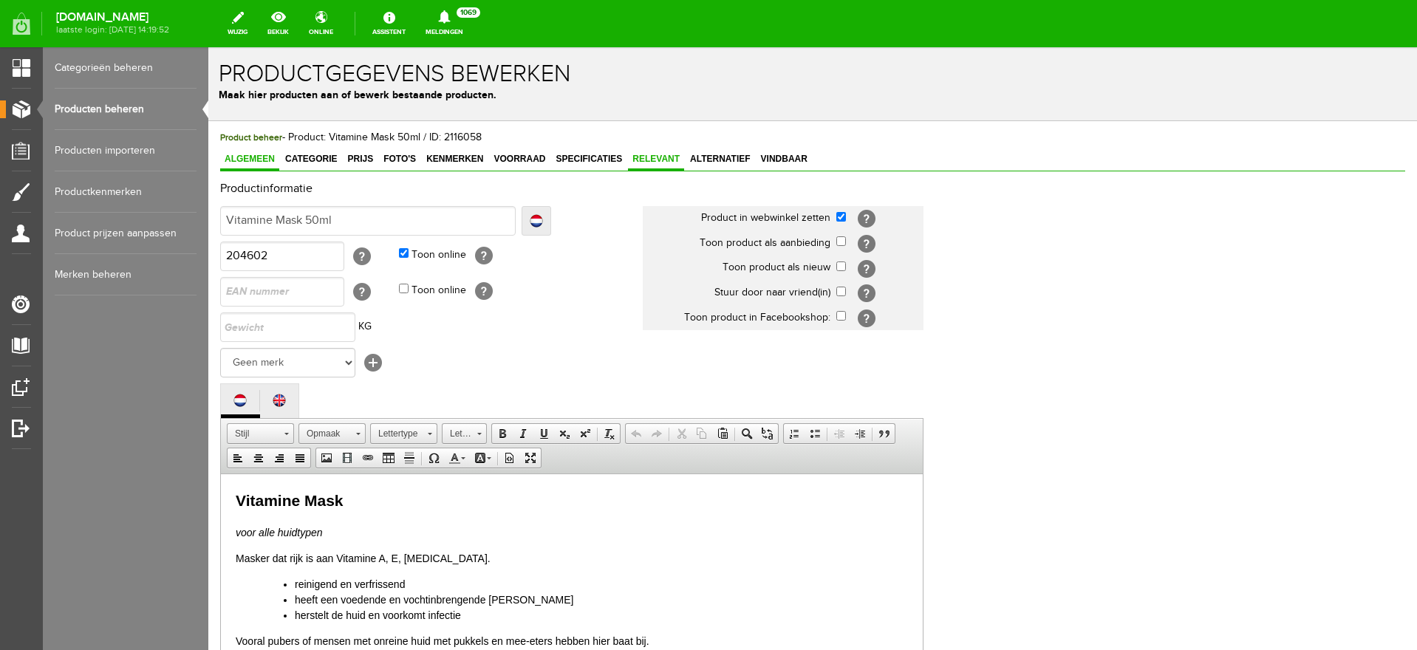
click at [655, 160] on span "Relevant" at bounding box center [656, 159] width 56 height 10
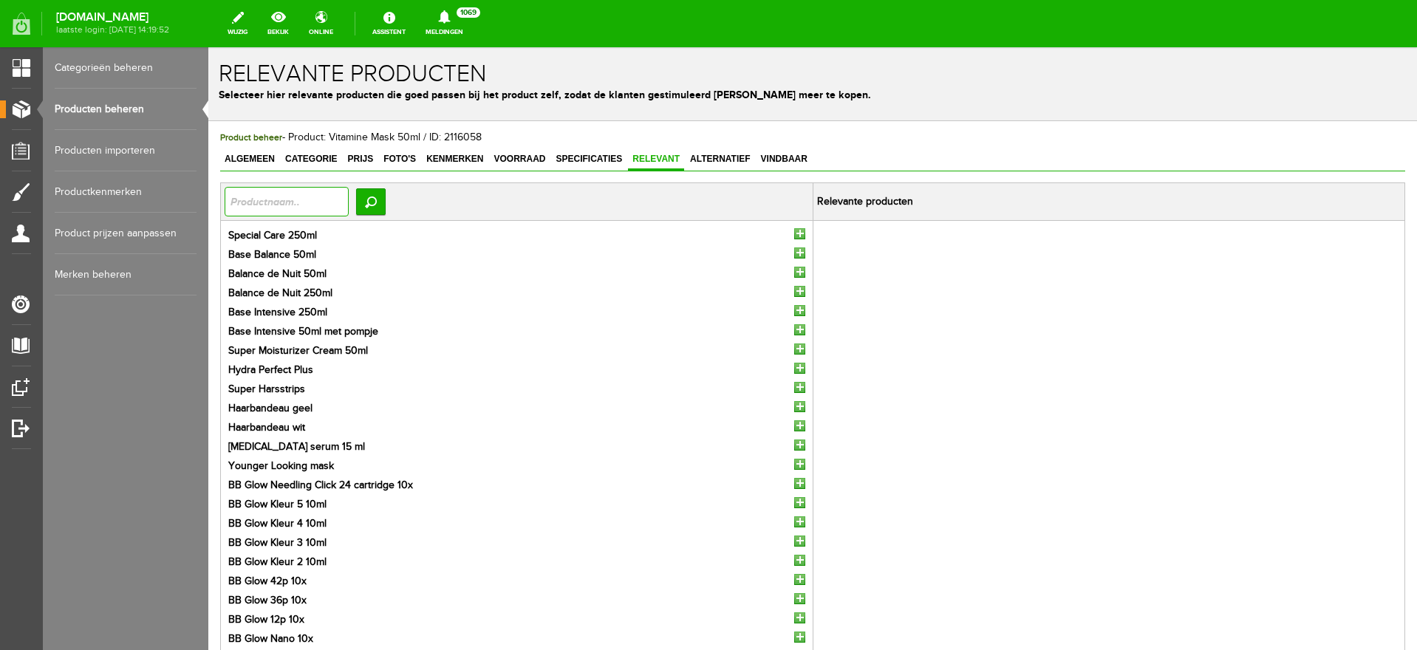
click at [302, 199] on input "text" at bounding box center [287, 202] width 124 height 30
type input "vitamine mask"
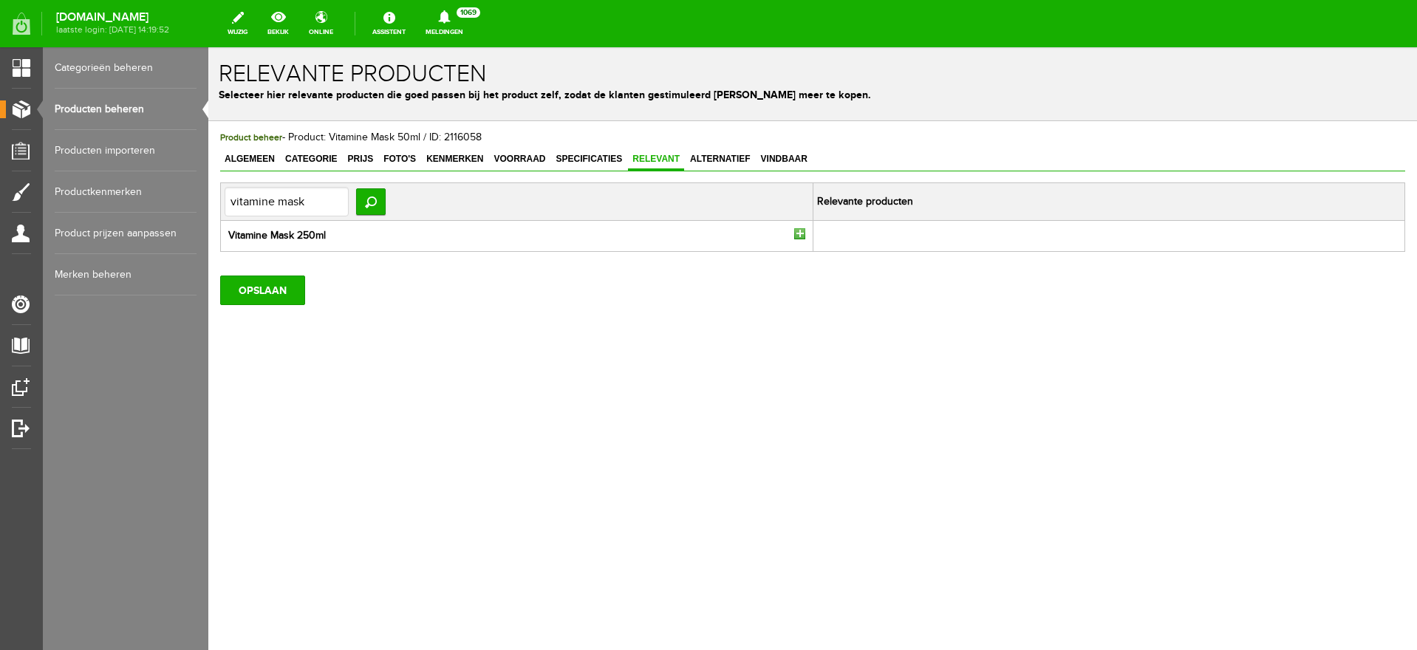
click at [797, 229] on input "button" at bounding box center [799, 233] width 11 height 11
click at [273, 291] on input "OPSLAAN" at bounding box center [262, 291] width 85 height 30
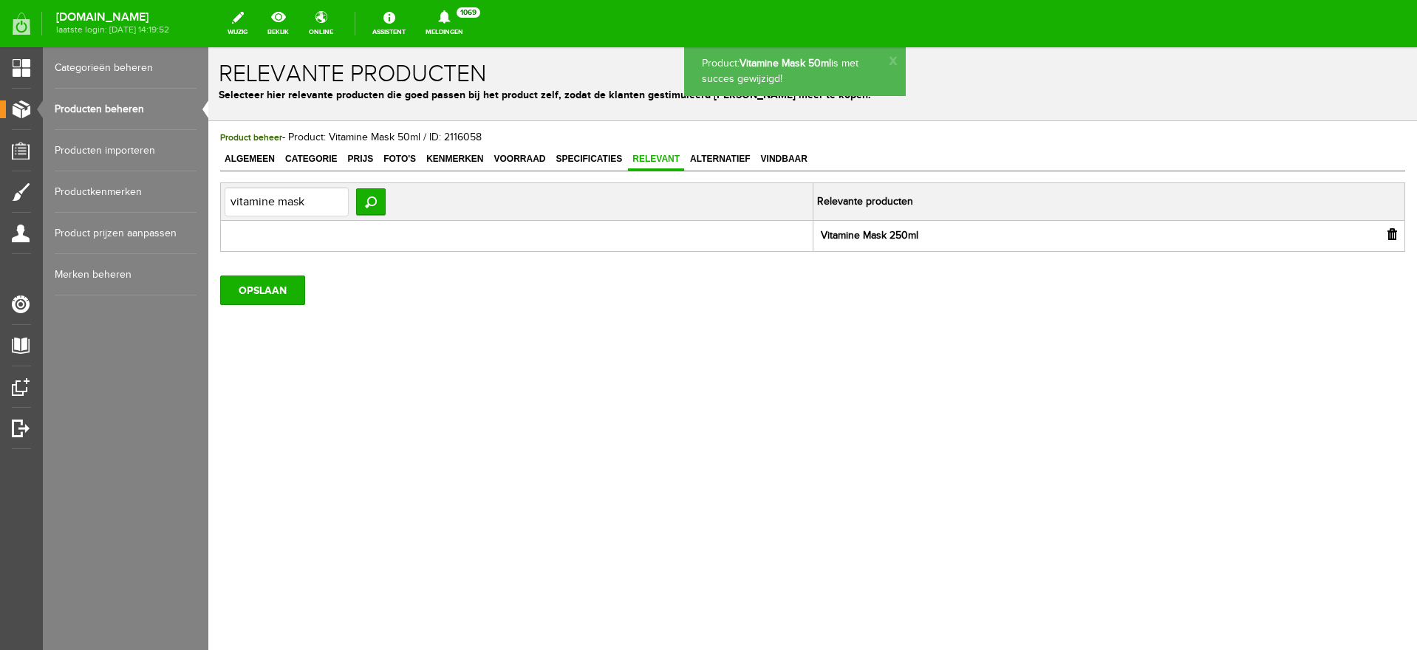
click at [126, 105] on link "Producten beheren" at bounding box center [126, 109] width 142 height 41
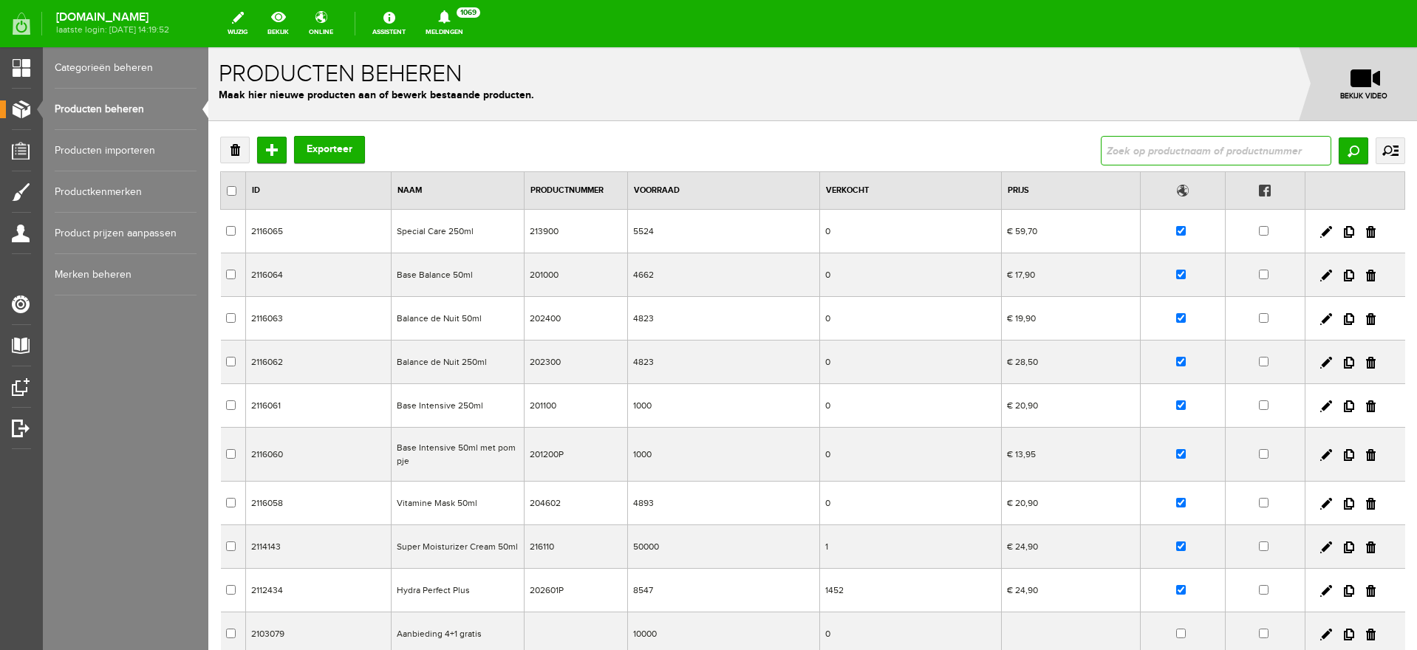
click at [1145, 158] on input "text" at bounding box center [1216, 151] width 231 height 30
type input "vitamine mask"
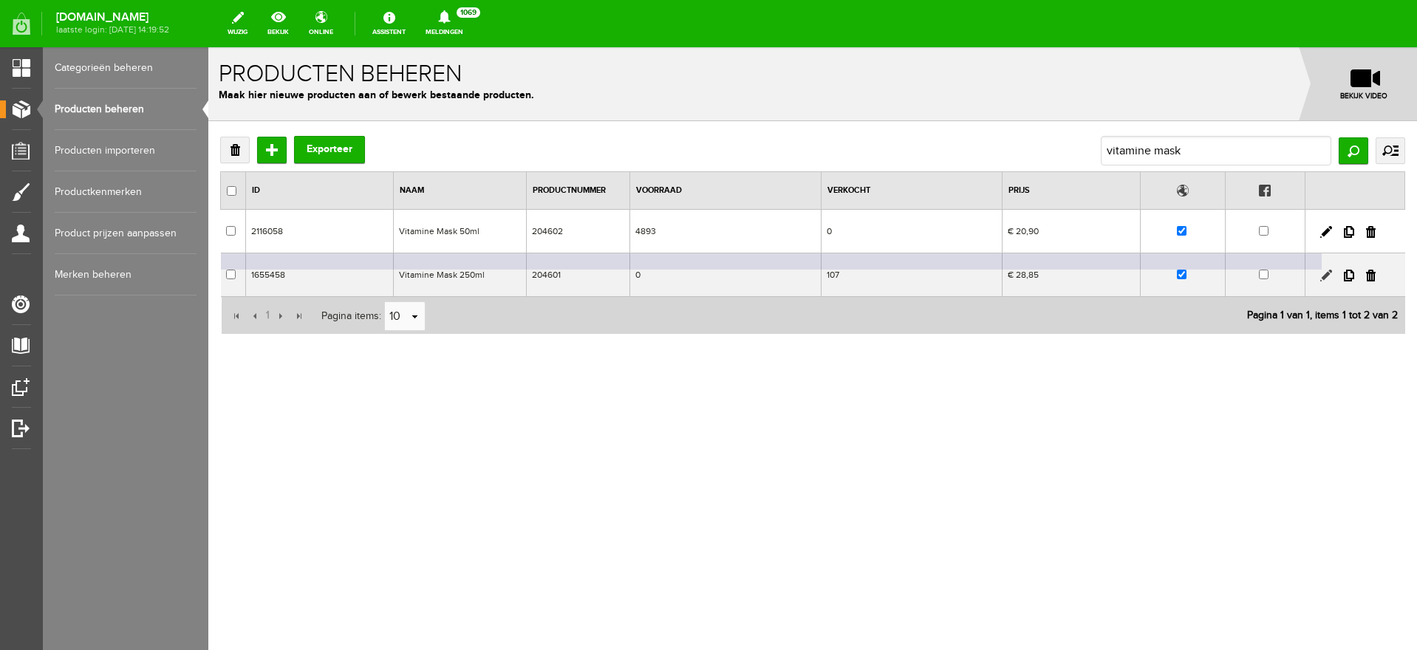
click at [1325, 273] on link at bounding box center [1326, 276] width 12 height 12
checkbox input "true"
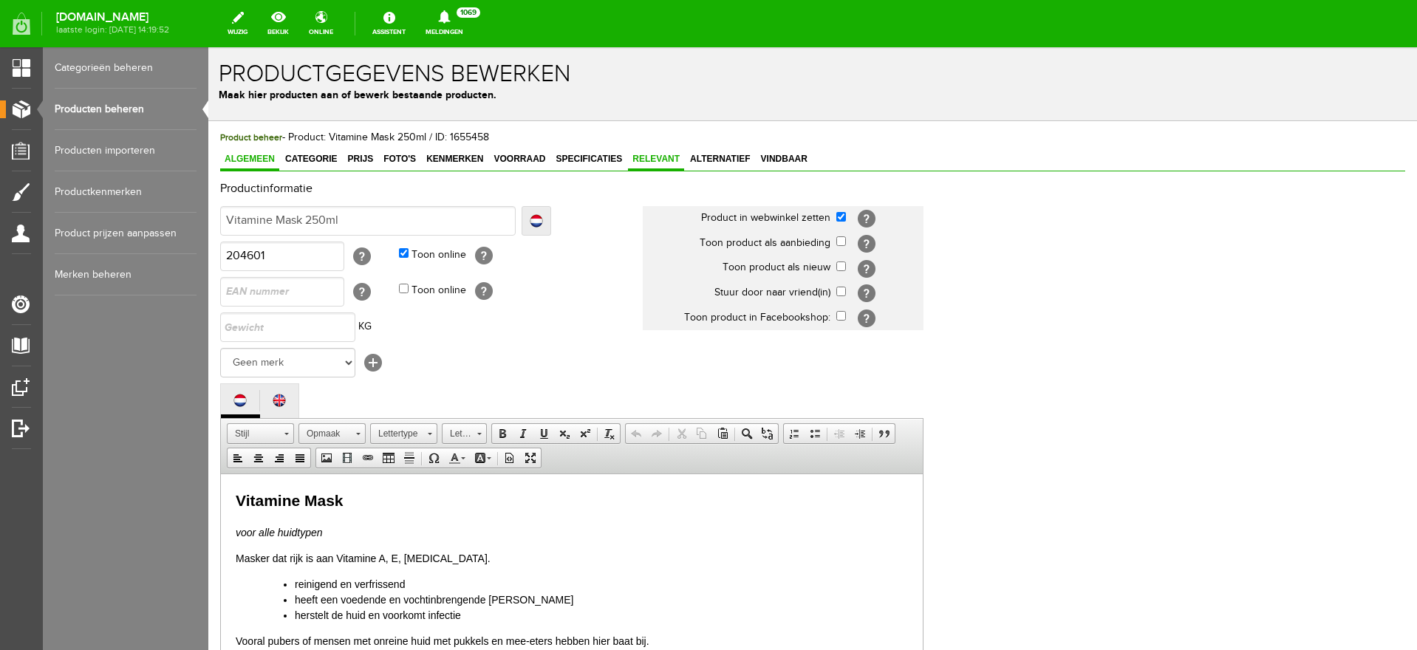
click at [631, 161] on span "Relevant" at bounding box center [656, 159] width 56 height 10
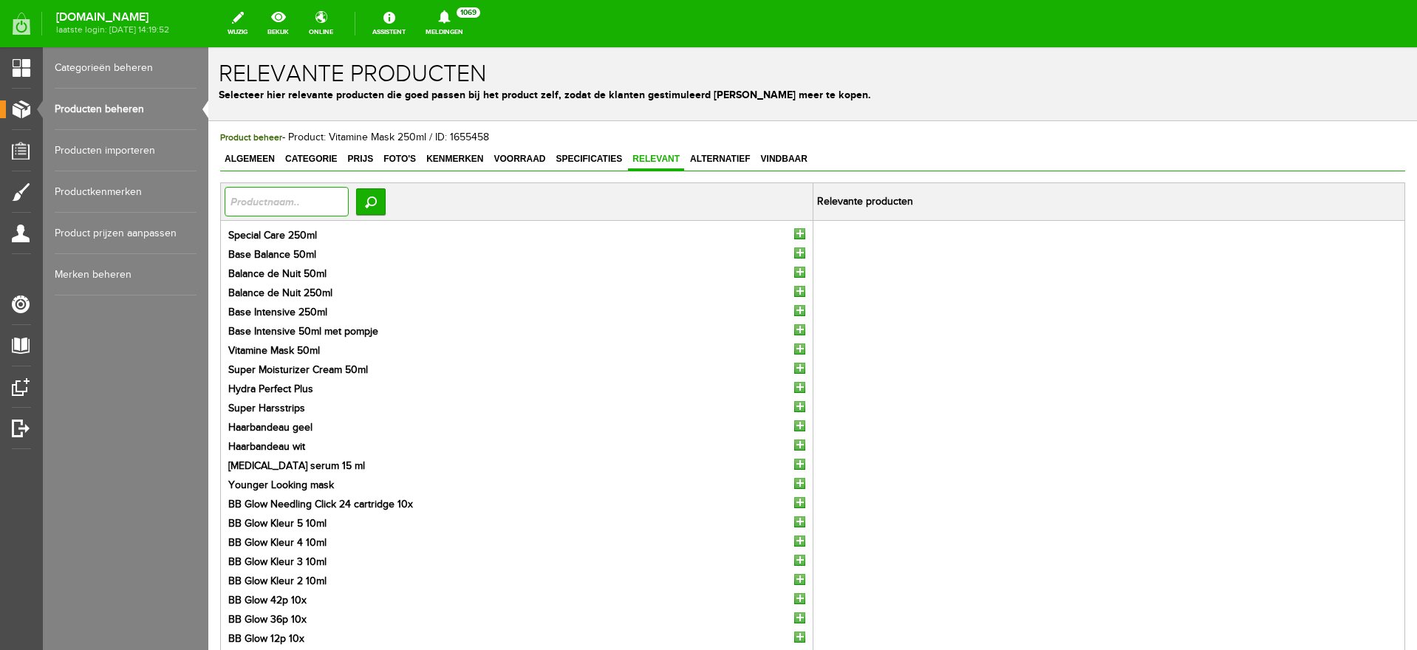
click at [300, 212] on input "text" at bounding box center [287, 202] width 124 height 30
type input "vitamine"
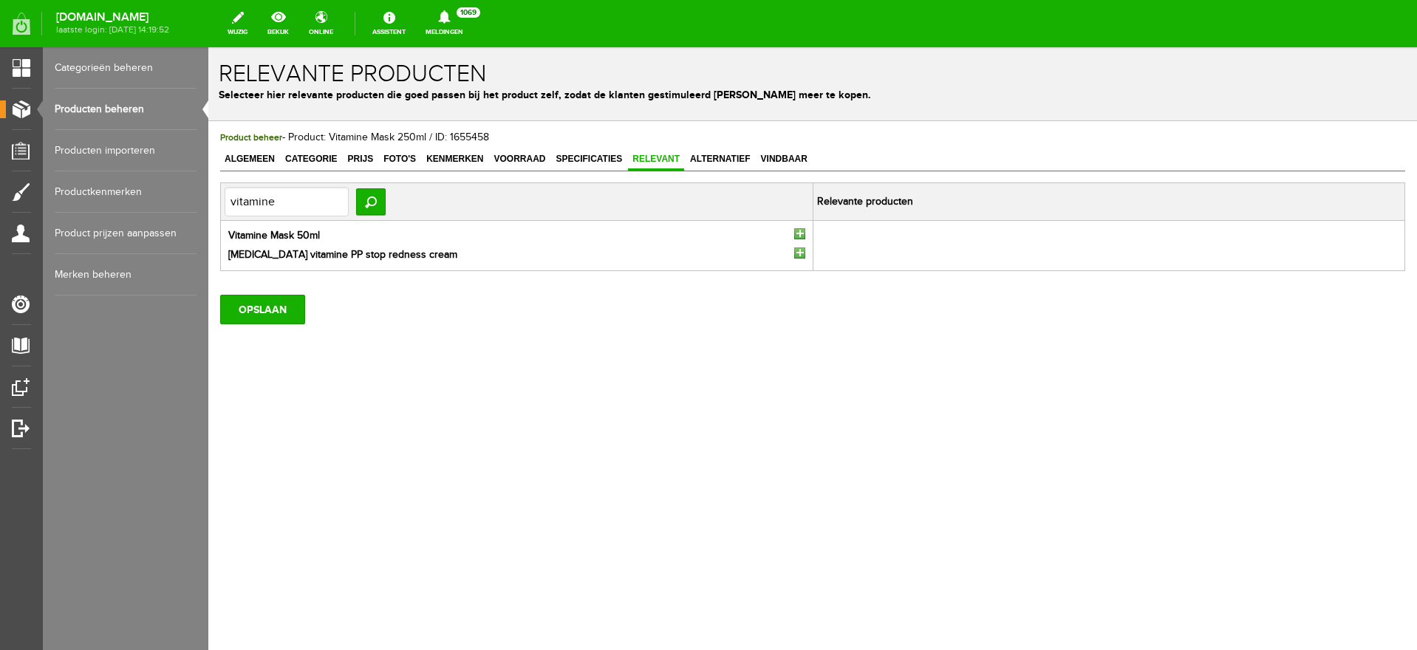
click at [796, 231] on input "button" at bounding box center [799, 233] width 11 height 11
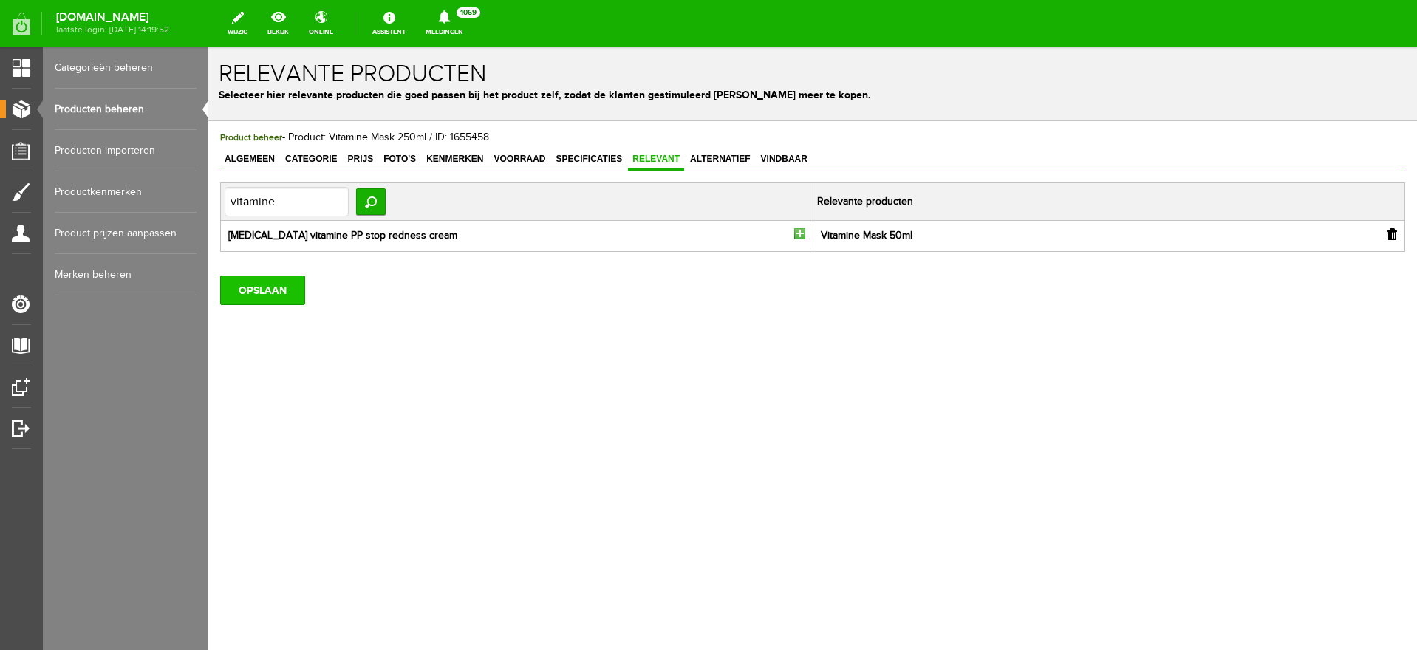
click at [262, 294] on input "OPSLAAN" at bounding box center [262, 291] width 85 height 30
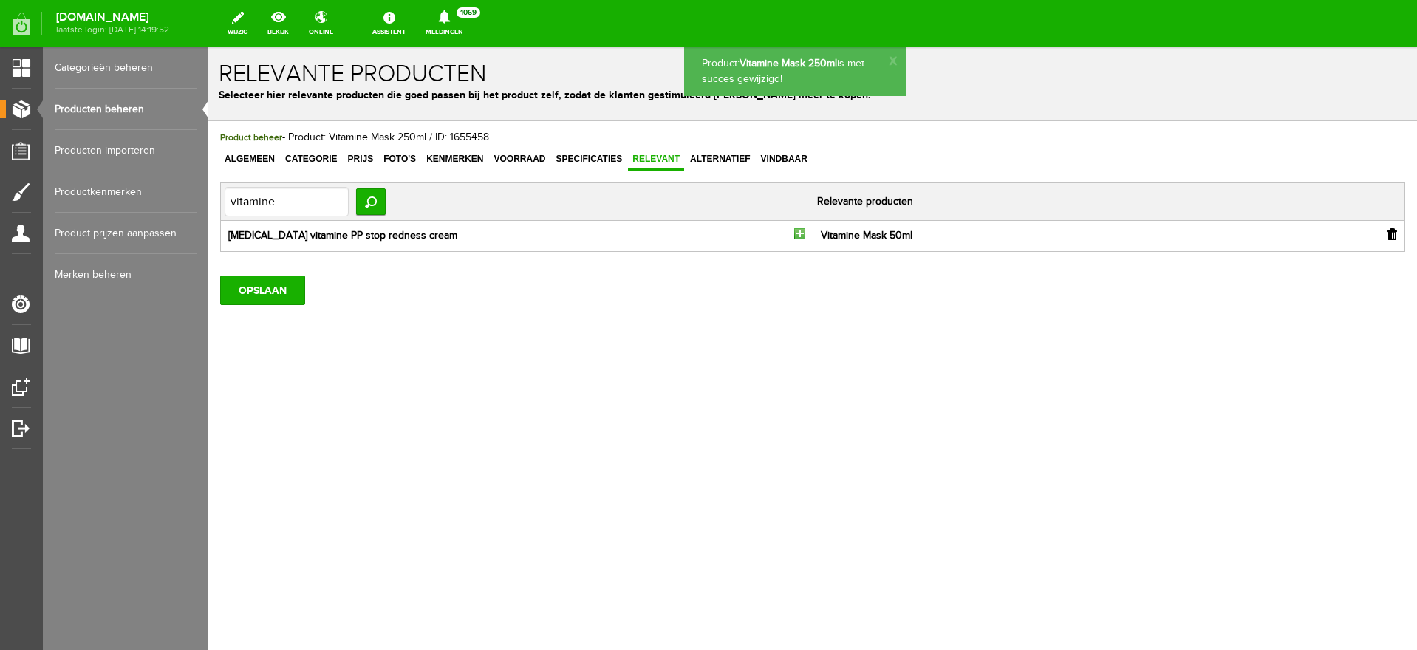
click at [101, 111] on link "Producten beheren" at bounding box center [126, 109] width 142 height 41
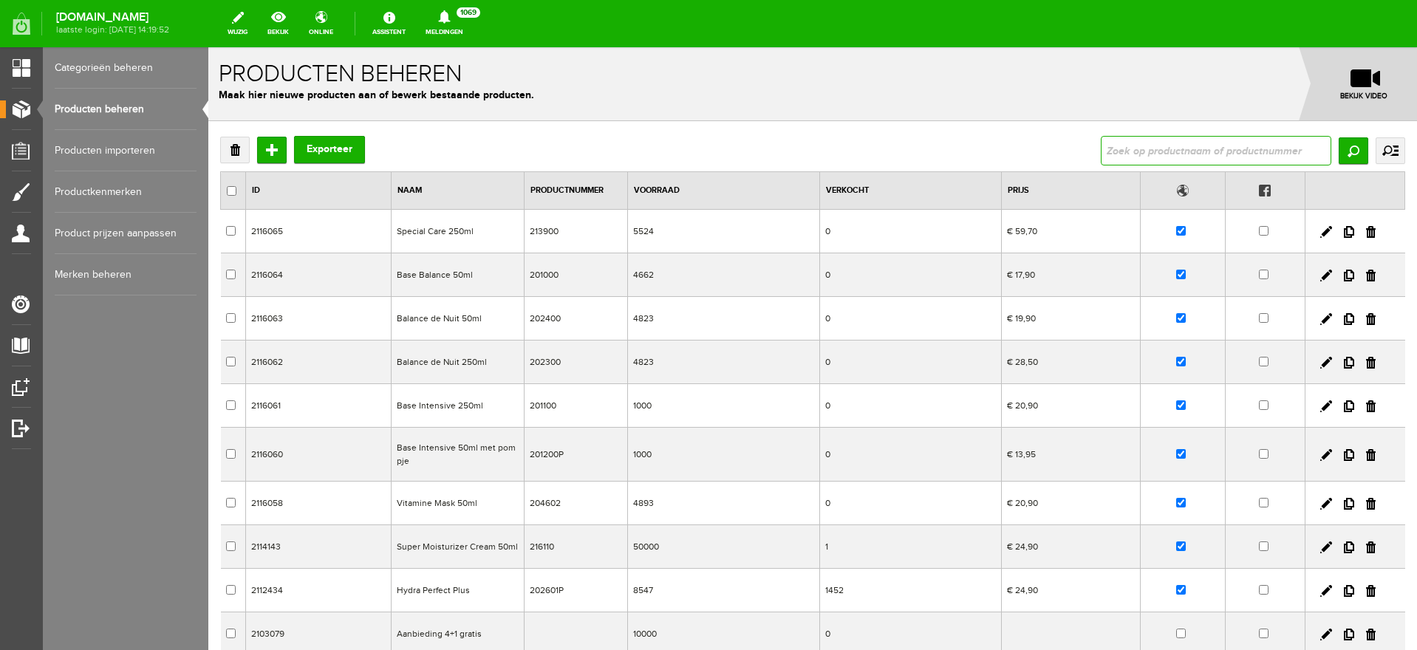
click at [1126, 143] on input "text" at bounding box center [1216, 151] width 231 height 30
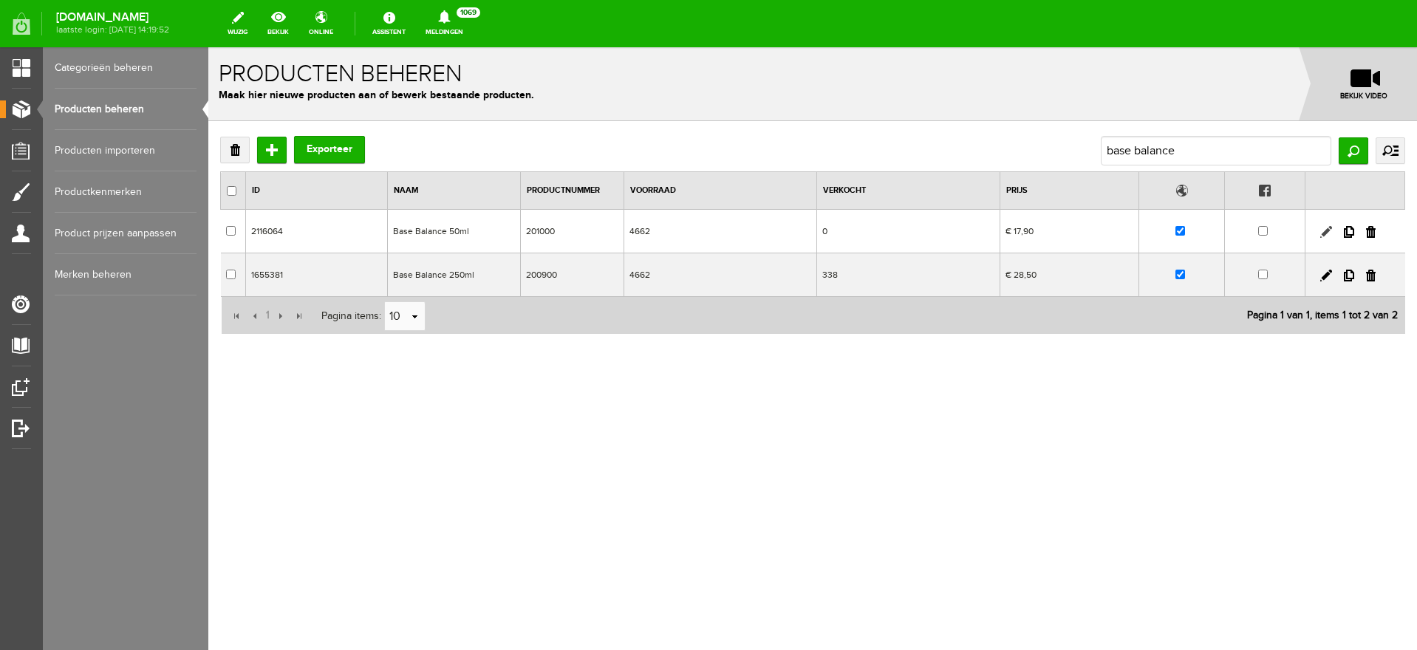
click at [1327, 233] on link at bounding box center [1326, 232] width 12 height 12
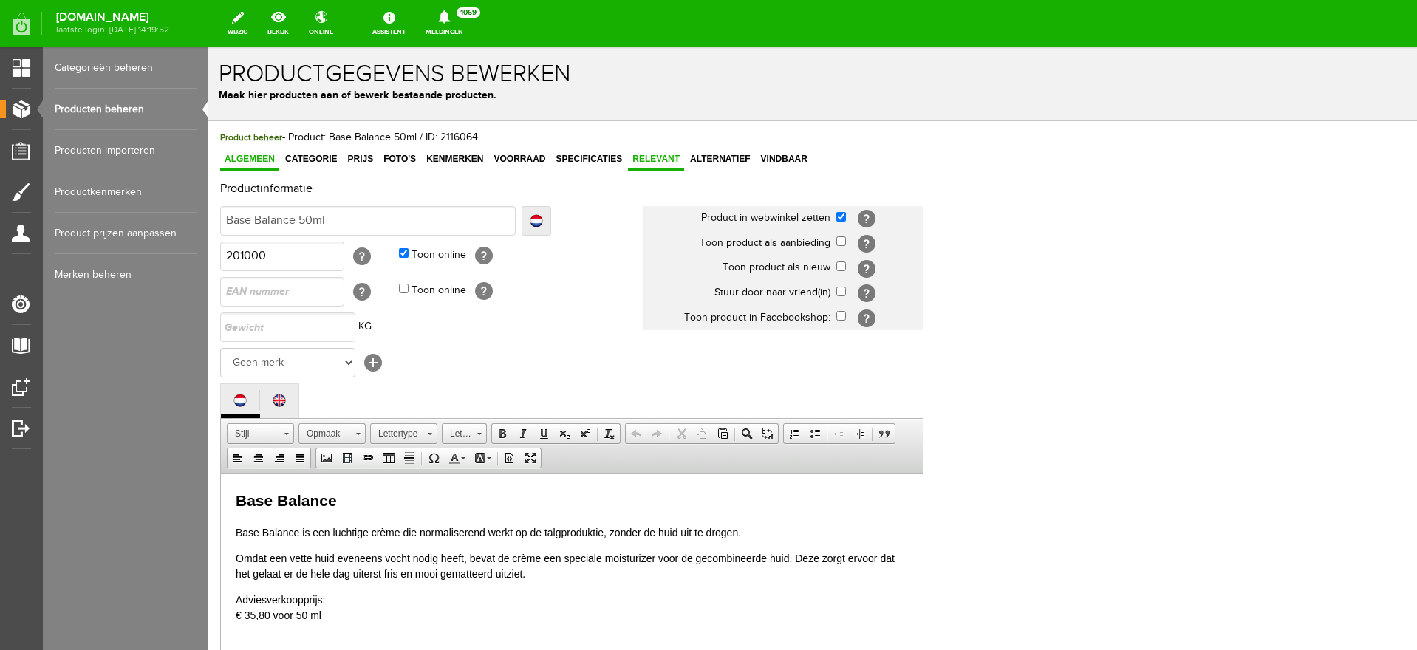
click at [654, 159] on span "Relevant" at bounding box center [656, 159] width 56 height 10
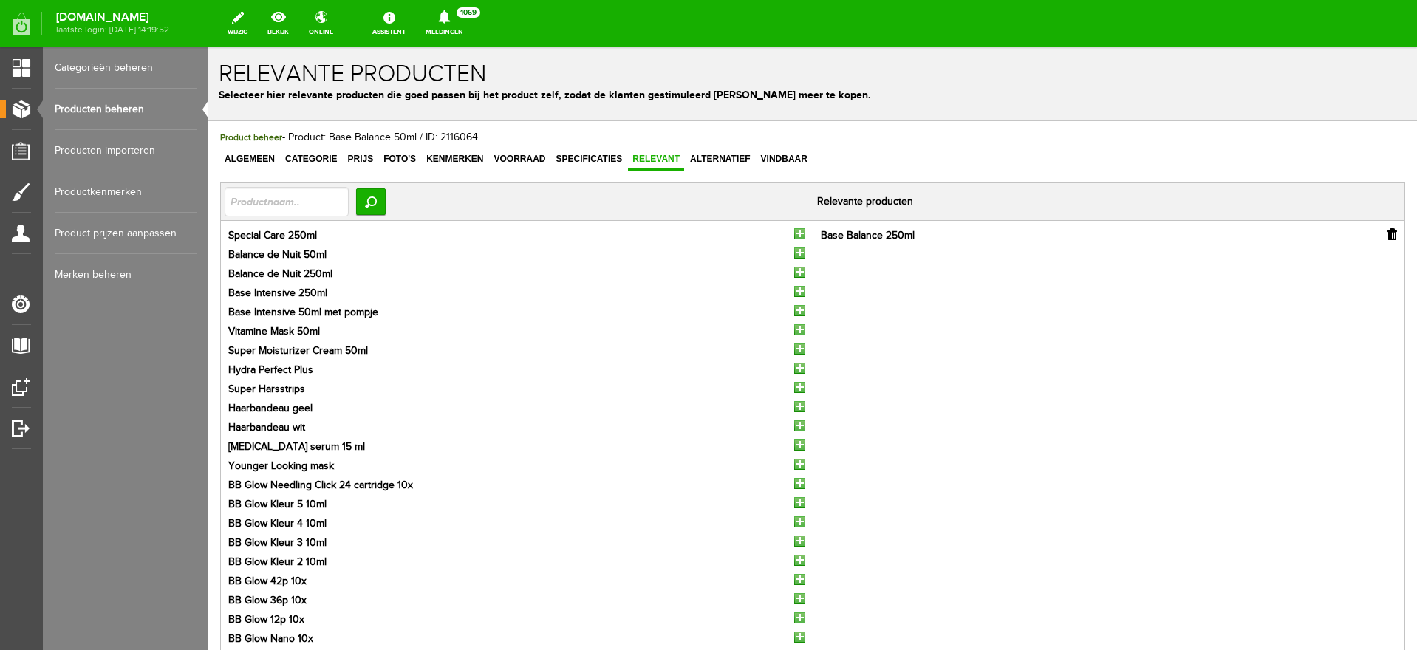
click at [115, 106] on link "Producten beheren" at bounding box center [126, 109] width 142 height 41
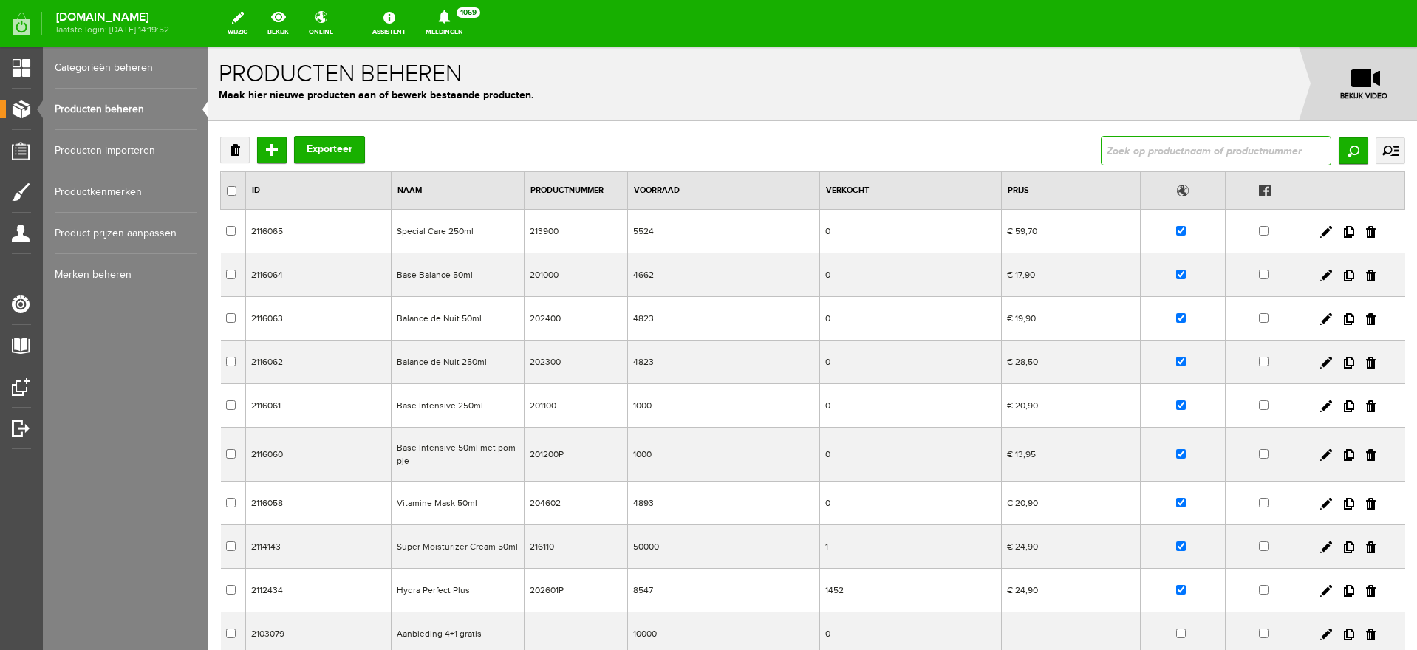
click at [1114, 145] on input "text" at bounding box center [1216, 151] width 231 height 30
type input "special care"
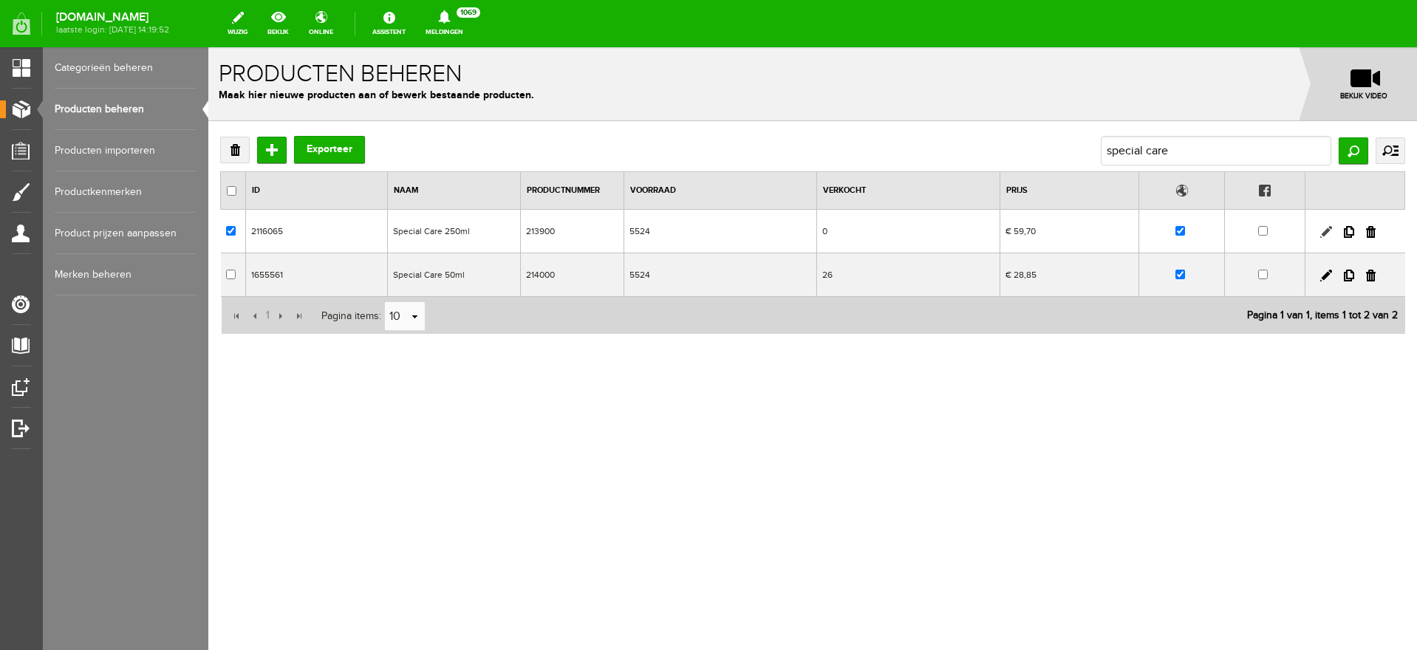
click at [1321, 229] on link at bounding box center [1326, 232] width 12 height 12
checkbox input "true"
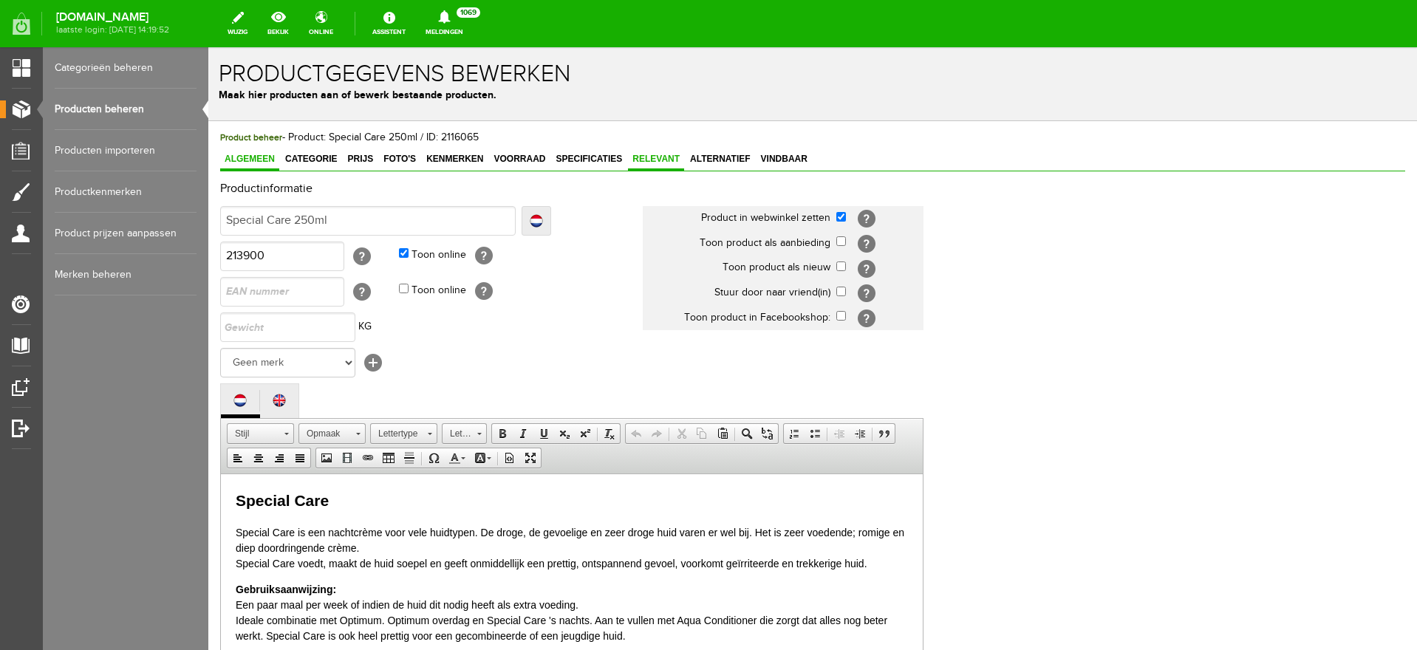
click at [650, 160] on span "Relevant" at bounding box center [656, 159] width 56 height 10
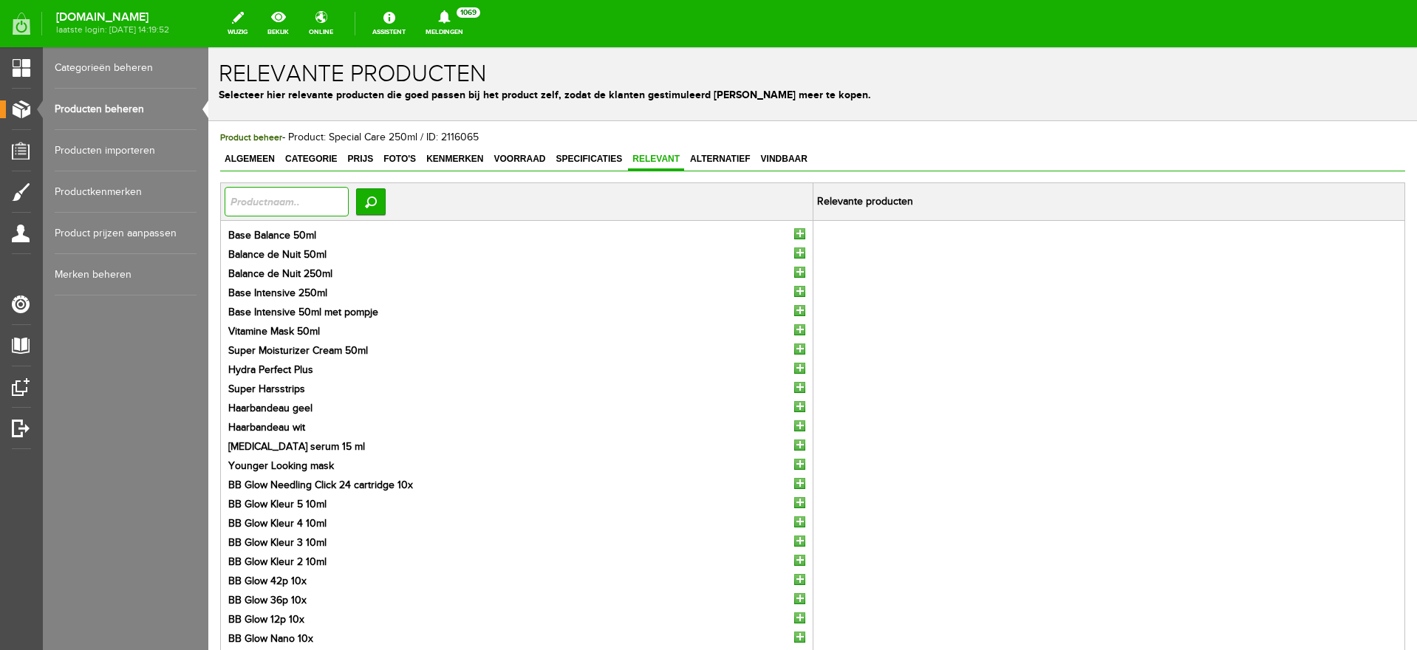
click at [287, 212] on input "text" at bounding box center [287, 202] width 124 height 30
type input "special care"
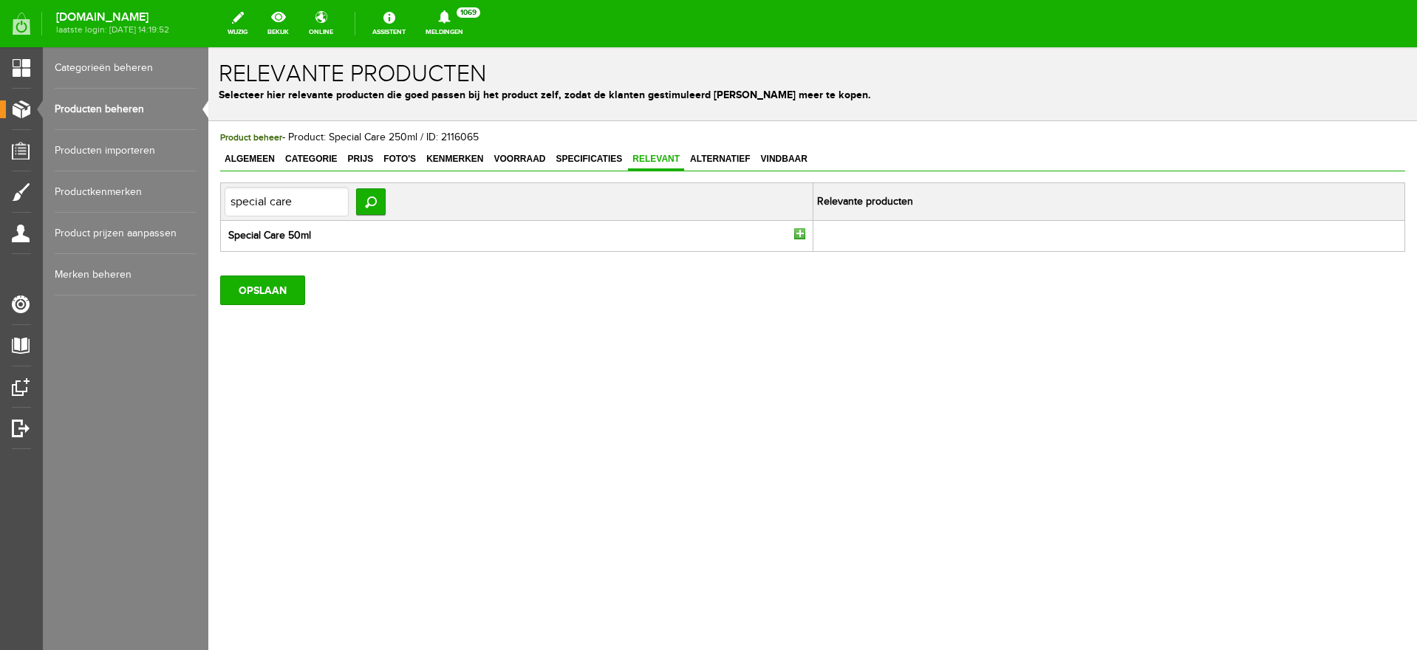
click at [799, 234] on input "button" at bounding box center [799, 233] width 11 height 11
click at [273, 287] on input "OPSLAAN" at bounding box center [262, 291] width 85 height 30
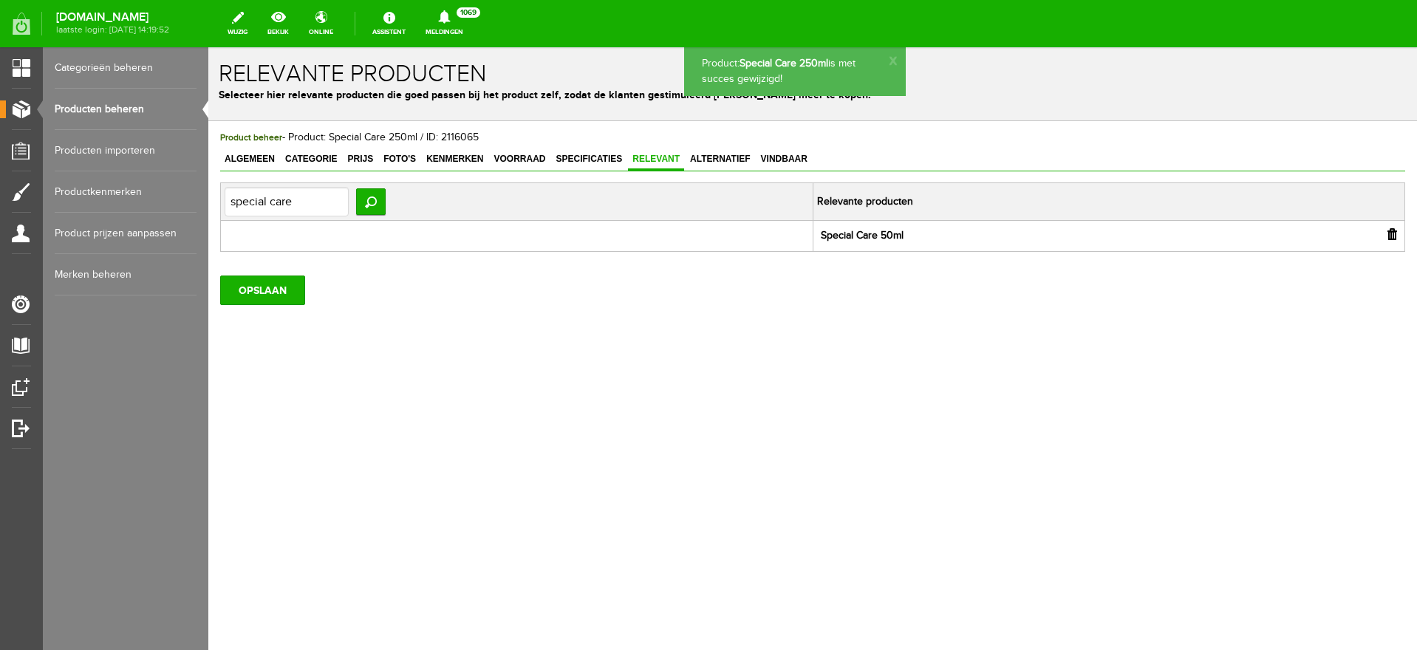
click at [122, 106] on link "Producten beheren" at bounding box center [126, 109] width 142 height 41
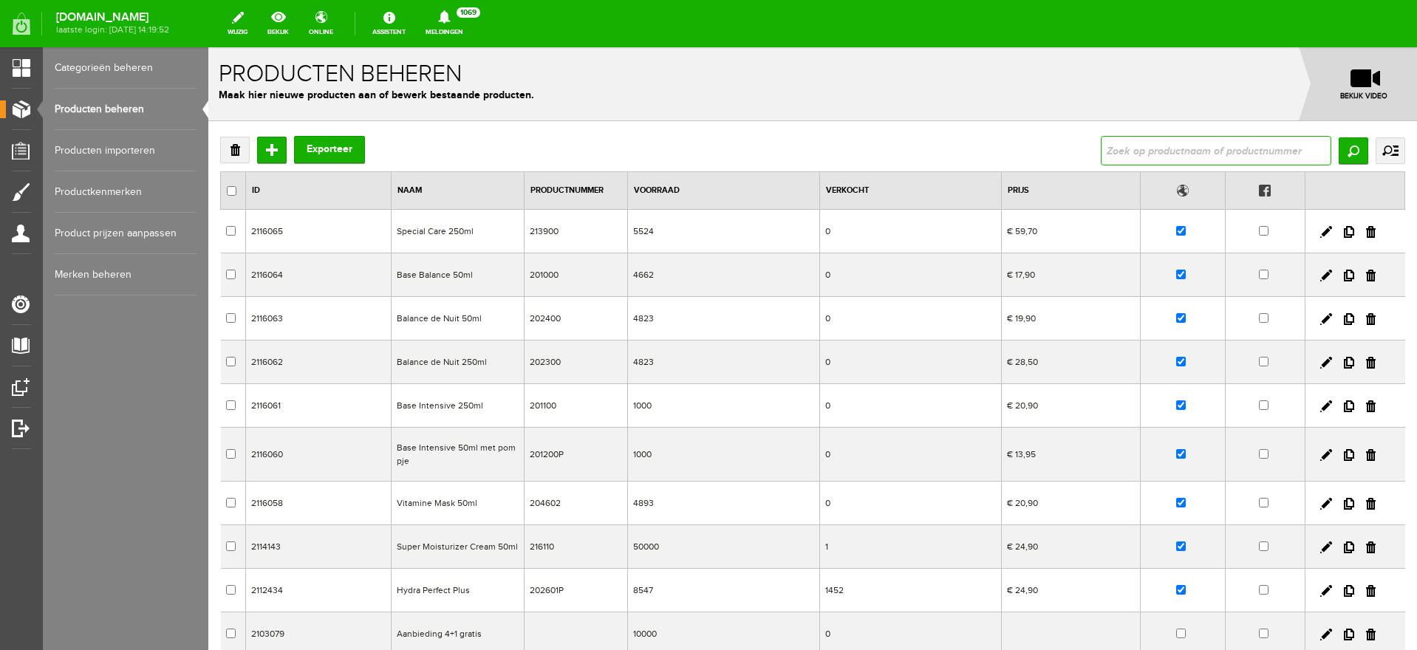
click at [1152, 149] on input "text" at bounding box center [1216, 151] width 231 height 30
type input "special care"
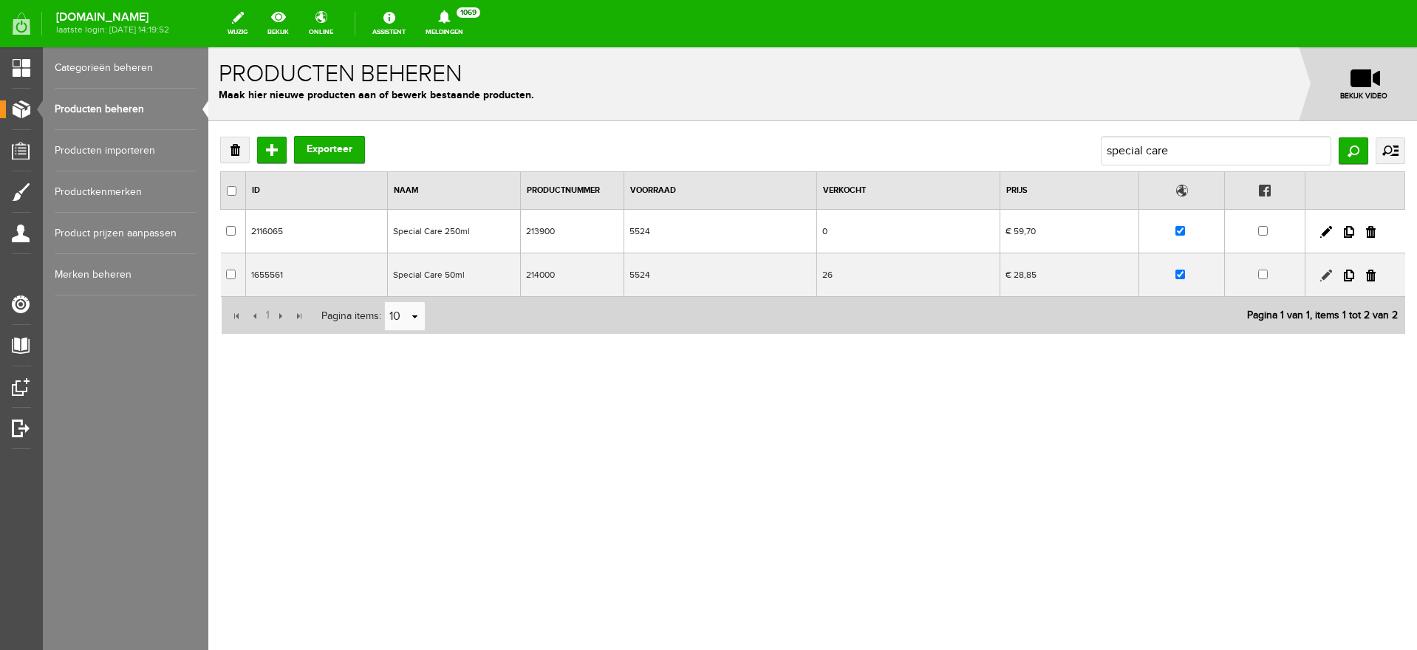
click at [1328, 273] on link at bounding box center [1326, 276] width 12 height 12
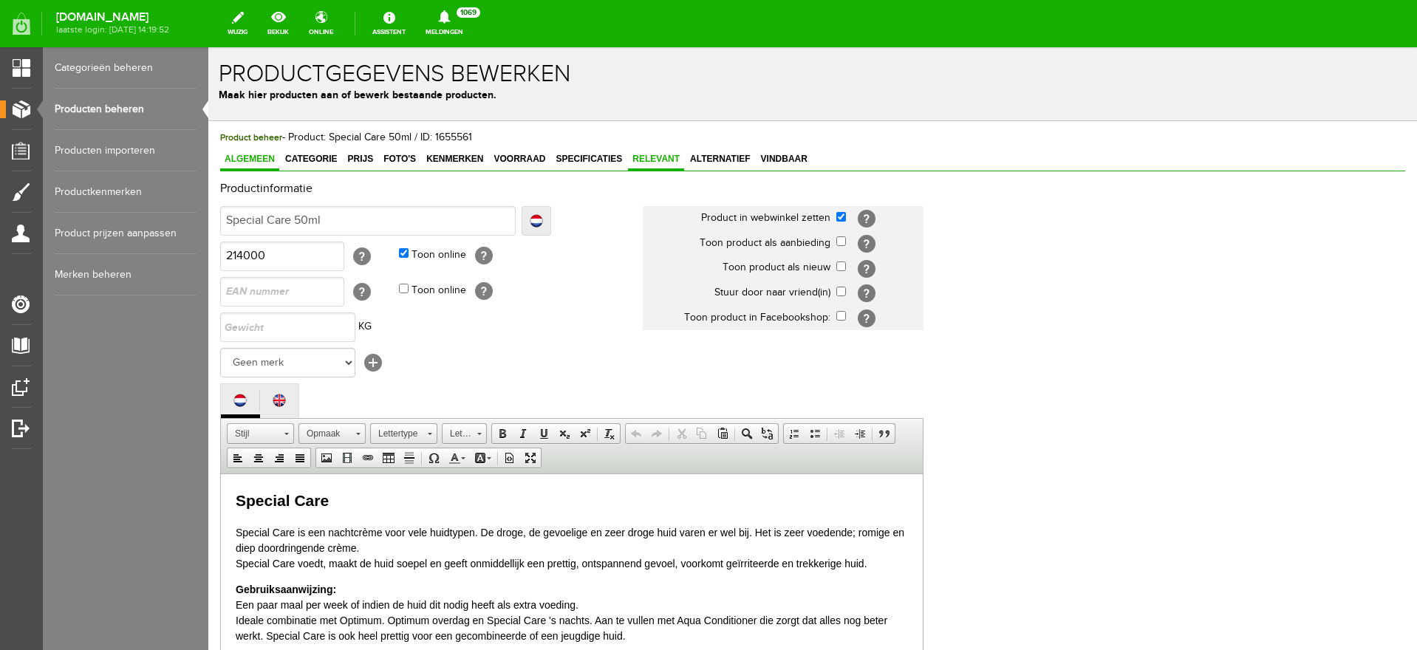
click at [644, 156] on span "Relevant" at bounding box center [656, 159] width 56 height 10
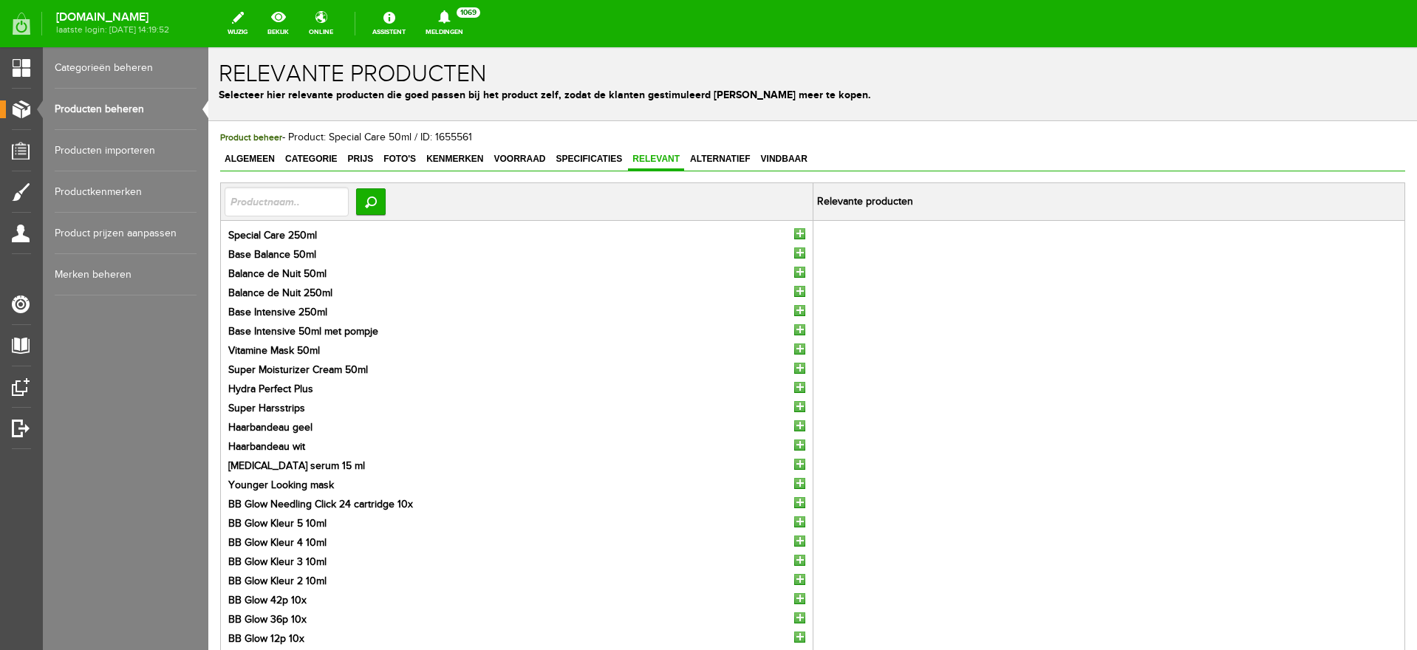
click at [786, 229] on li "Special Care 250ml" at bounding box center [516, 236] width 577 height 16
click at [794, 233] on input "button" at bounding box center [799, 233] width 11 height 11
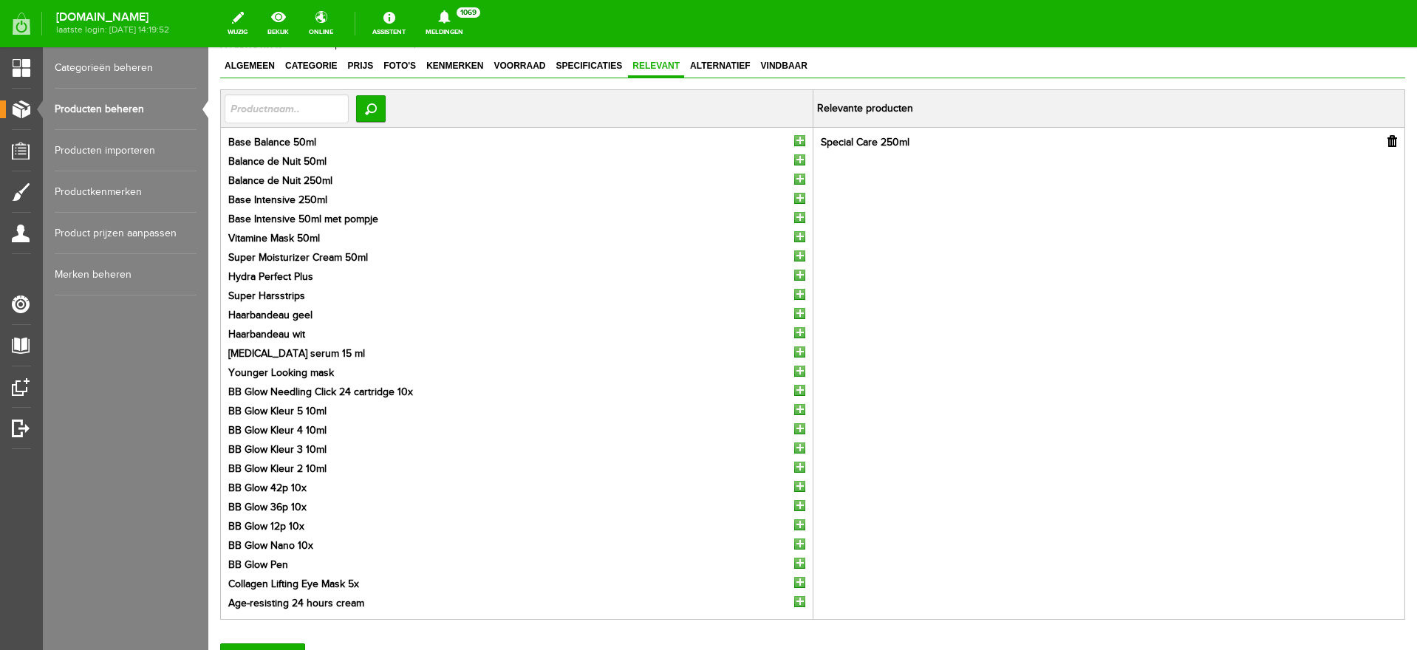
scroll to position [225, 0]
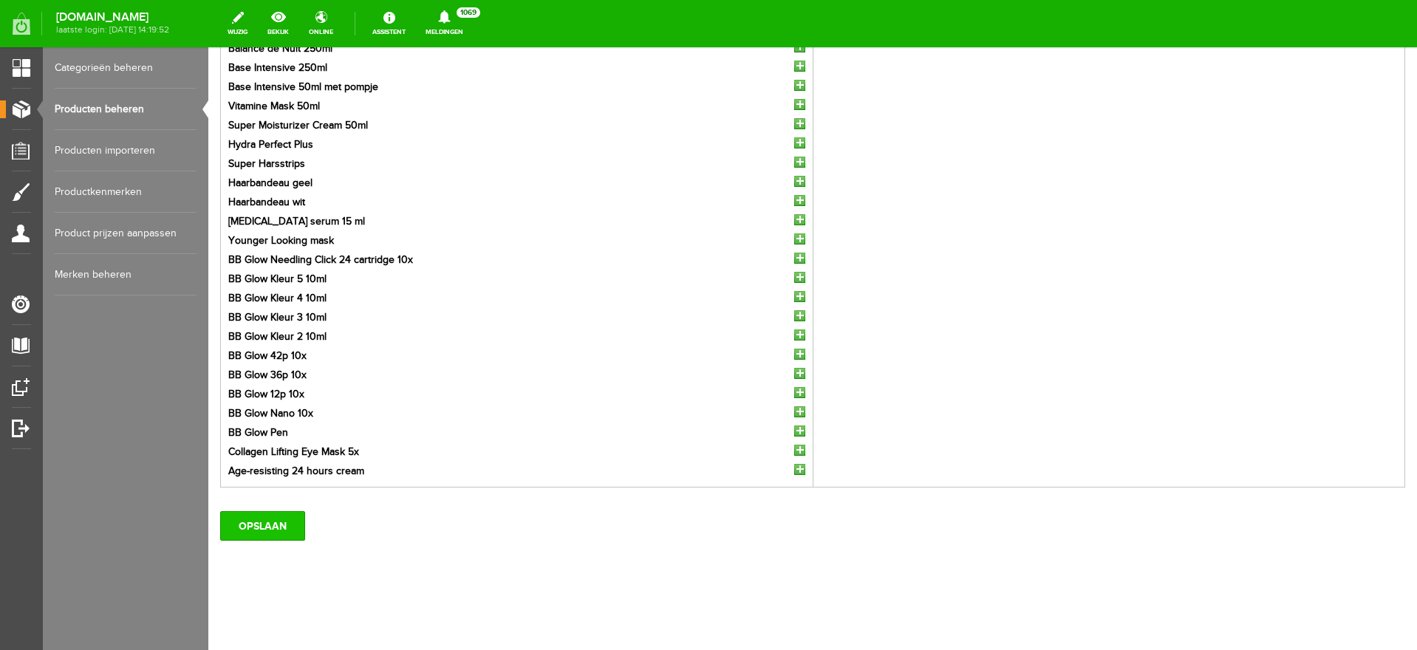
click at [254, 529] on input "OPSLAAN" at bounding box center [262, 526] width 85 height 30
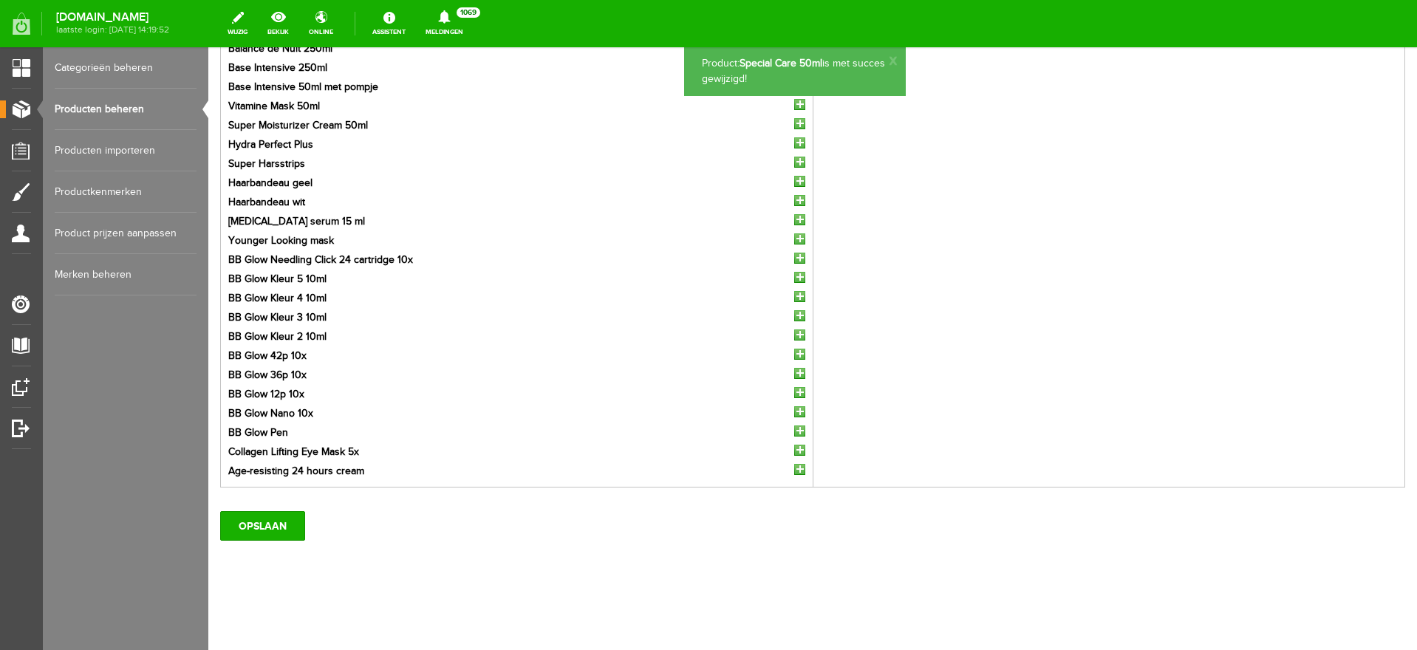
scroll to position [0, 0]
click at [86, 101] on link "Producten beheren" at bounding box center [126, 109] width 142 height 41
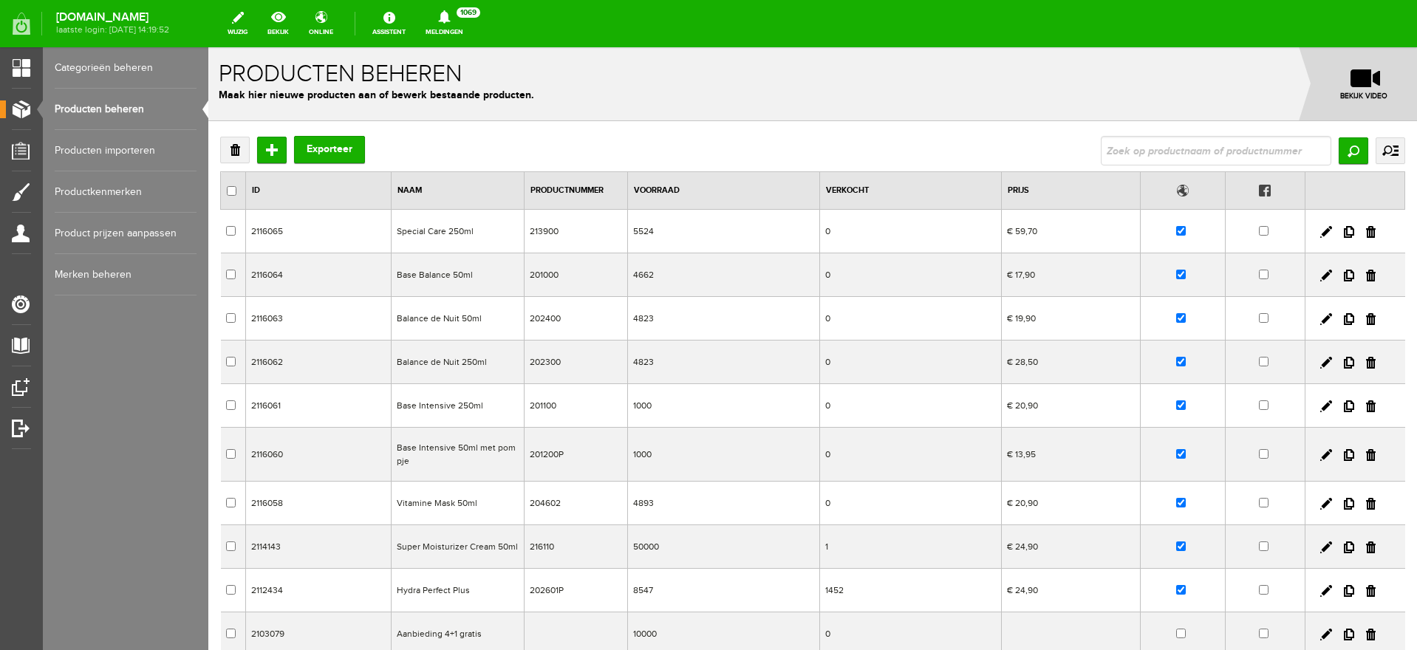
click at [95, 111] on link "Producten beheren" at bounding box center [126, 109] width 142 height 41
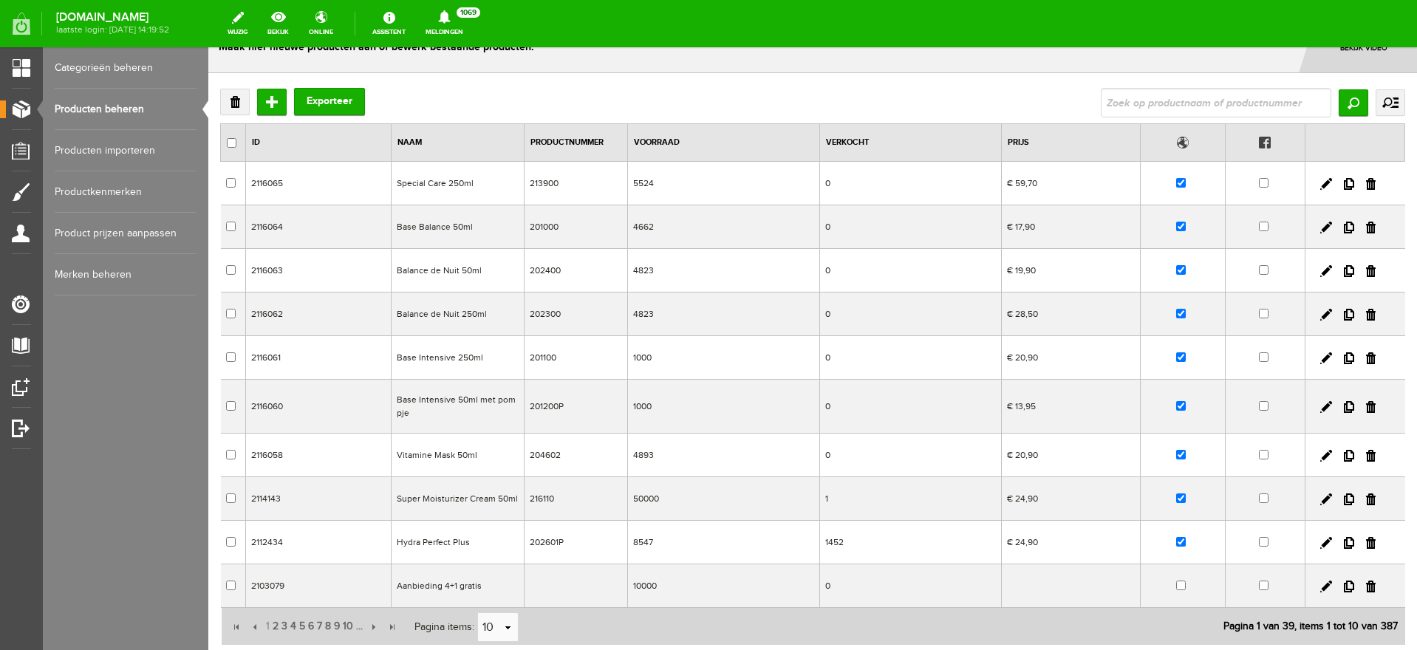
scroll to position [92, 0]
